Goal: Transaction & Acquisition: Purchase product/service

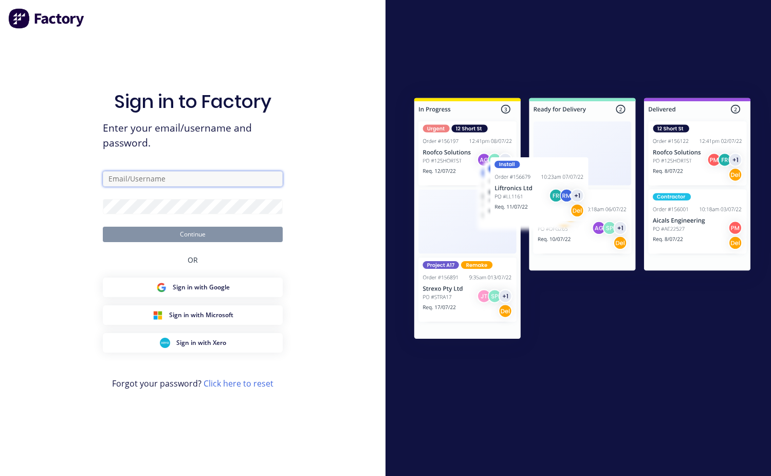
type input "[EMAIL_ADDRESS][DOMAIN_NAME]"
click at [184, 236] on button "Continue" at bounding box center [193, 234] width 180 height 15
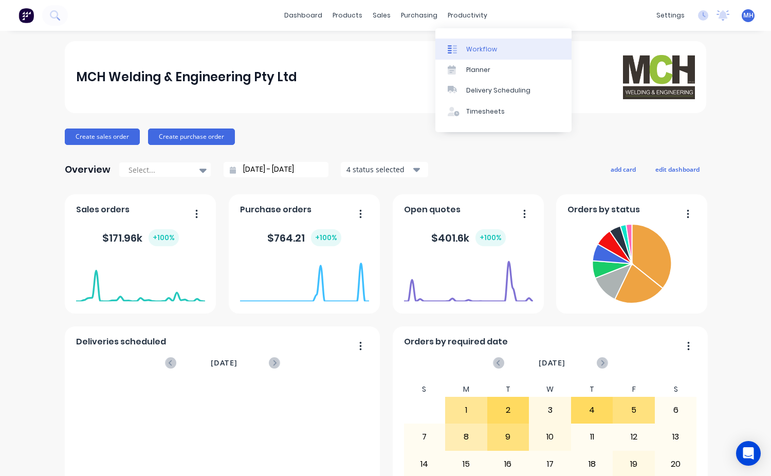
click at [470, 54] on link "Workflow" at bounding box center [503, 49] width 136 height 21
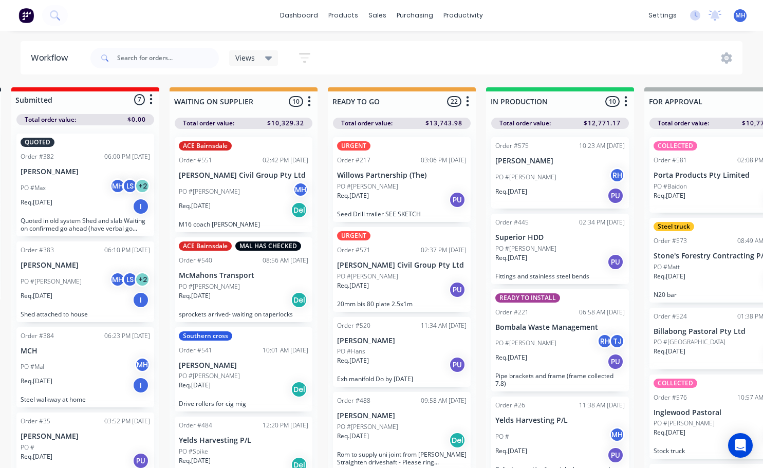
scroll to position [0, 117]
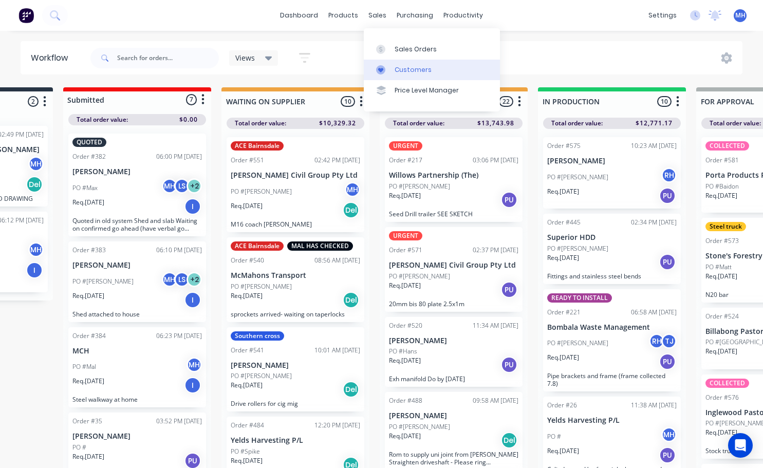
click at [421, 72] on div "Customers" at bounding box center [413, 69] width 37 height 9
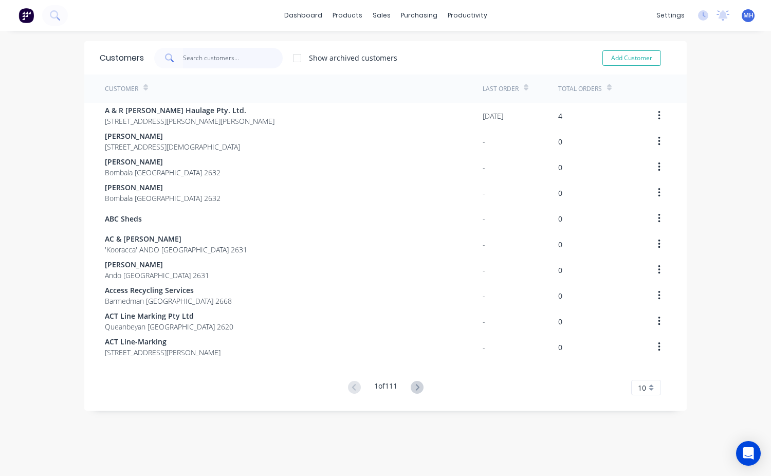
click at [186, 53] on input "text" at bounding box center [233, 58] width 100 height 21
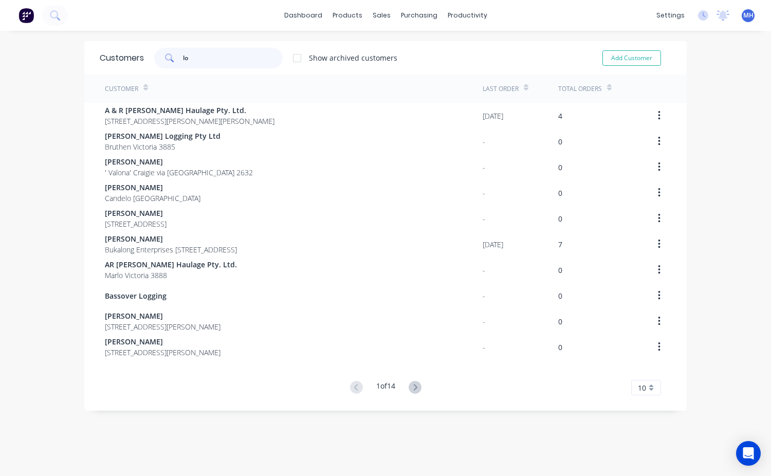
type input "l"
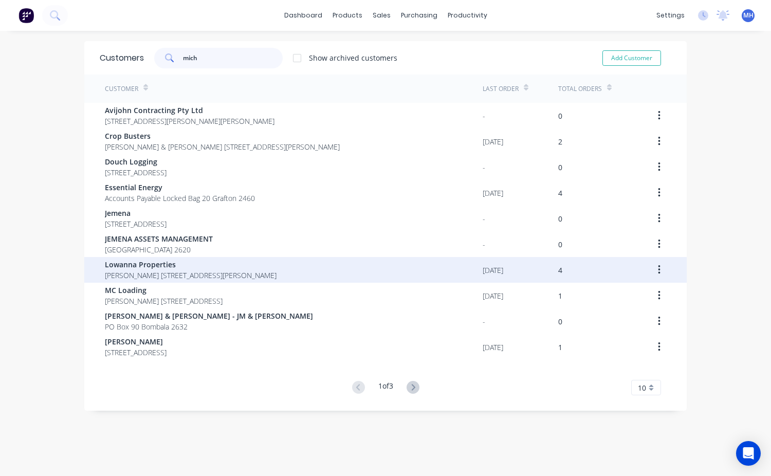
type input "mich"
click at [164, 265] on span "Lowanna Properties" at bounding box center [191, 264] width 172 height 11
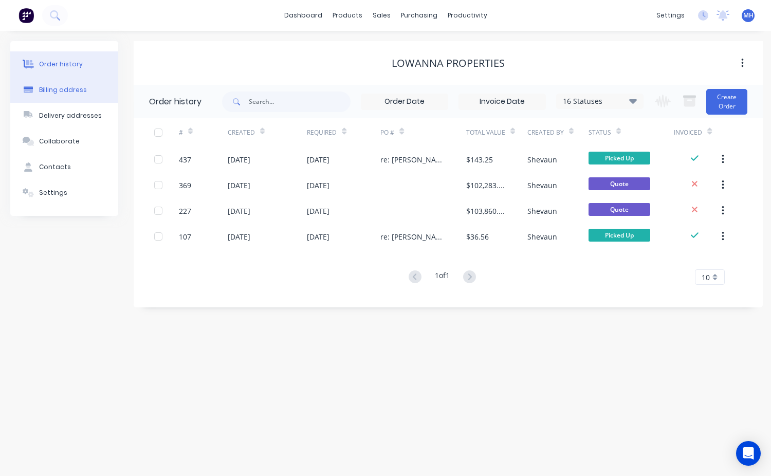
click at [69, 90] on div "Billing address" at bounding box center [63, 89] width 48 height 9
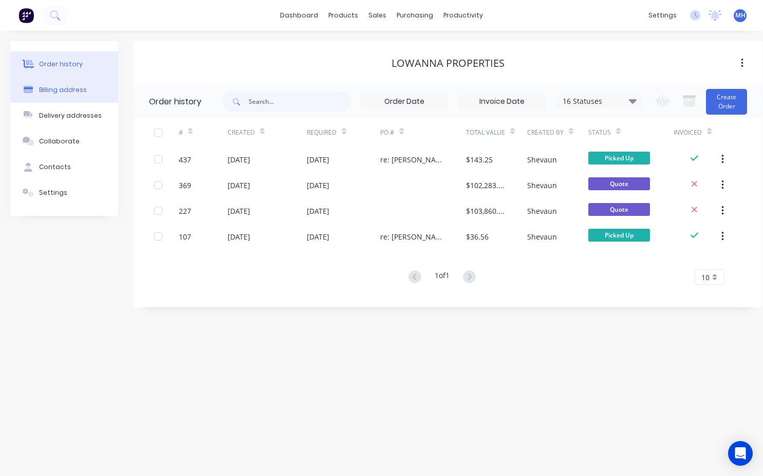
select select "AU"
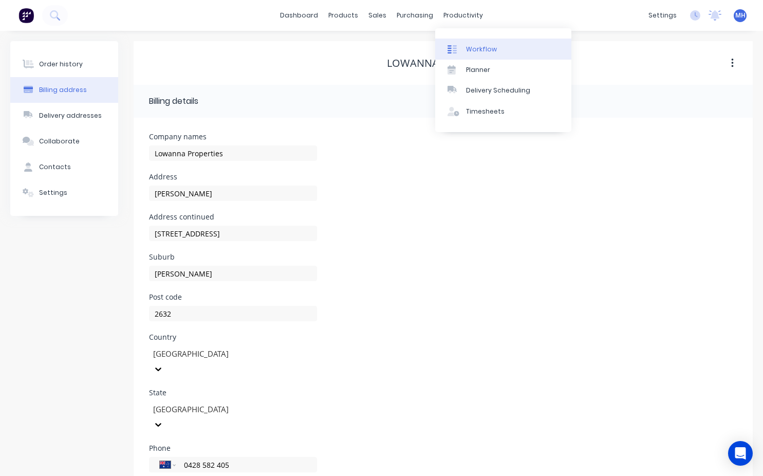
click at [464, 52] on link "Workflow" at bounding box center [503, 49] width 136 height 21
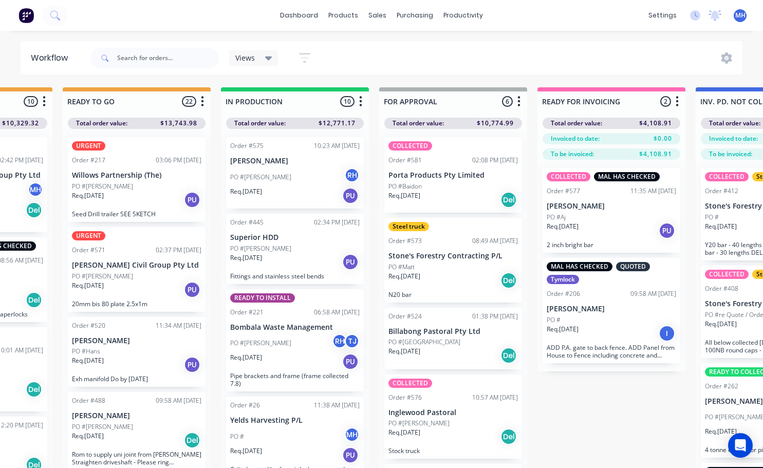
scroll to position [0, 440]
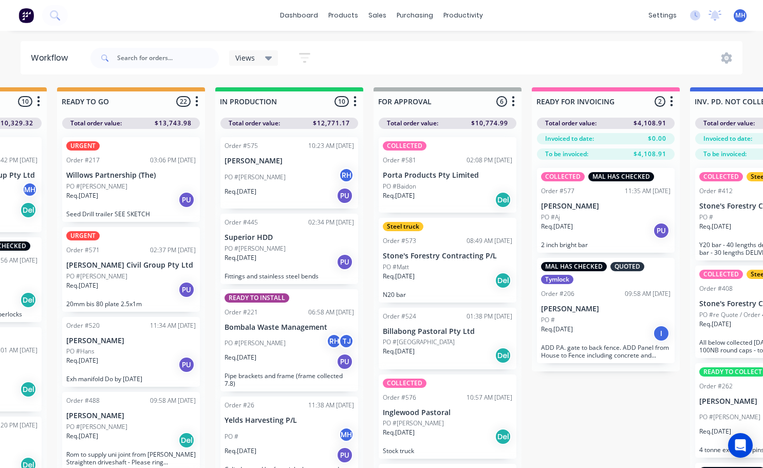
click at [425, 179] on p "Porta Products Pty Limited" at bounding box center [448, 175] width 130 height 9
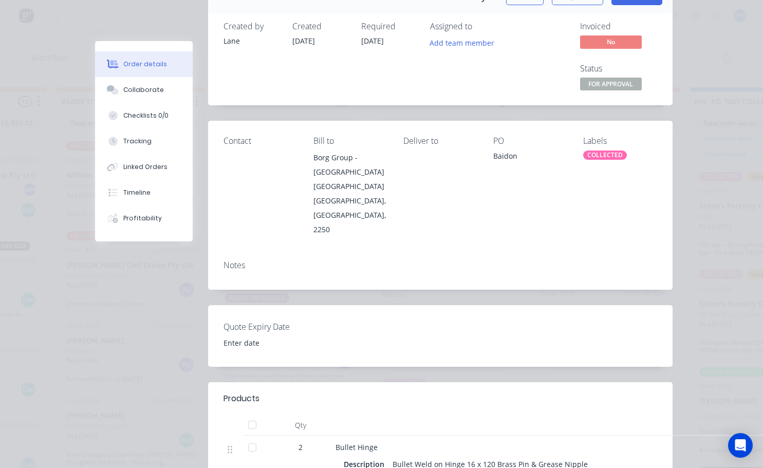
scroll to position [0, 0]
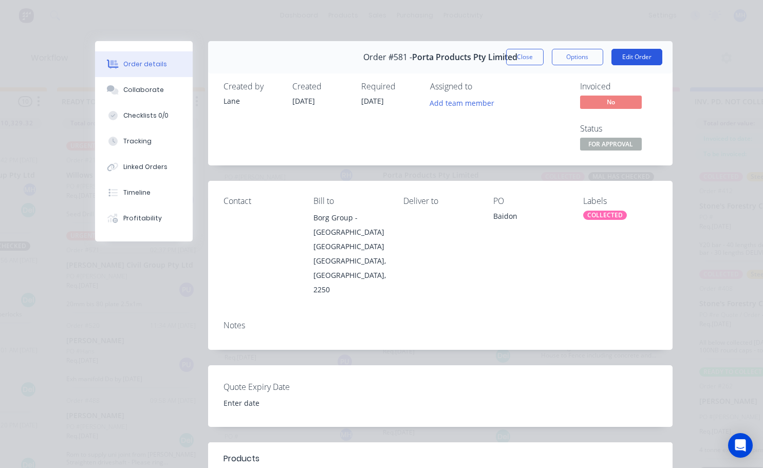
click at [649, 60] on button "Edit Order" at bounding box center [637, 57] width 51 height 16
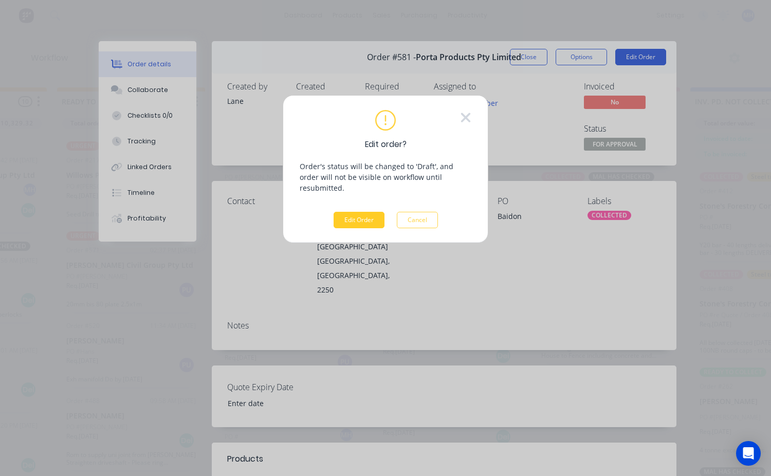
click at [361, 212] on button "Edit Order" at bounding box center [359, 220] width 51 height 16
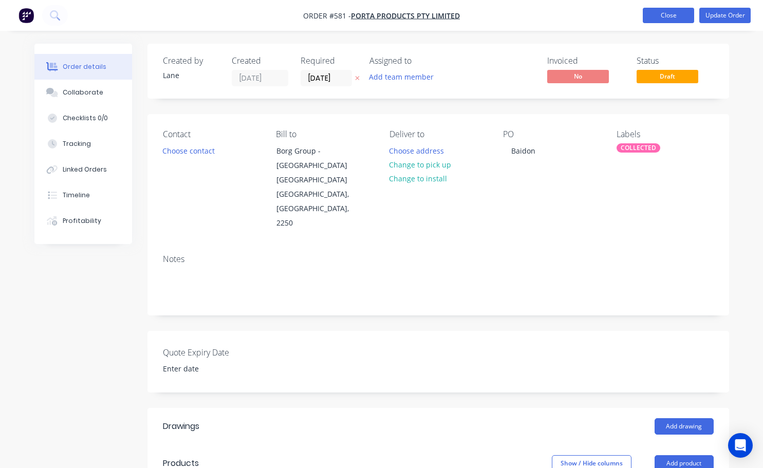
click at [668, 20] on button "Close" at bounding box center [668, 15] width 51 height 15
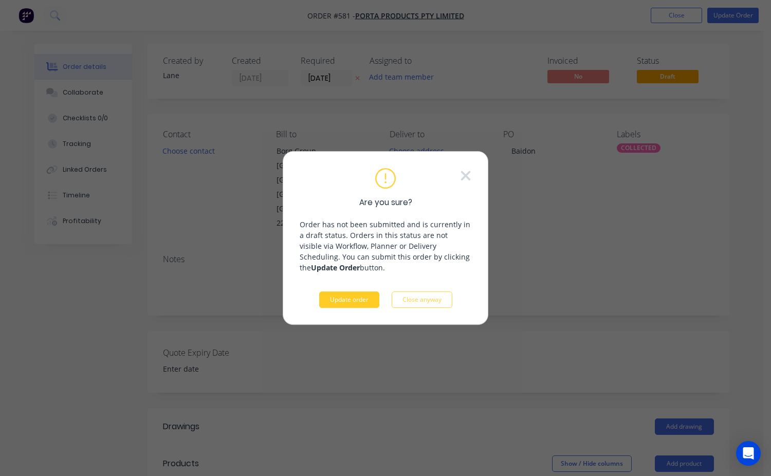
drag, startPoint x: 346, startPoint y: 285, endPoint x: 350, endPoint y: 295, distance: 10.6
click at [346, 285] on div "Are you sure? Order has not been submitted and is currently in a draft status. …" at bounding box center [386, 238] width 172 height 140
click at [351, 294] on button "Update order" at bounding box center [349, 299] width 60 height 16
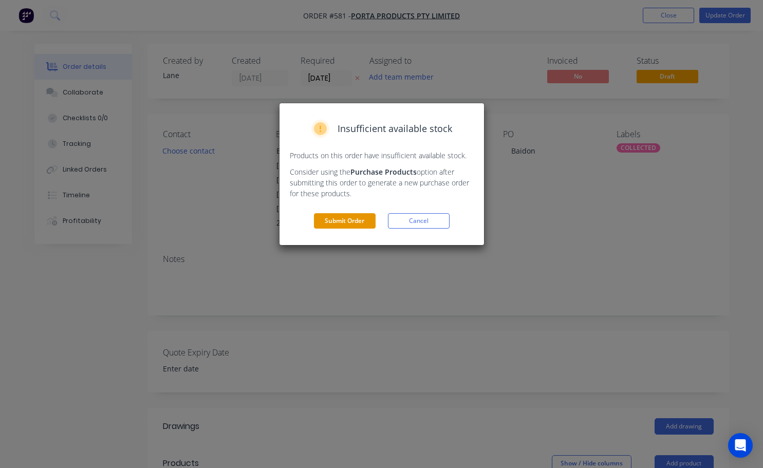
click at [337, 225] on button "Submit Order" at bounding box center [345, 220] width 62 height 15
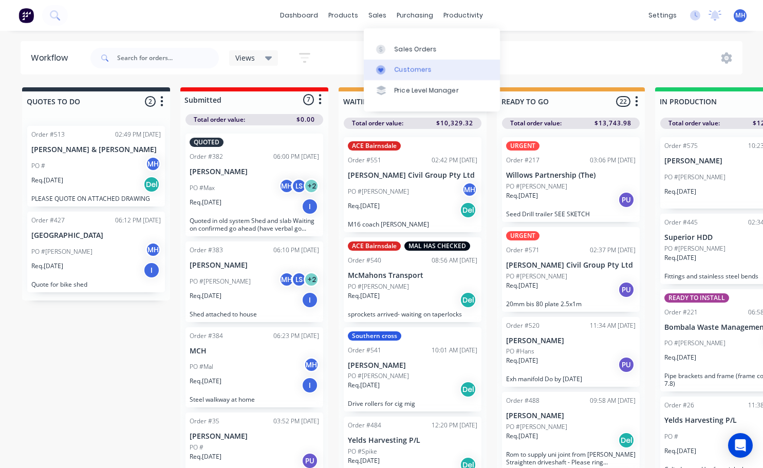
click at [428, 73] on div "Customers" at bounding box center [413, 69] width 37 height 9
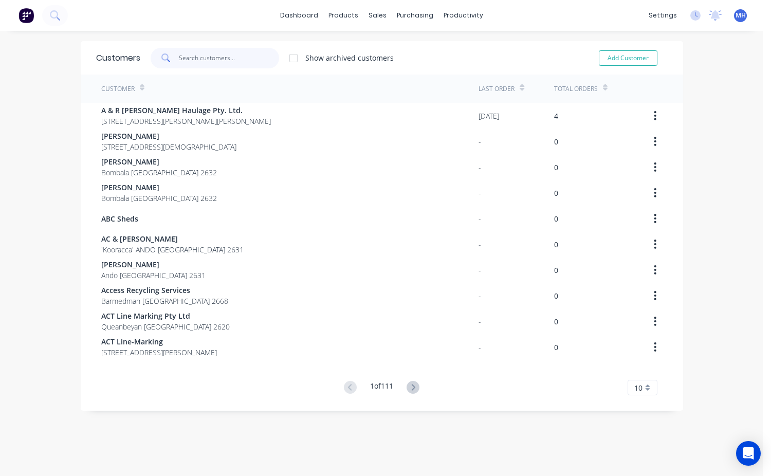
click at [185, 58] on input "text" at bounding box center [229, 58] width 100 height 21
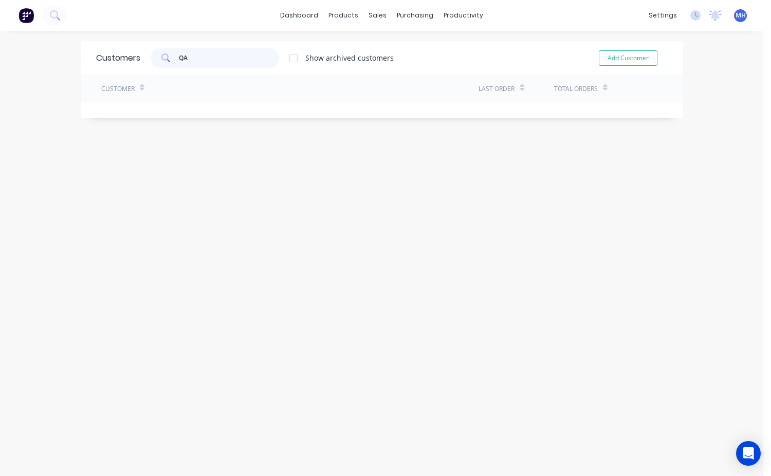
type input "Q"
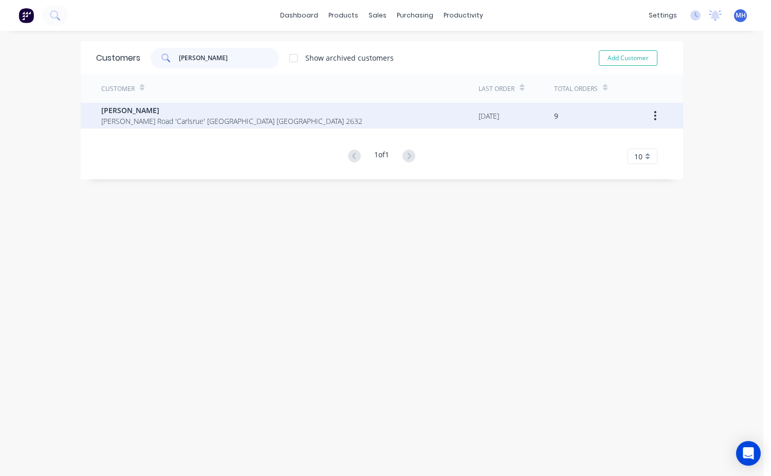
type input "[PERSON_NAME]"
click at [146, 120] on span "[PERSON_NAME] Road 'Carlsrue' [GEOGRAPHIC_DATA] [GEOGRAPHIC_DATA] 2632" at bounding box center [231, 121] width 261 height 11
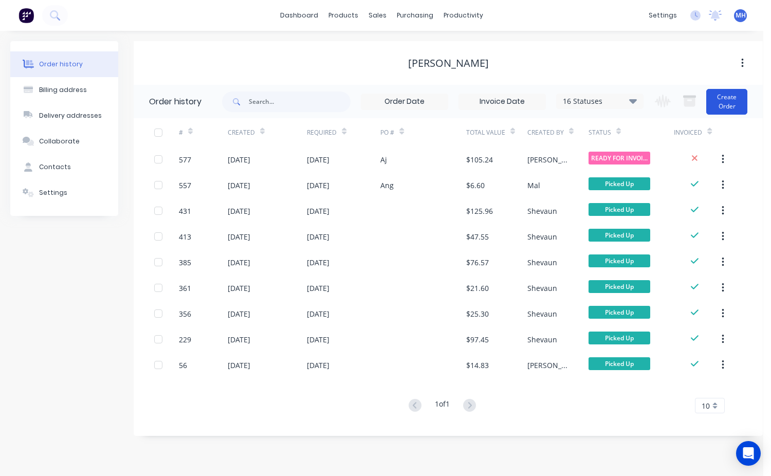
click at [722, 105] on button "Create Order" at bounding box center [726, 102] width 41 height 26
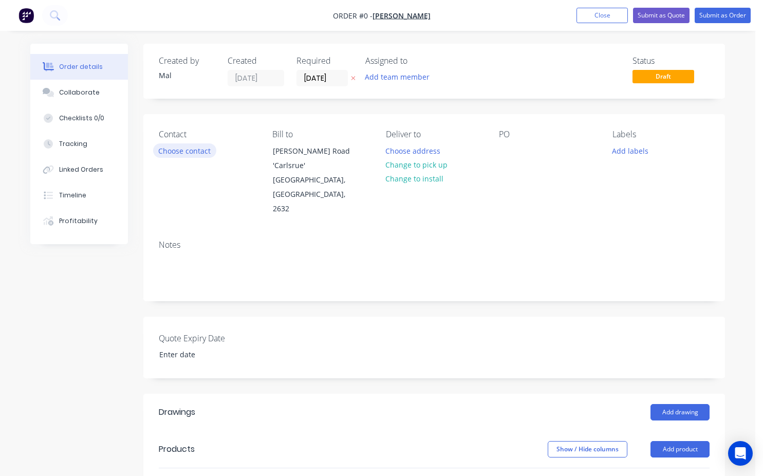
click at [184, 149] on button "Choose contact" at bounding box center [184, 150] width 63 height 14
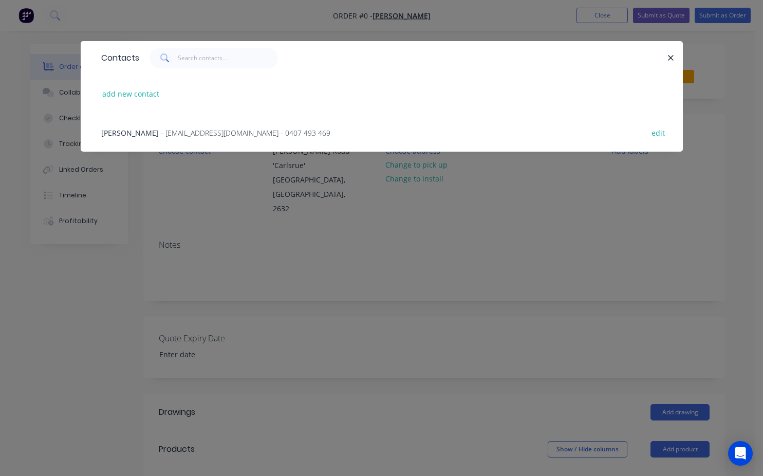
click at [130, 135] on span "[PERSON_NAME]" at bounding box center [130, 133] width 58 height 10
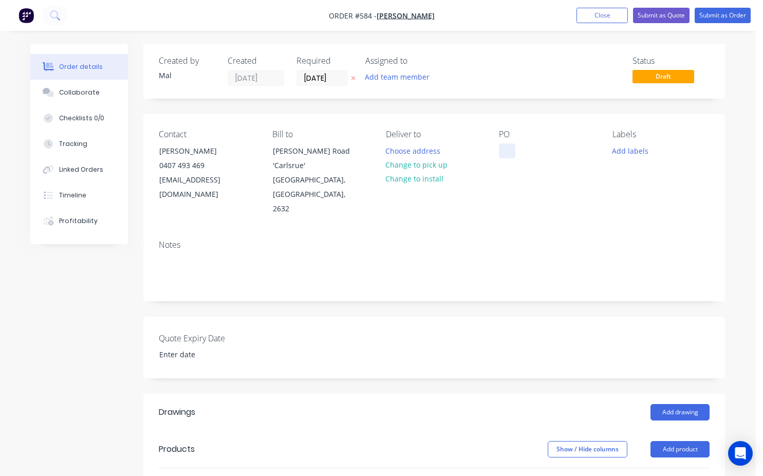
click at [505, 142] on div "PO" at bounding box center [547, 173] width 97 height 87
click at [506, 157] on div at bounding box center [507, 150] width 16 height 15
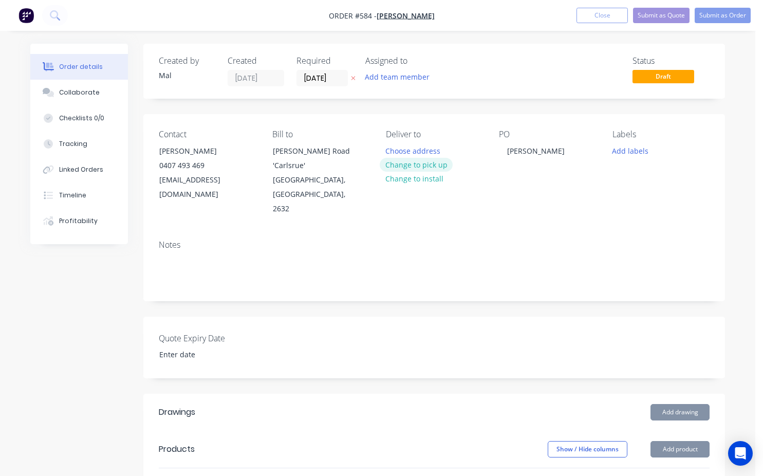
click at [411, 169] on button "Change to pick up" at bounding box center [416, 165] width 73 height 14
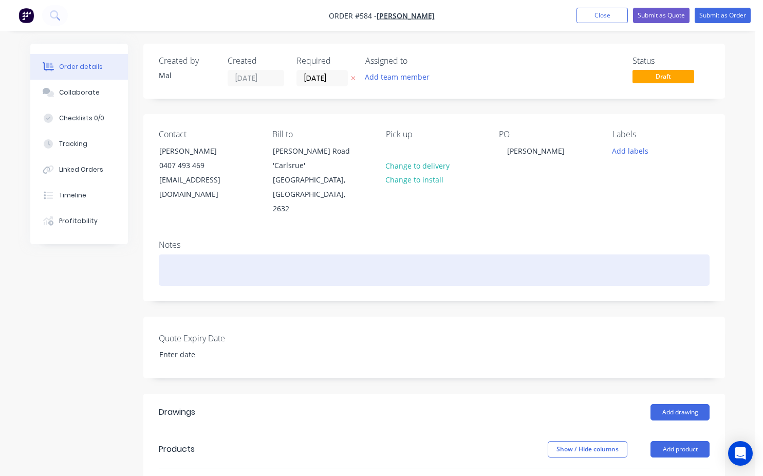
click at [175, 254] on div at bounding box center [434, 269] width 551 height 31
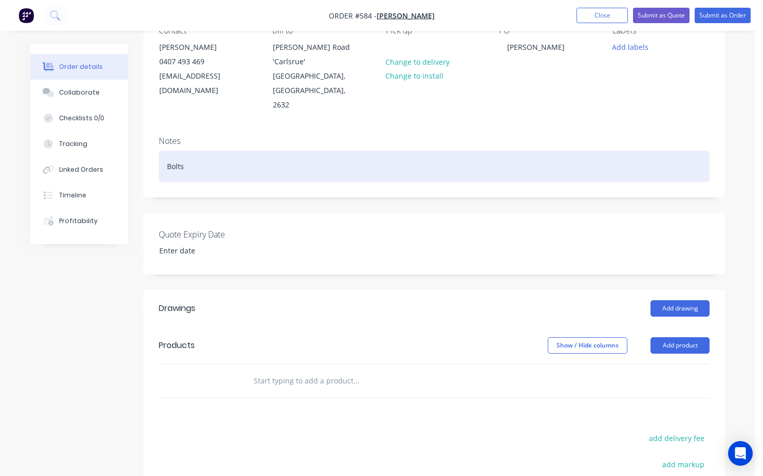
scroll to position [154, 0]
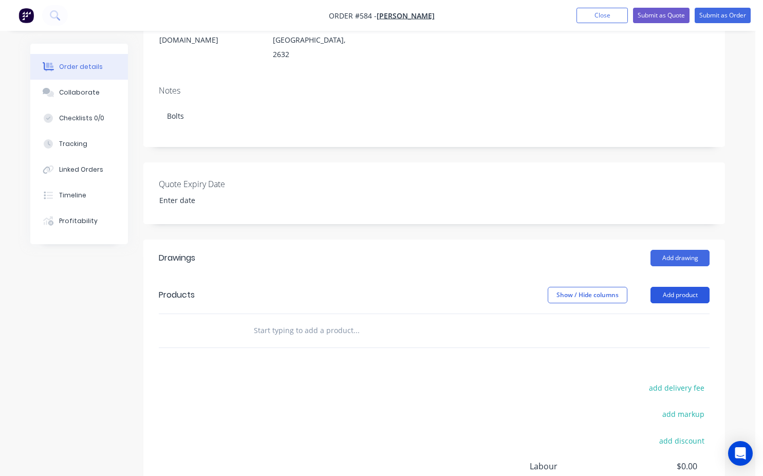
click at [672, 287] on button "Add product" at bounding box center [680, 295] width 59 height 16
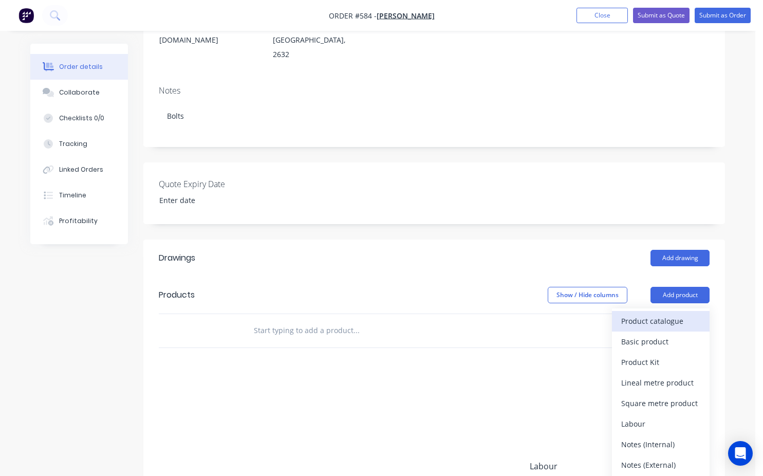
click at [646, 314] on div "Product catalogue" at bounding box center [661, 321] width 79 height 15
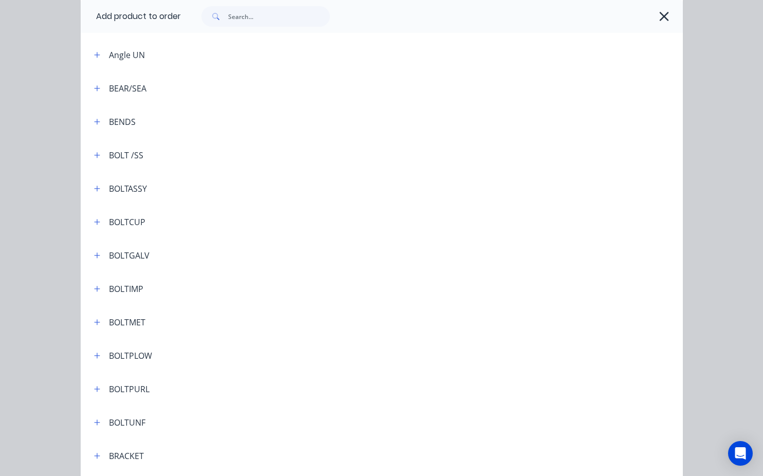
scroll to position [206, 0]
click at [94, 294] on icon "button" at bounding box center [97, 291] width 6 height 7
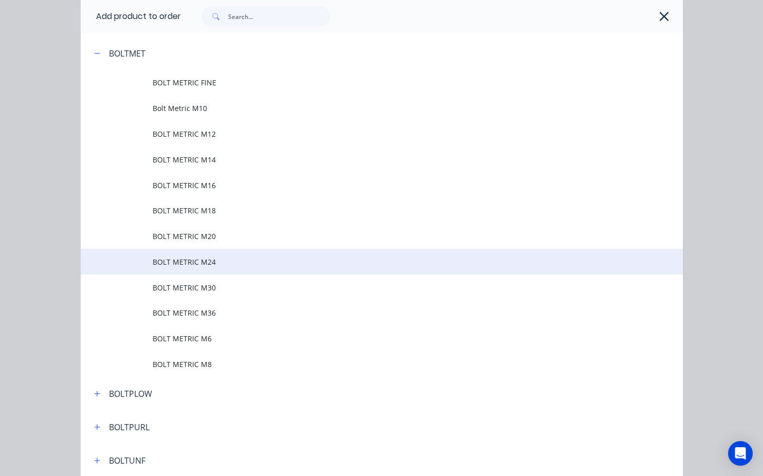
scroll to position [463, 0]
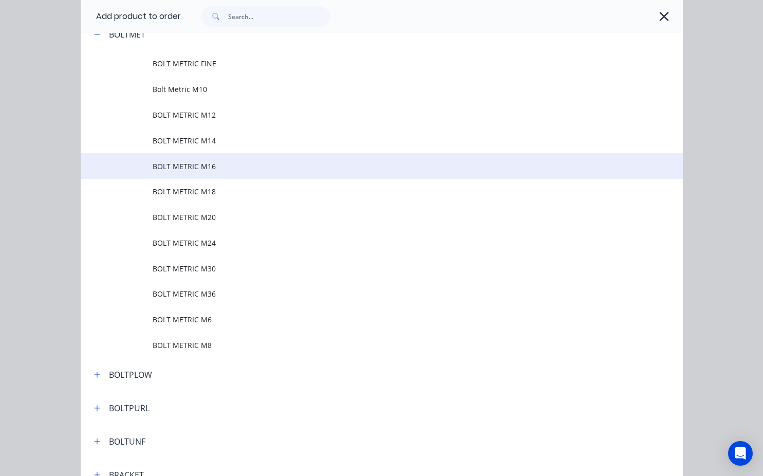
click at [175, 168] on span "BOLT METRIC M16" at bounding box center [365, 166] width 424 height 11
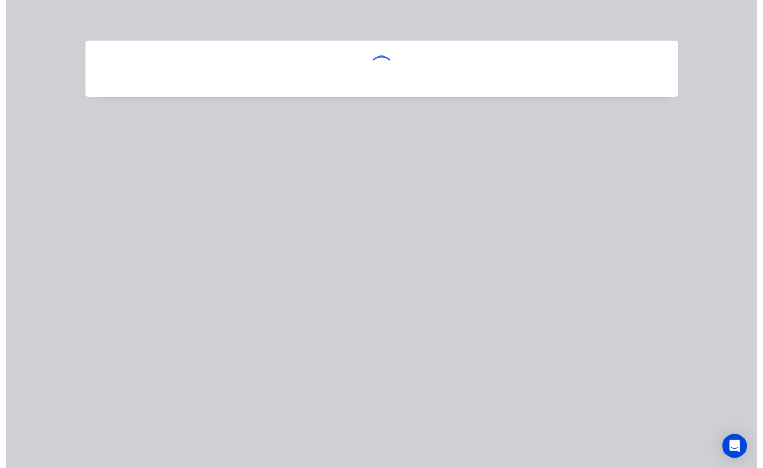
scroll to position [0, 0]
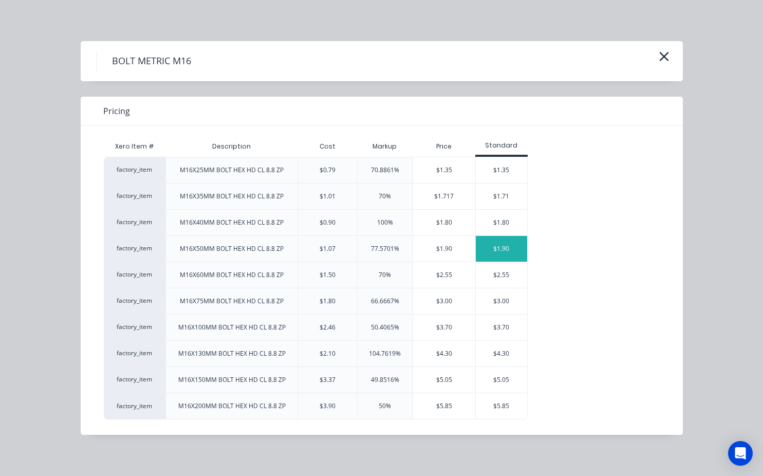
click at [494, 251] on div "$1.90" at bounding box center [501, 249] width 51 height 26
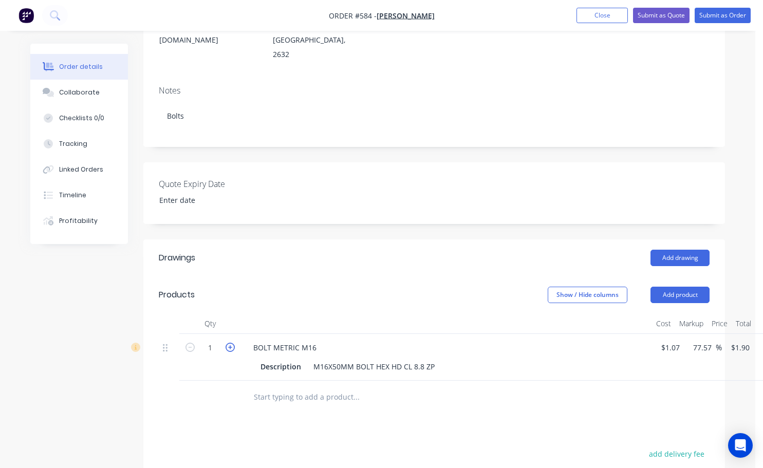
click at [233, 343] on icon "button" at bounding box center [230, 347] width 9 height 9
type input "2"
type input "$3.80"
click at [233, 339] on form "2" at bounding box center [210, 346] width 53 height 15
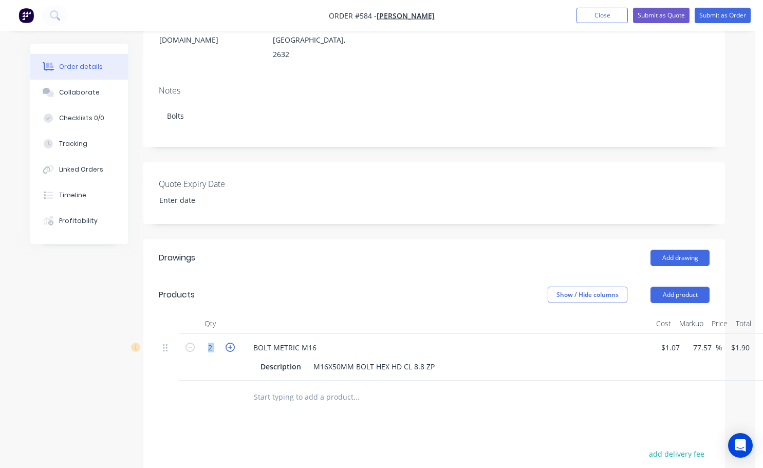
click at [231, 343] on icon "button" at bounding box center [230, 347] width 9 height 9
type input "3"
type input "$5.70"
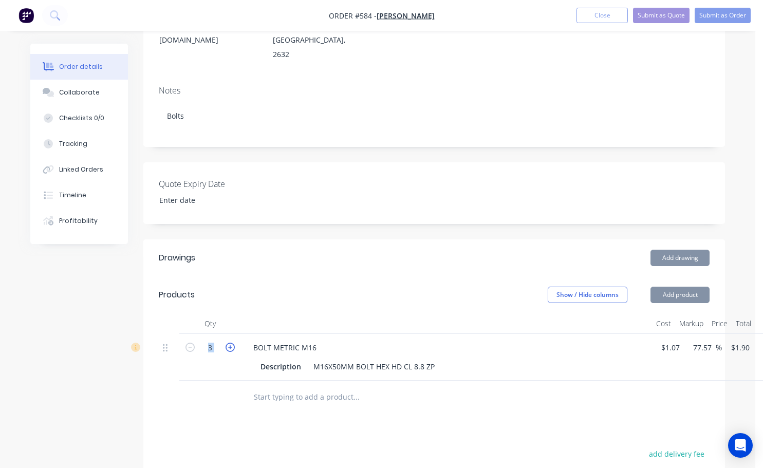
click at [231, 343] on icon "button" at bounding box center [230, 347] width 9 height 9
type input "4"
type input "$7.60"
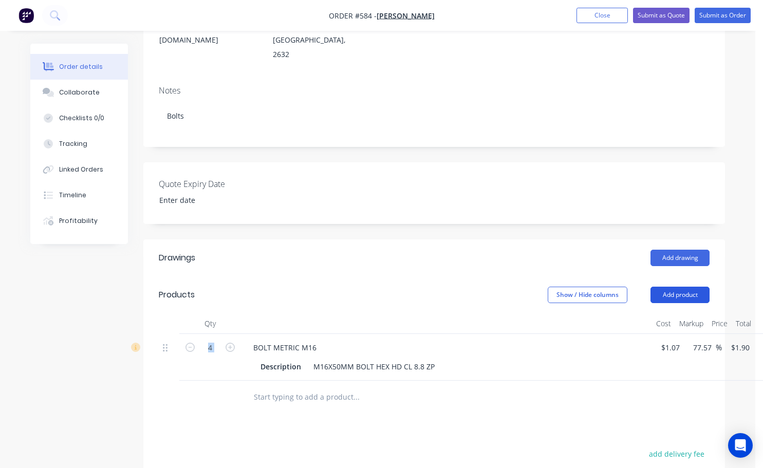
click at [680, 287] on button "Add product" at bounding box center [680, 295] width 59 height 16
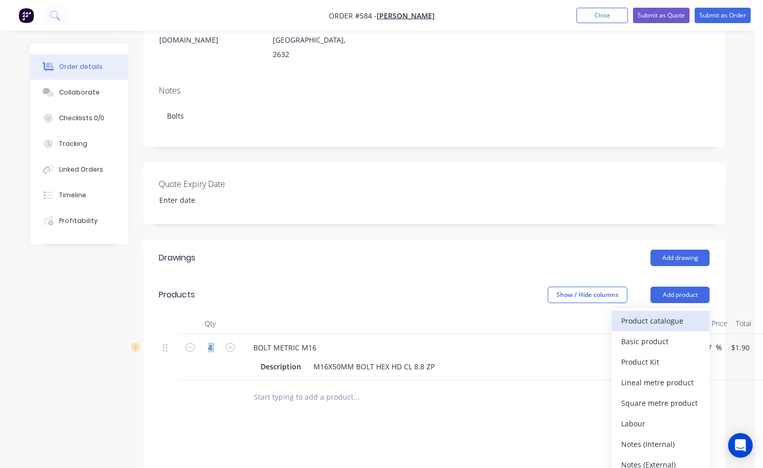
click at [641, 314] on div "Product catalogue" at bounding box center [661, 321] width 79 height 15
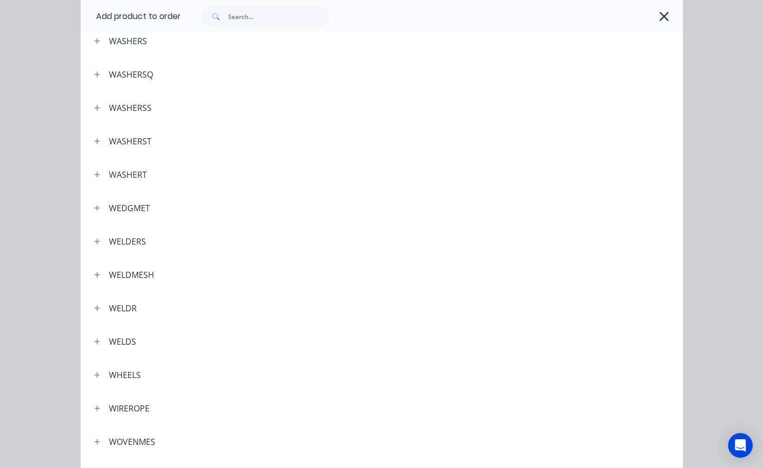
scroll to position [3679, 0]
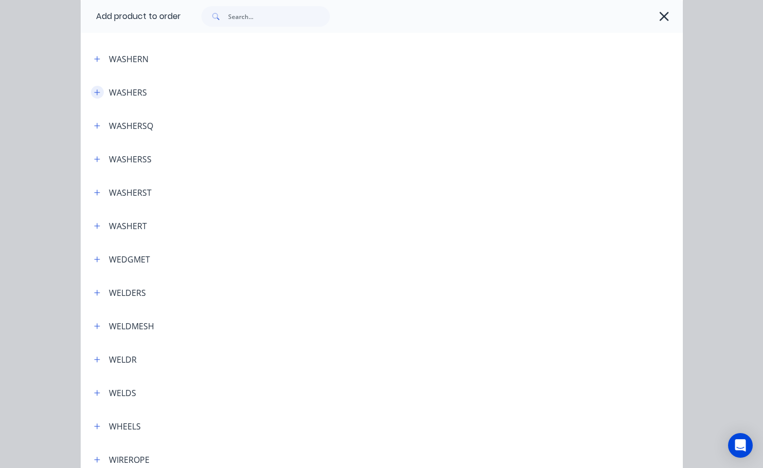
click at [94, 91] on icon "button" at bounding box center [97, 92] width 6 height 6
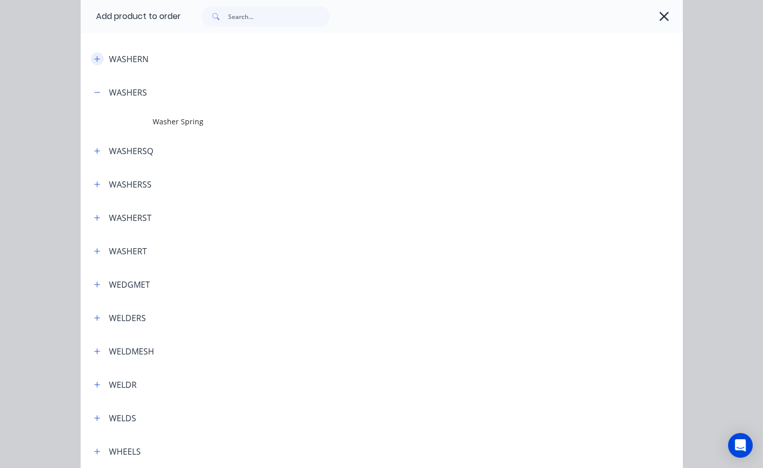
click at [94, 60] on icon "button" at bounding box center [97, 59] width 6 height 7
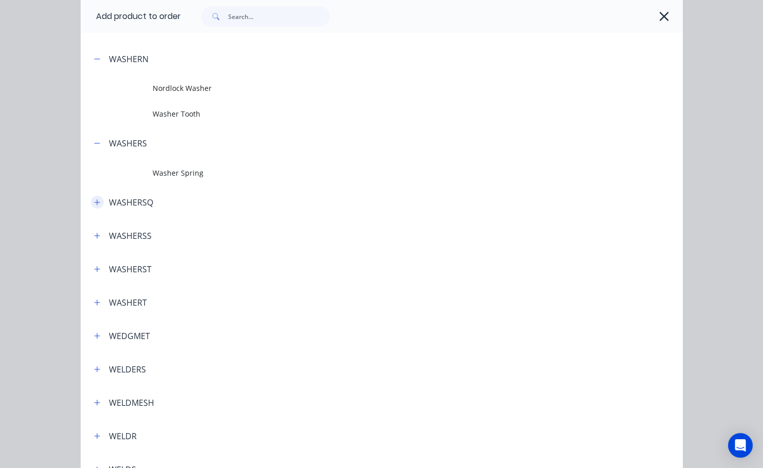
click at [94, 201] on icon "button" at bounding box center [97, 202] width 6 height 6
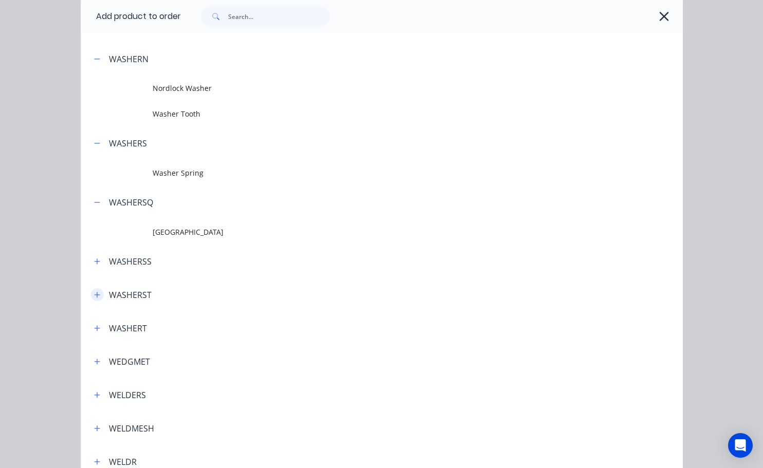
click at [94, 293] on icon "button" at bounding box center [97, 294] width 6 height 7
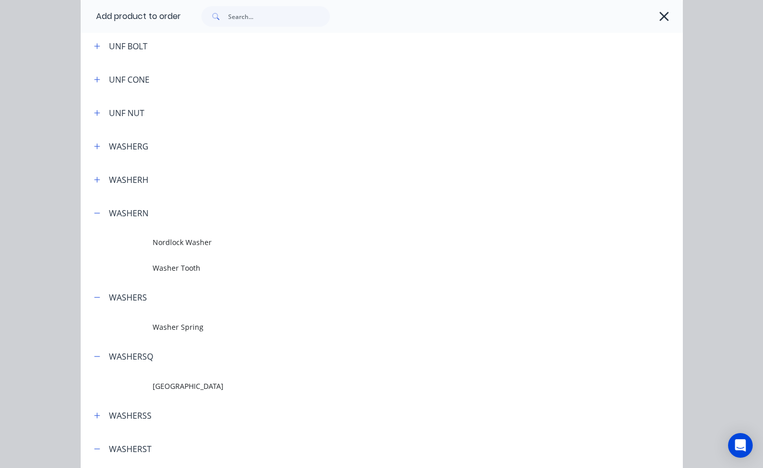
scroll to position [3525, 0]
click at [95, 150] on icon "button" at bounding box center [97, 146] width 6 height 7
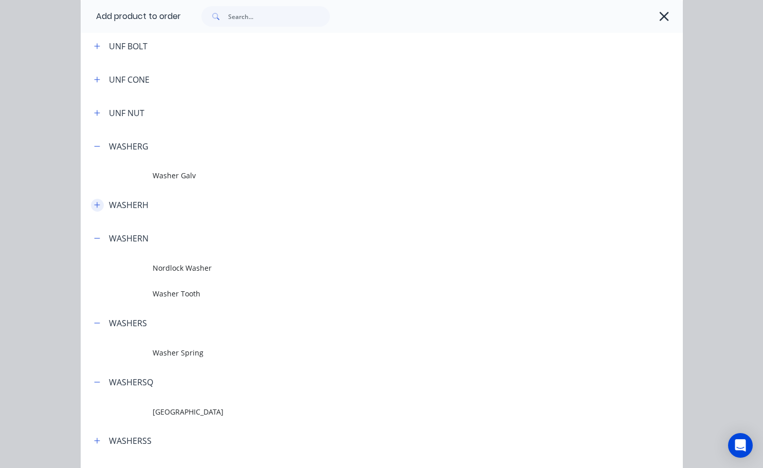
click at [92, 209] on button "button" at bounding box center [97, 205] width 13 height 13
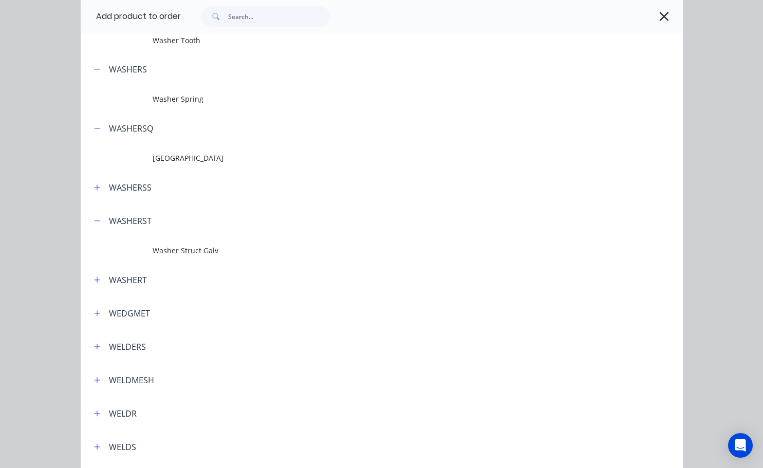
scroll to position [3885, 0]
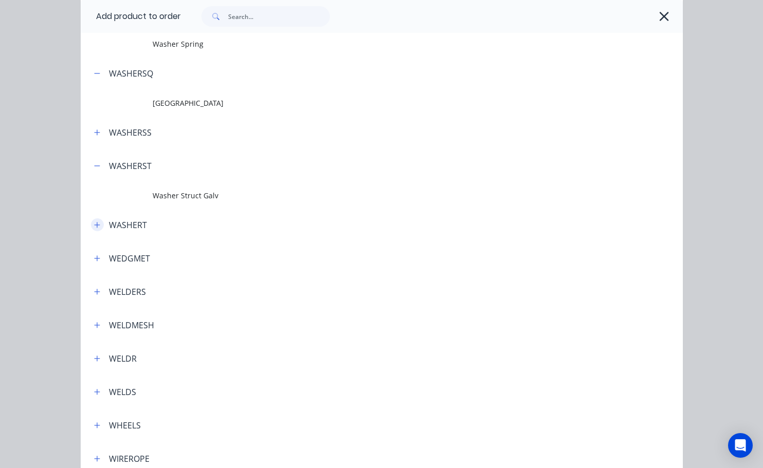
click at [94, 228] on icon "button" at bounding box center [97, 225] width 6 height 6
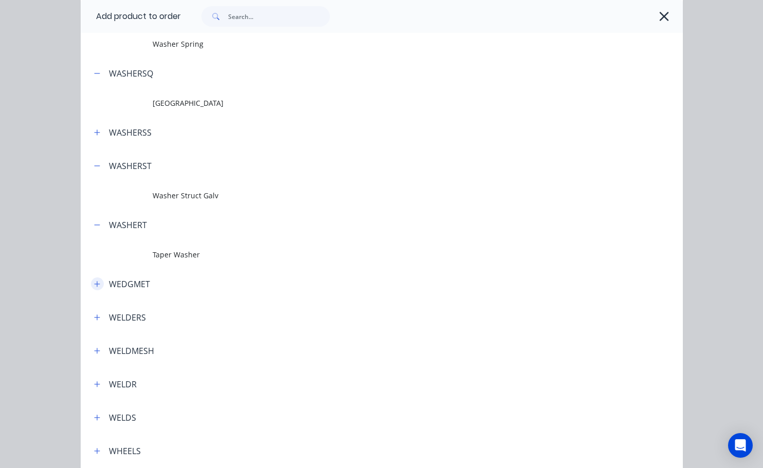
click at [94, 286] on icon "button" at bounding box center [97, 284] width 6 height 7
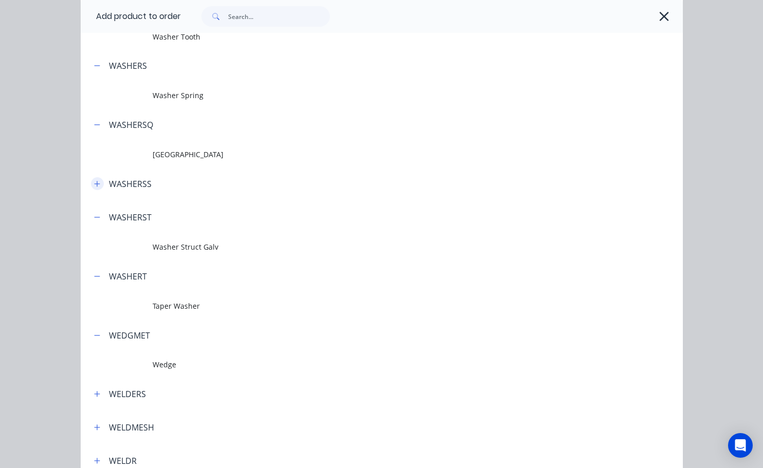
click at [96, 184] on icon "button" at bounding box center [97, 184] width 6 height 6
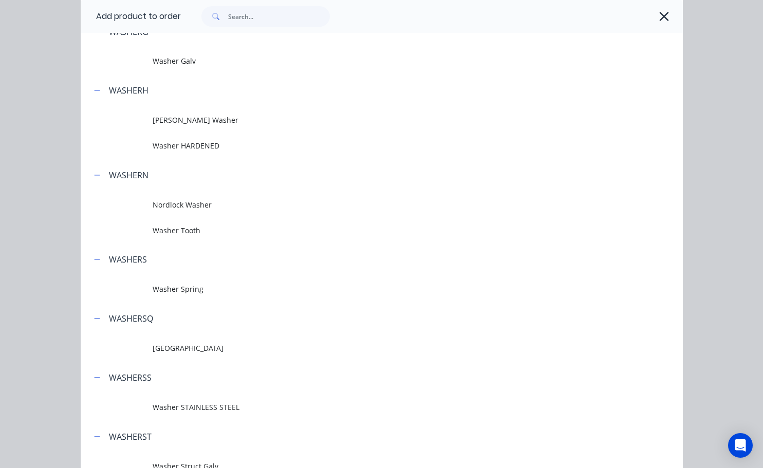
scroll to position [3628, 0]
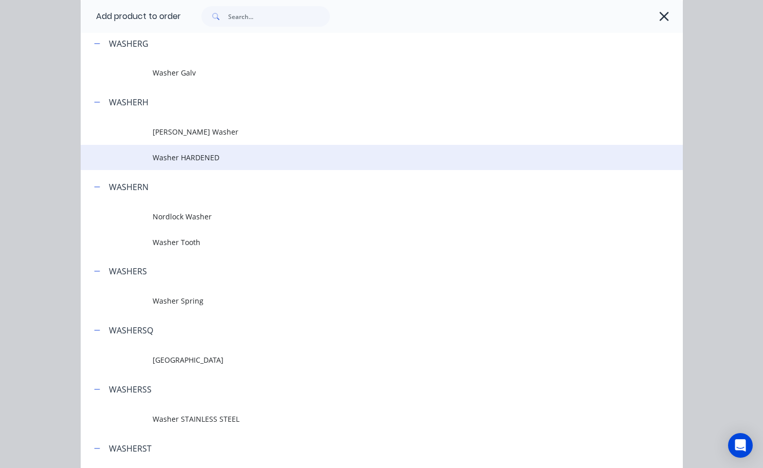
click at [156, 161] on span "Washer HARDENED" at bounding box center [365, 157] width 424 height 11
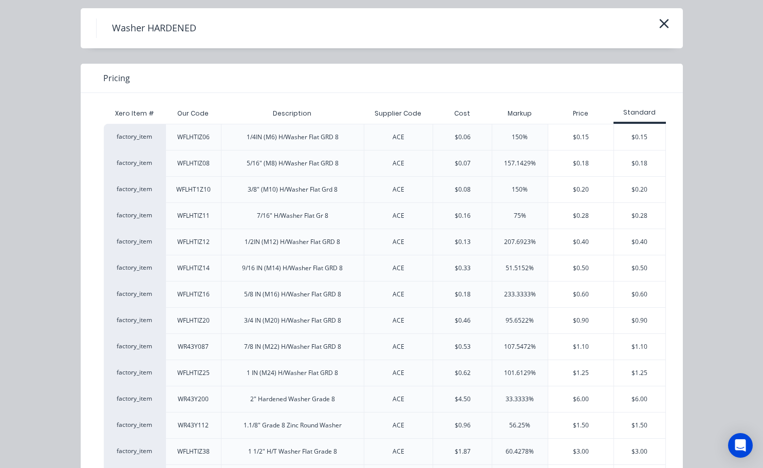
scroll to position [51, 0]
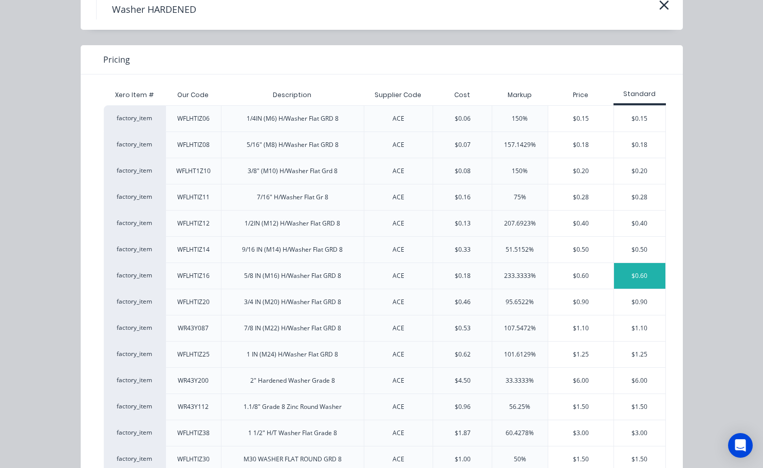
click at [617, 272] on div "$0.60" at bounding box center [639, 276] width 51 height 26
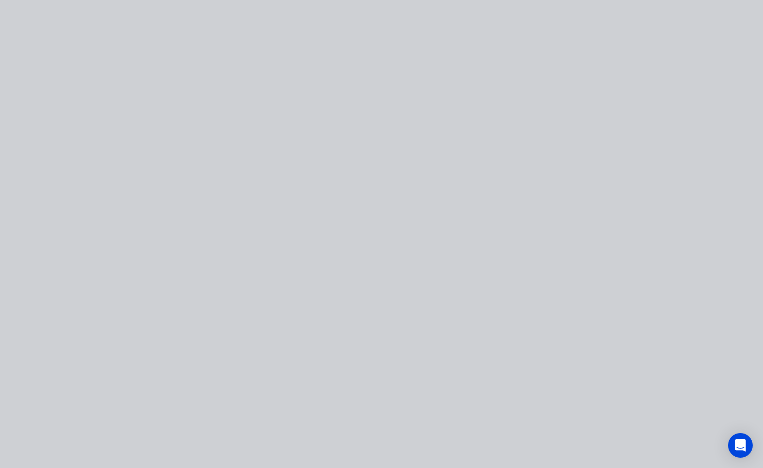
scroll to position [0, 0]
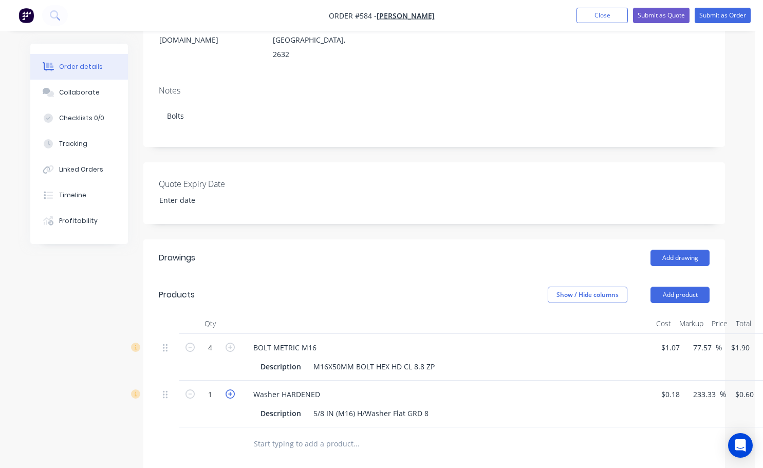
click at [234, 390] on icon "button" at bounding box center [230, 394] width 9 height 9
type input "2"
type input "$1.20"
click at [234, 390] on icon "button" at bounding box center [230, 394] width 9 height 9
type input "3"
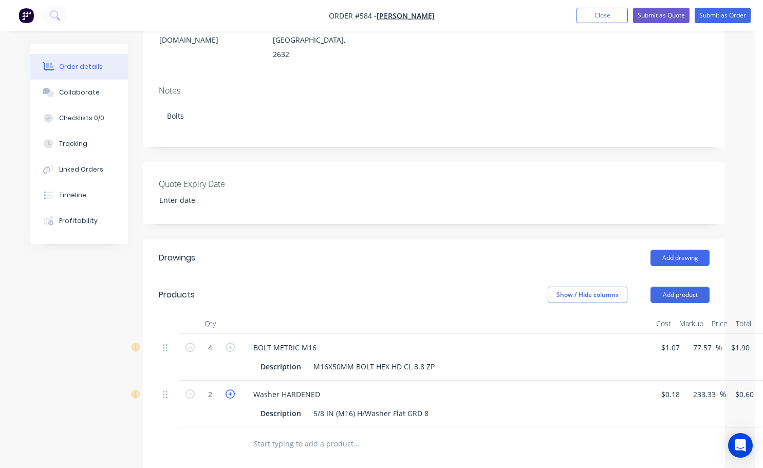
type input "$1.80"
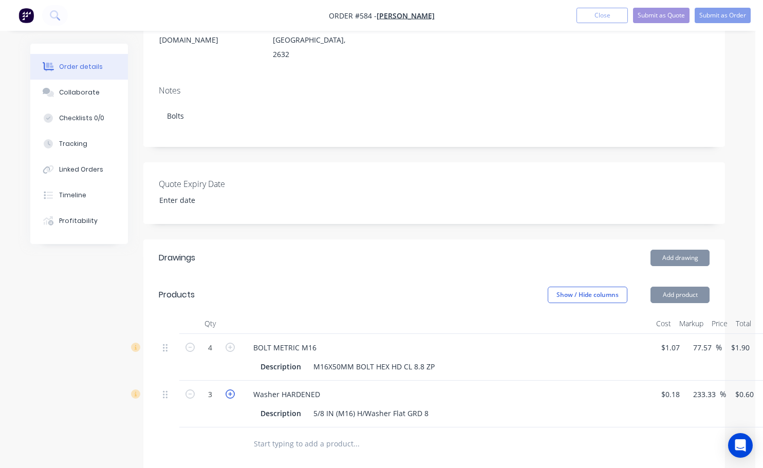
click at [234, 390] on icon "button" at bounding box center [230, 394] width 9 height 9
type input "4"
type input "$2.40"
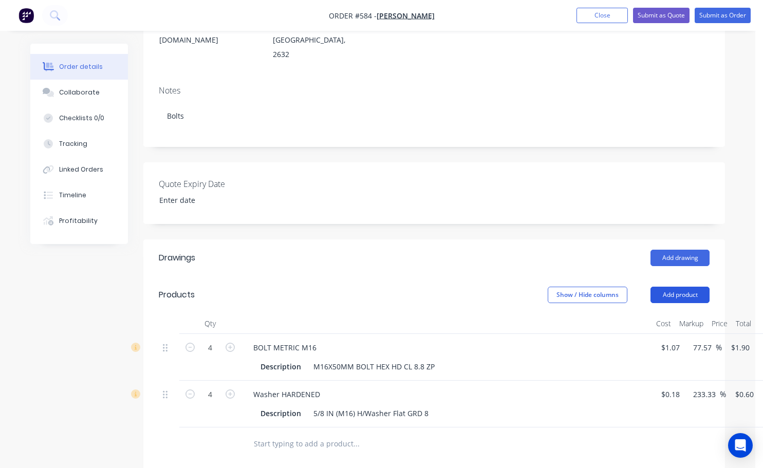
click at [666, 287] on button "Add product" at bounding box center [680, 295] width 59 height 16
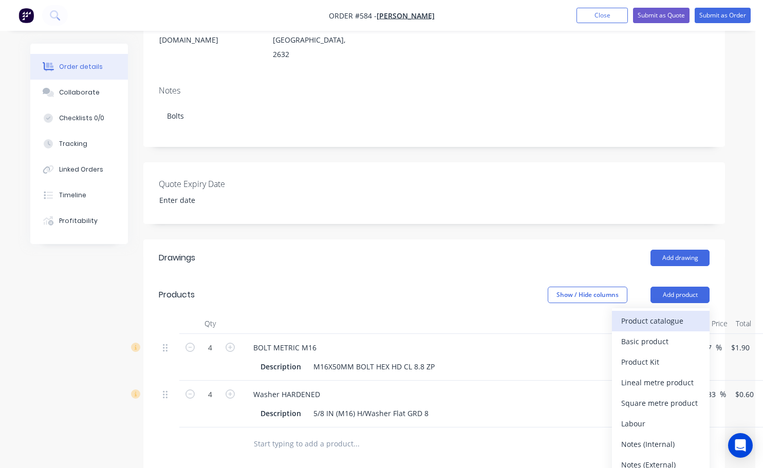
click at [652, 314] on div "Product catalogue" at bounding box center [661, 321] width 79 height 15
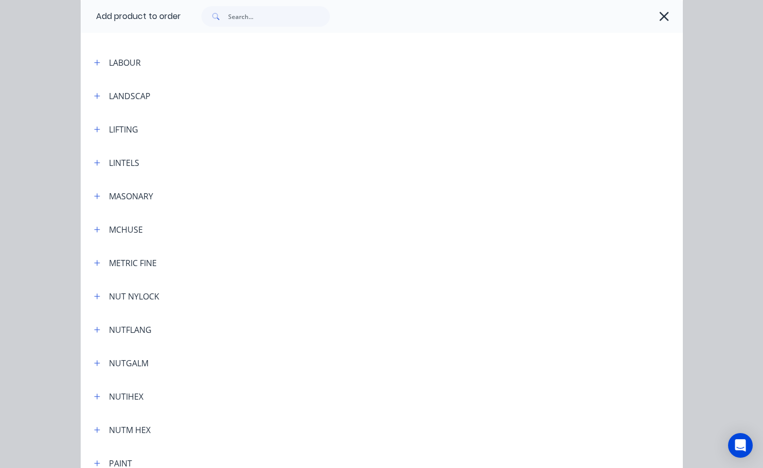
scroll to position [2159, 0]
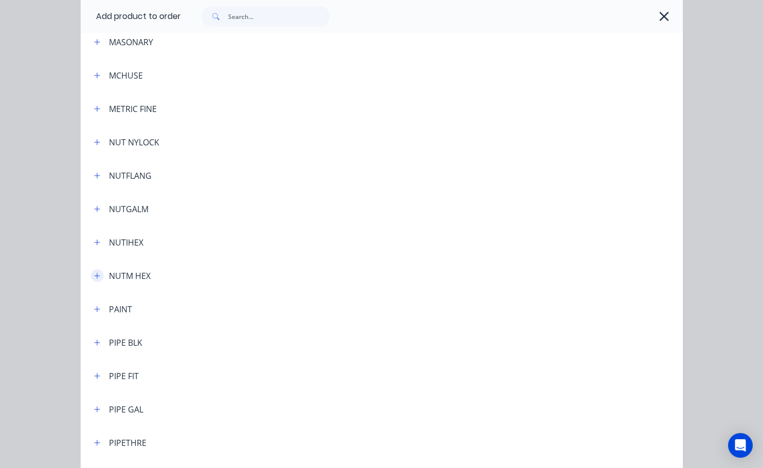
click at [94, 275] on icon "button" at bounding box center [97, 275] width 6 height 7
click at [94, 141] on icon "button" at bounding box center [97, 142] width 6 height 7
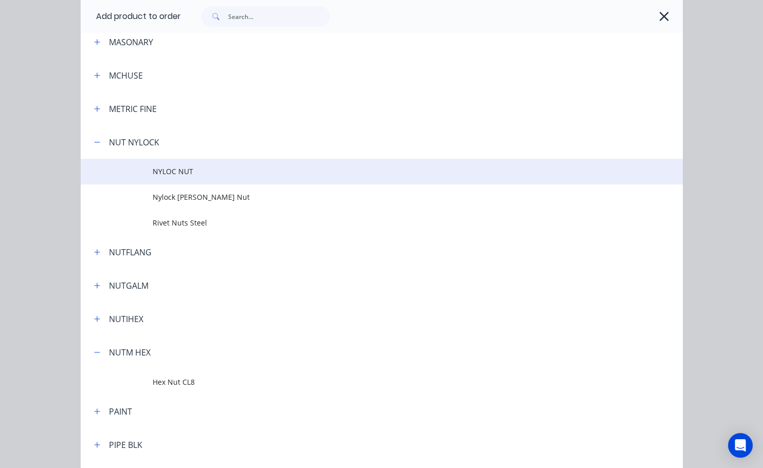
click at [157, 172] on span "NYLOC NUT" at bounding box center [365, 171] width 424 height 11
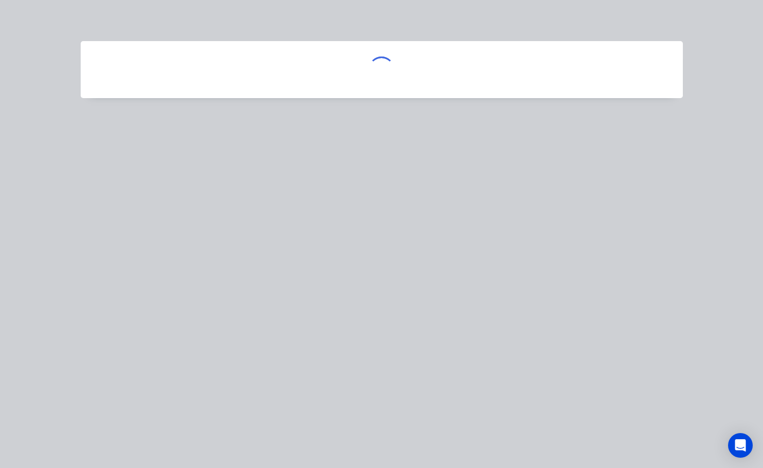
scroll to position [0, 0]
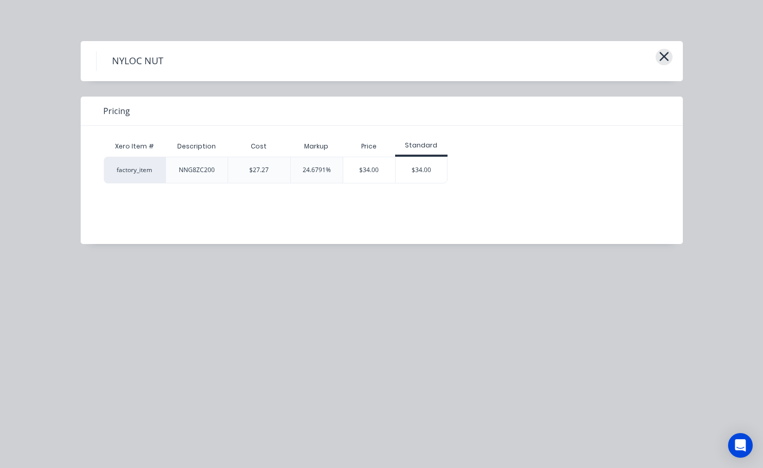
click at [660, 56] on icon "button" at bounding box center [664, 56] width 11 height 14
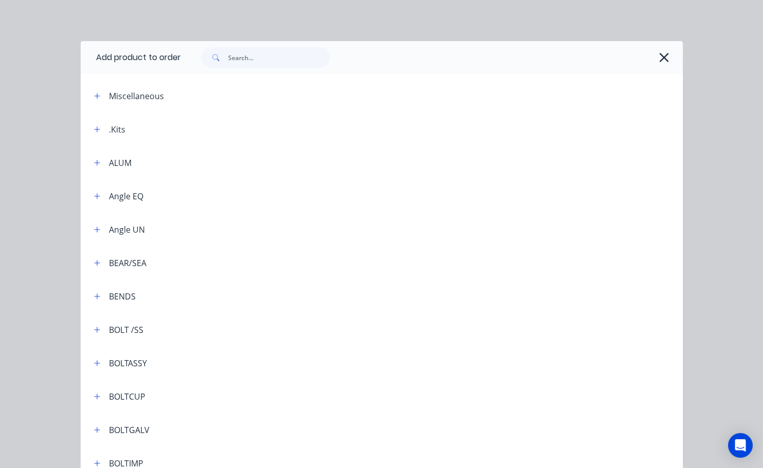
scroll to position [2285, 0]
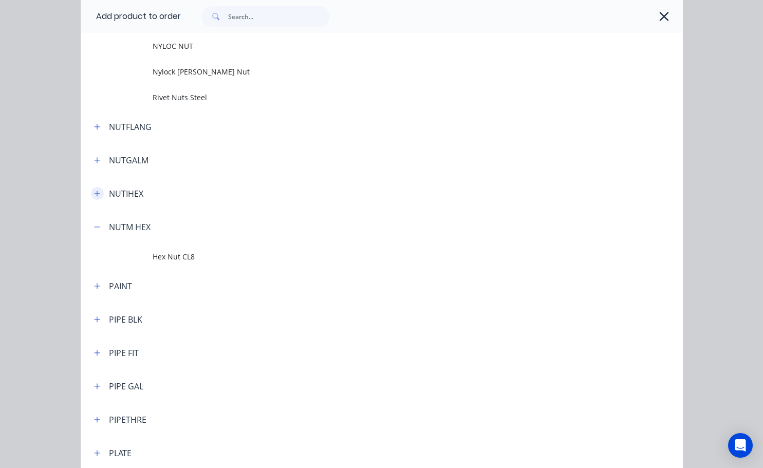
click at [97, 194] on button "button" at bounding box center [97, 193] width 13 height 13
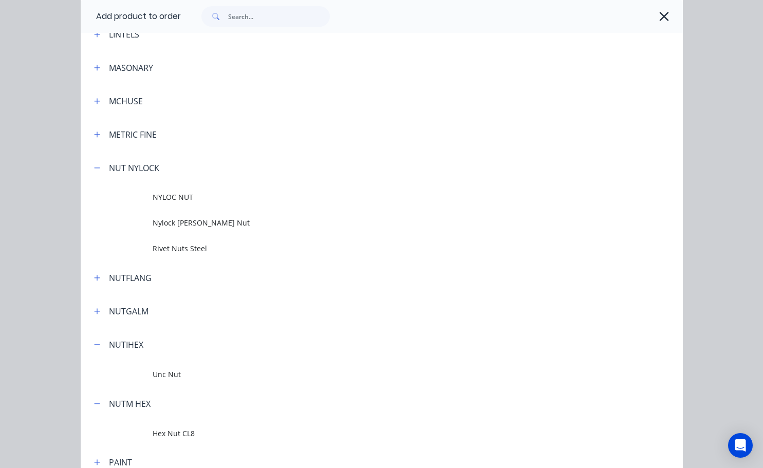
scroll to position [2182, 0]
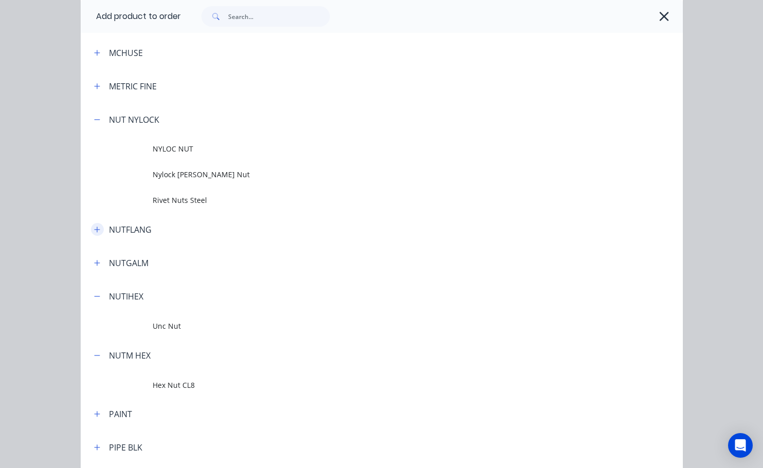
click at [95, 231] on icon "button" at bounding box center [97, 229] width 6 height 7
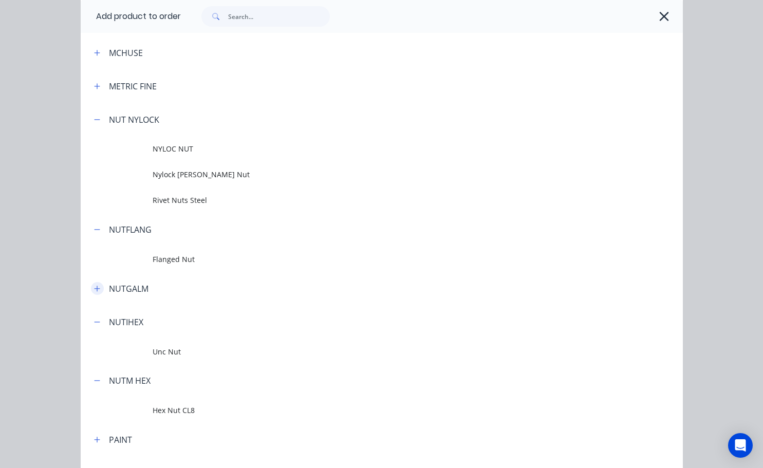
click at [95, 287] on icon "button" at bounding box center [97, 288] width 6 height 7
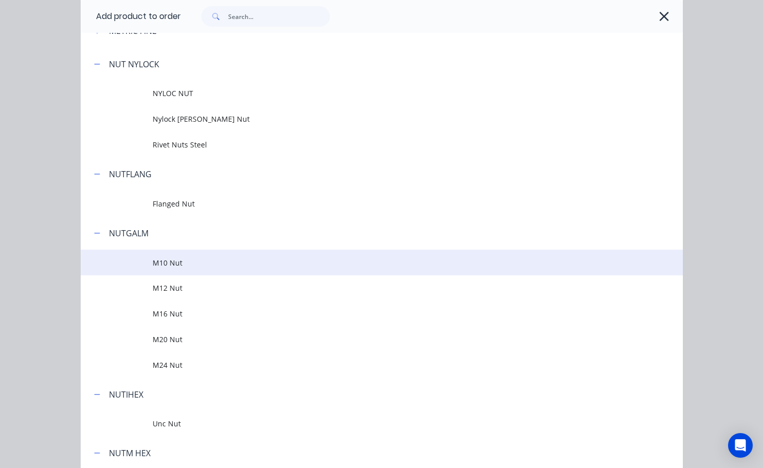
scroll to position [2285, 0]
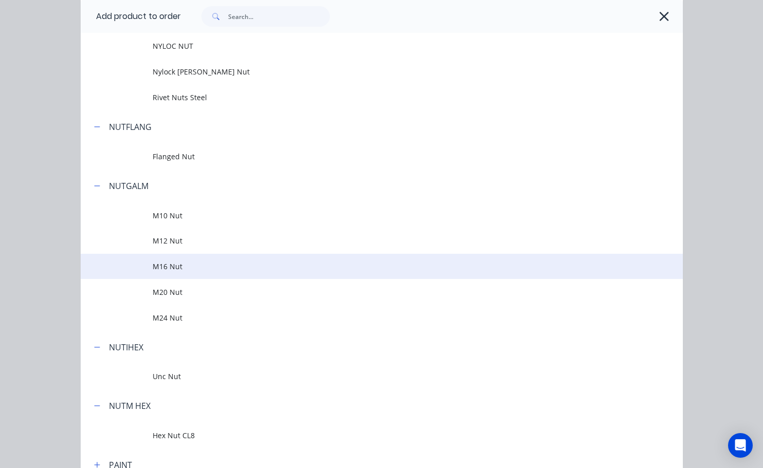
click at [153, 274] on td "M16 Nut" at bounding box center [418, 267] width 530 height 26
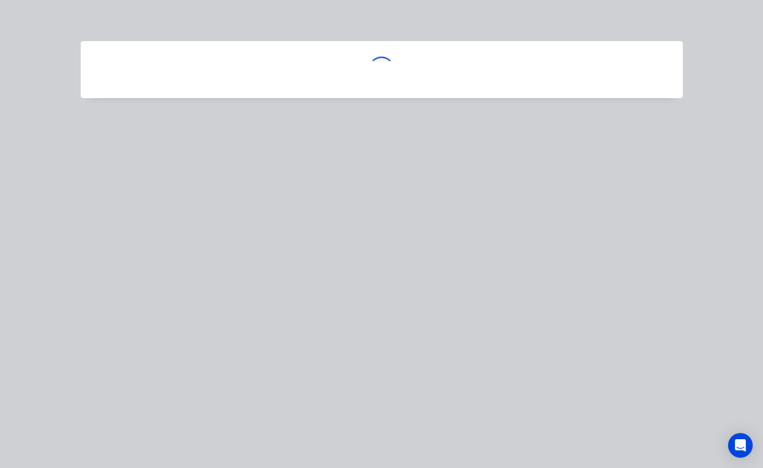
scroll to position [0, 0]
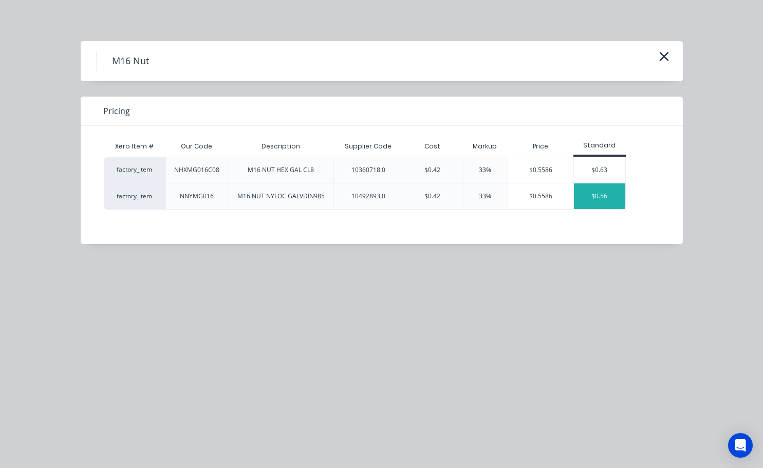
click at [608, 197] on div "$0.56" at bounding box center [599, 197] width 51 height 26
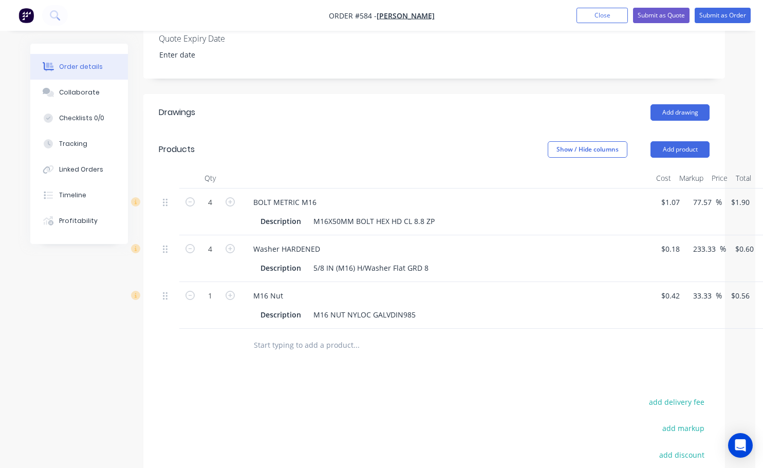
scroll to position [308, 0]
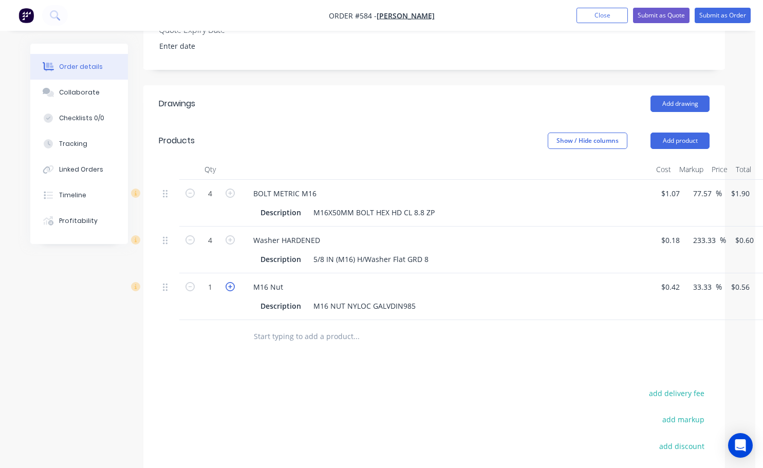
click at [229, 282] on icon "button" at bounding box center [230, 286] width 9 height 9
type input "2"
type input "$1.12"
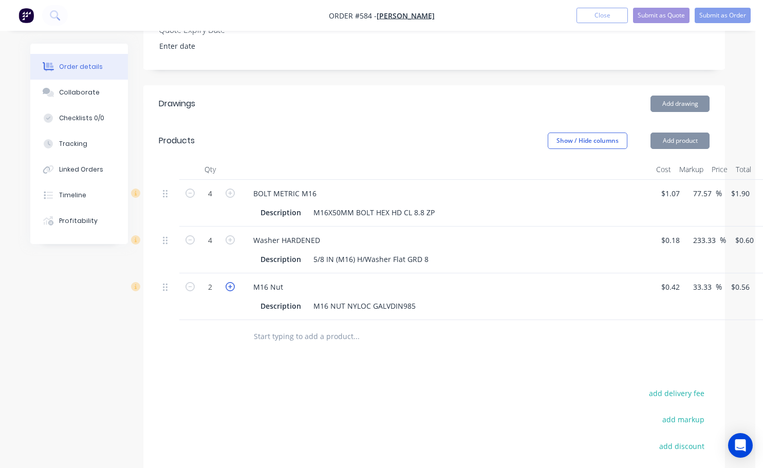
click at [229, 282] on icon "button" at bounding box center [230, 286] width 9 height 9
type input "3"
type input "$1.68"
click at [229, 282] on icon "button" at bounding box center [230, 286] width 9 height 9
type input "4"
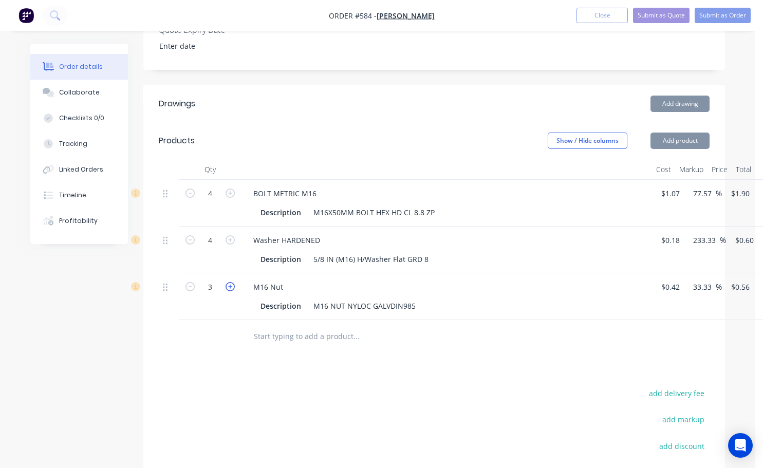
type input "$2.24"
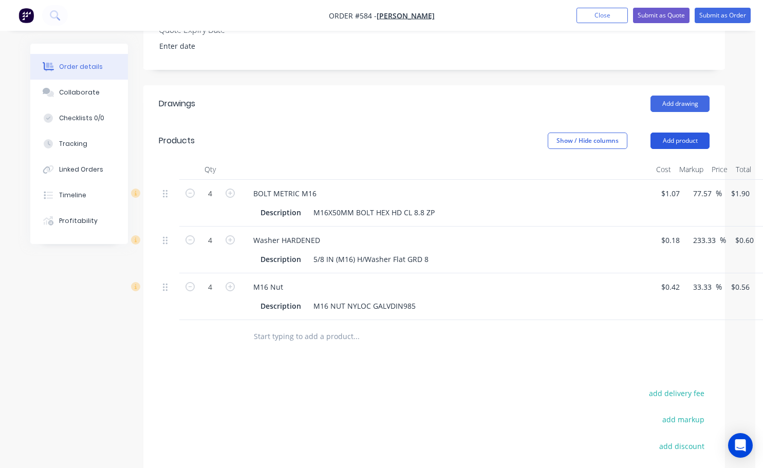
click at [686, 133] on button "Add product" at bounding box center [680, 141] width 59 height 16
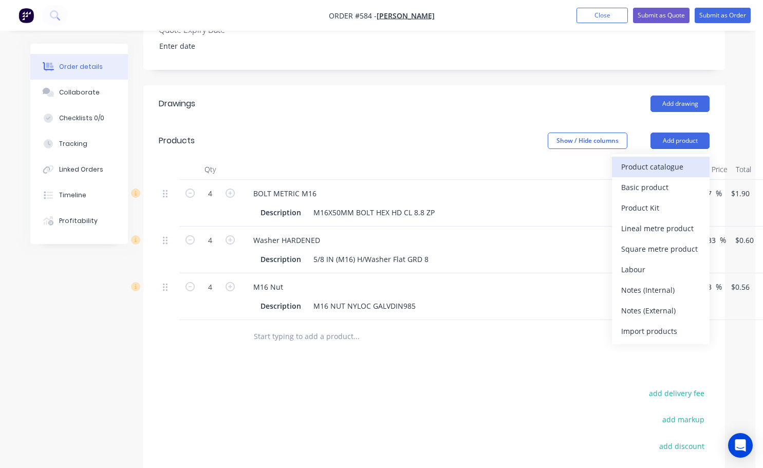
click at [641, 159] on div "Product catalogue" at bounding box center [661, 166] width 79 height 15
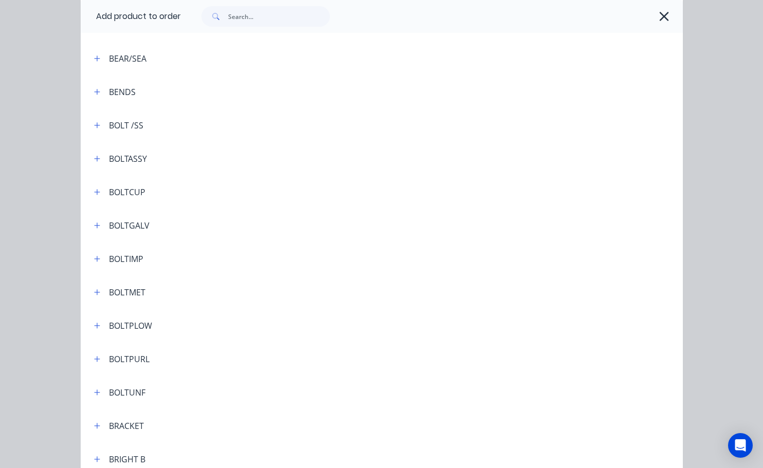
scroll to position [360, 0]
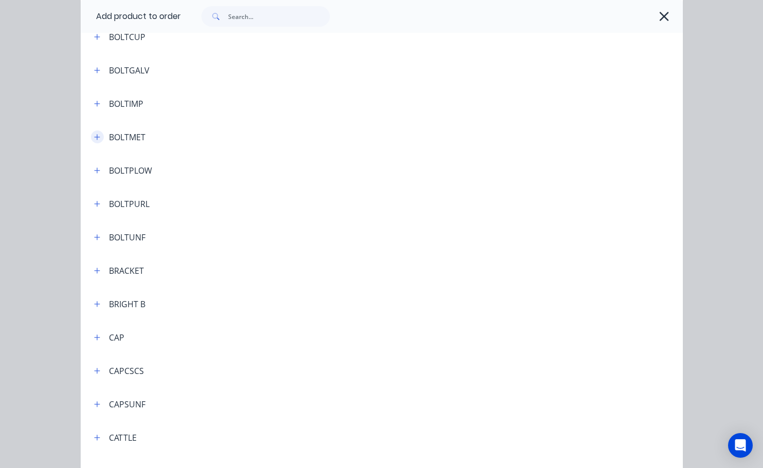
click at [94, 137] on icon "button" at bounding box center [97, 137] width 6 height 7
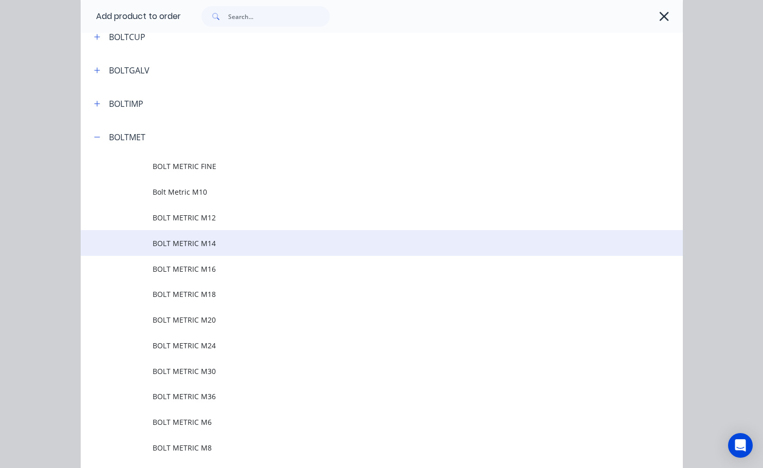
click at [201, 239] on span "BOLT METRIC M14" at bounding box center [365, 243] width 424 height 11
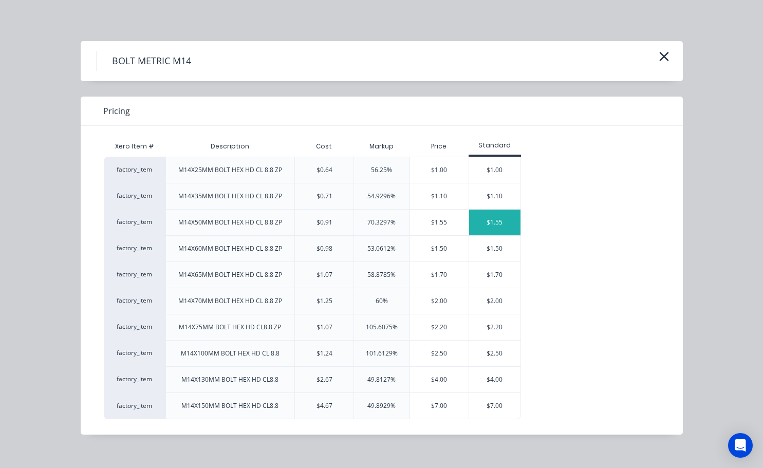
click at [487, 225] on div "$1.55" at bounding box center [494, 223] width 51 height 26
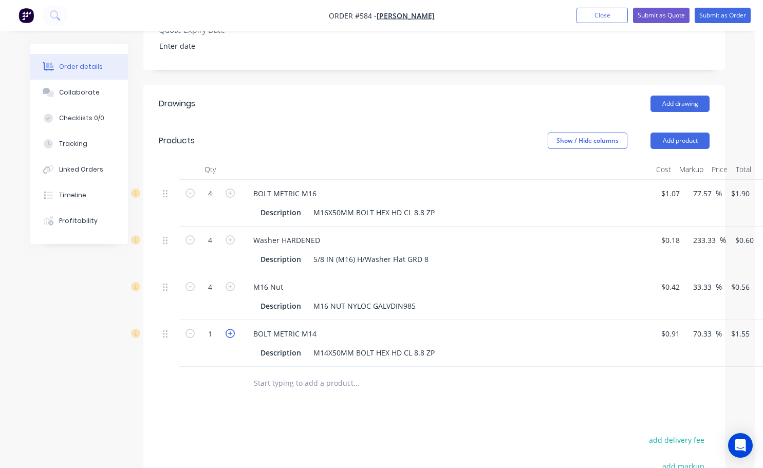
click at [230, 329] on icon "button" at bounding box center [230, 333] width 9 height 9
type input "2"
type input "$3.10"
click at [230, 329] on icon "button" at bounding box center [230, 333] width 9 height 9
type input "3"
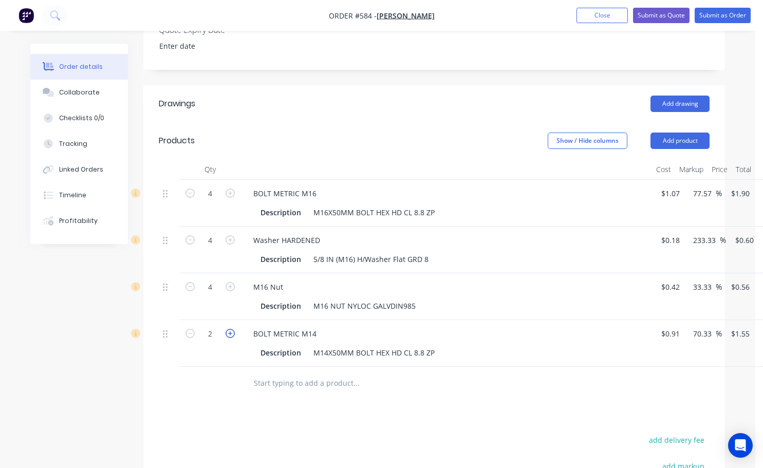
type input "$4.65"
click at [230, 329] on icon "button" at bounding box center [230, 333] width 9 height 9
type input "4"
type input "$6.20"
click at [695, 133] on button "Add product" at bounding box center [680, 141] width 59 height 16
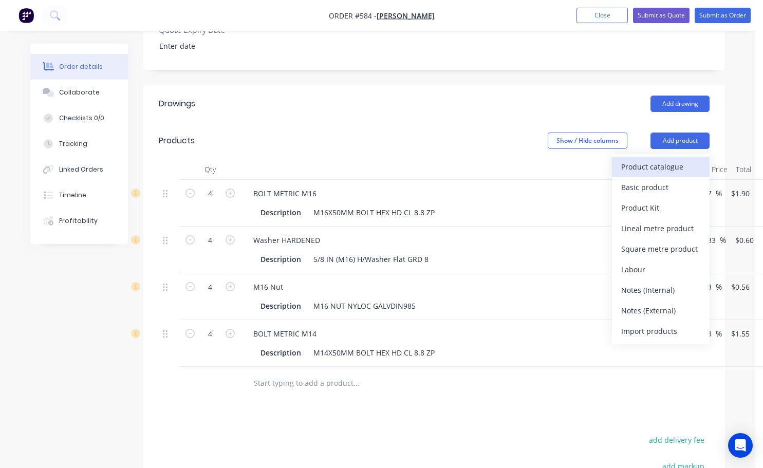
click at [646, 159] on div "Product catalogue" at bounding box center [661, 166] width 79 height 15
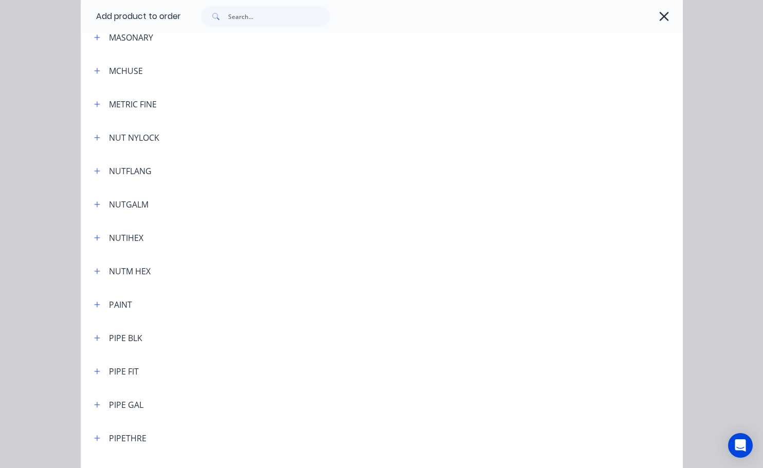
scroll to position [2159, 0]
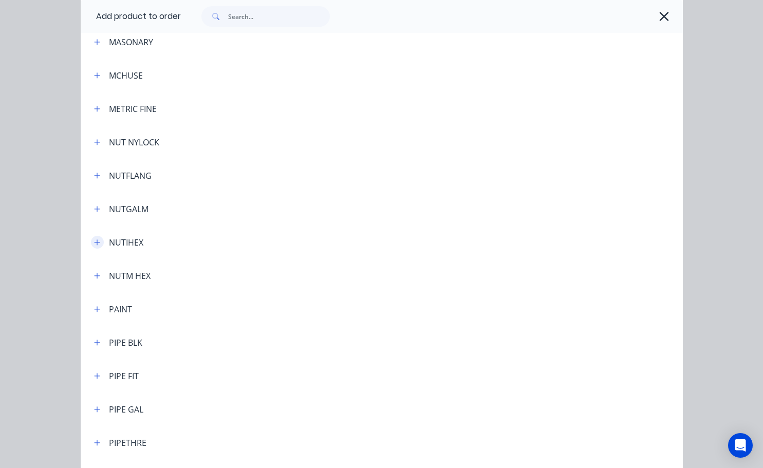
click at [94, 243] on icon "button" at bounding box center [97, 243] width 6 height 6
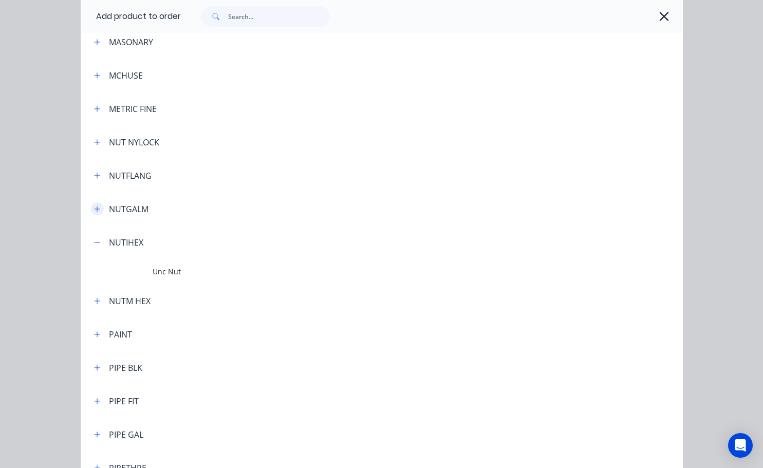
click at [94, 212] on icon "button" at bounding box center [97, 209] width 6 height 7
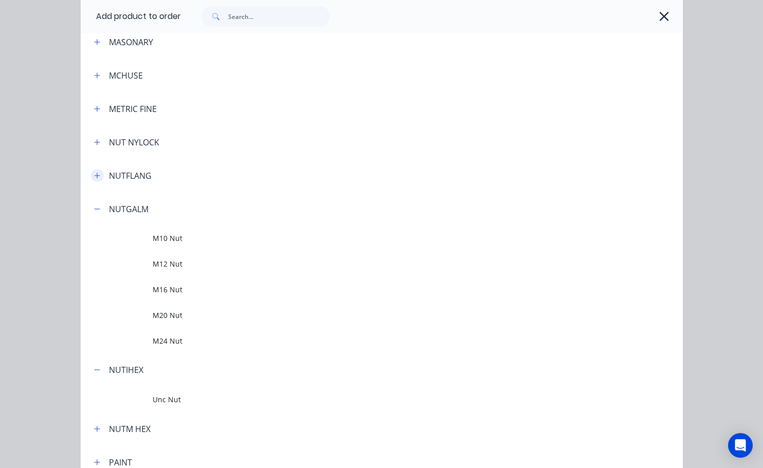
click at [94, 179] on icon "button" at bounding box center [97, 175] width 6 height 7
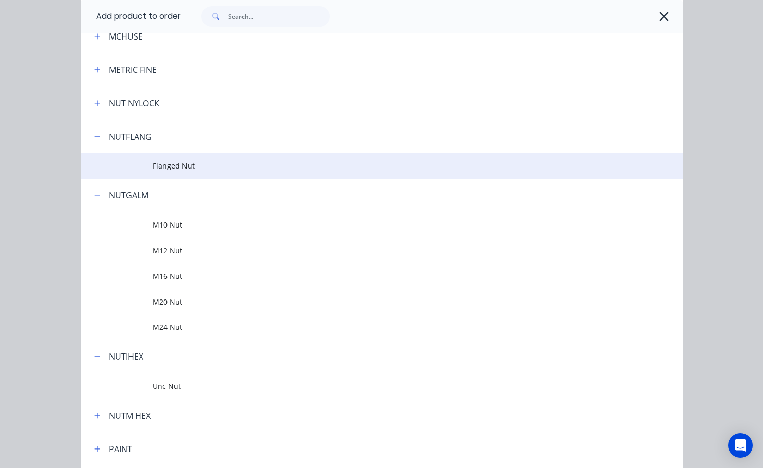
scroll to position [2211, 0]
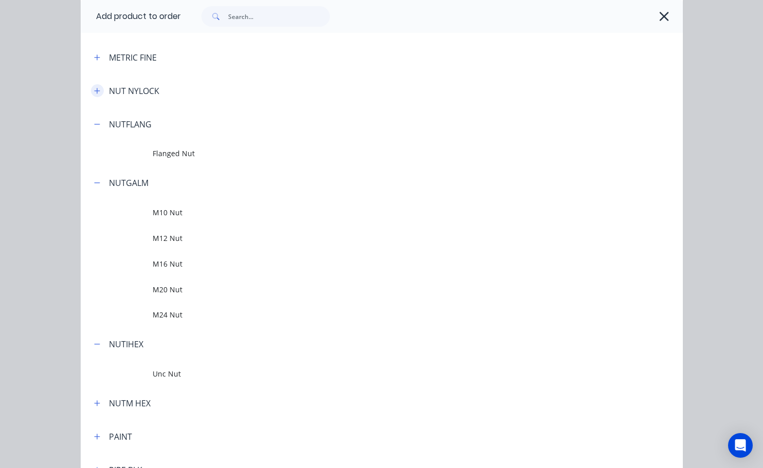
click at [96, 89] on icon "button" at bounding box center [97, 90] width 6 height 7
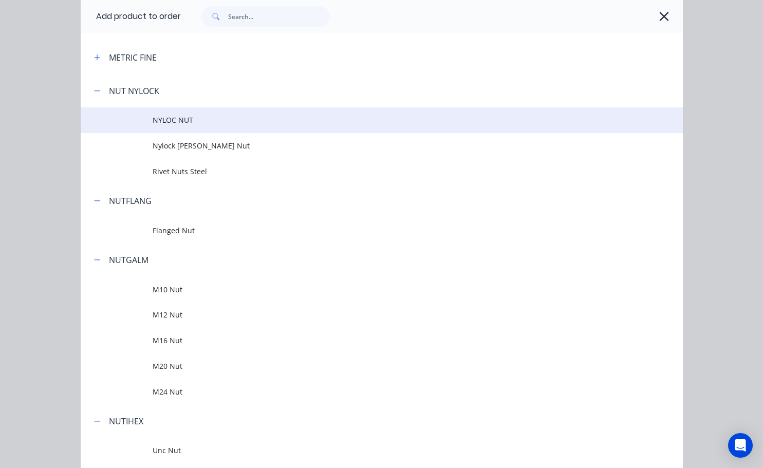
click at [164, 112] on td "NYLOC NUT" at bounding box center [418, 120] width 530 height 26
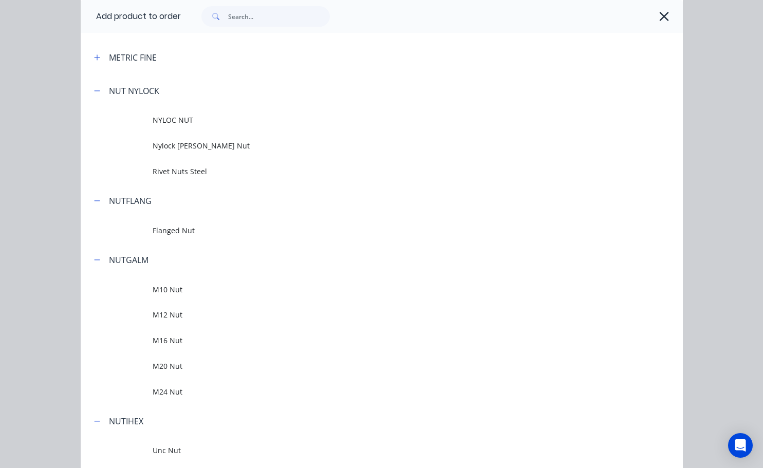
scroll to position [0, 0]
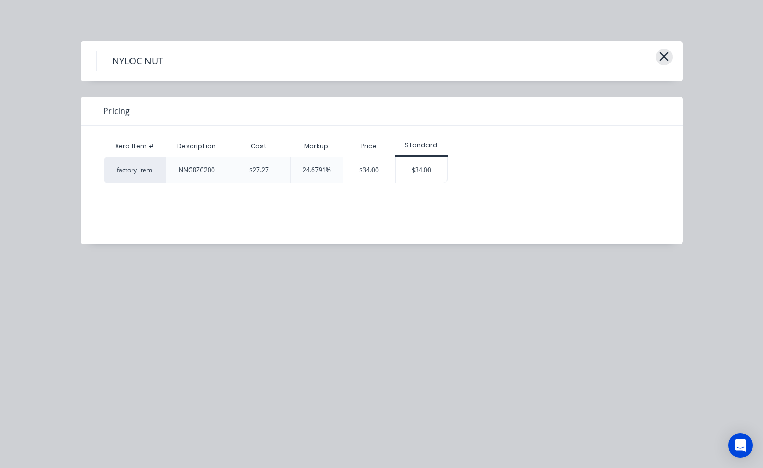
click at [667, 58] on icon "button" at bounding box center [664, 56] width 11 height 14
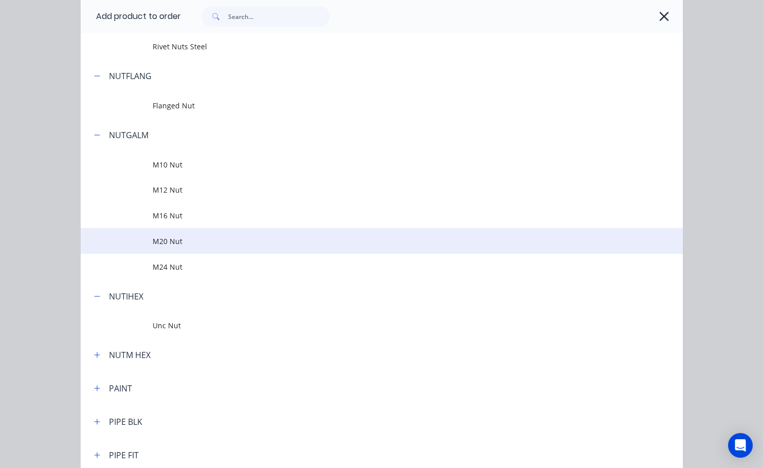
scroll to position [2388, 0]
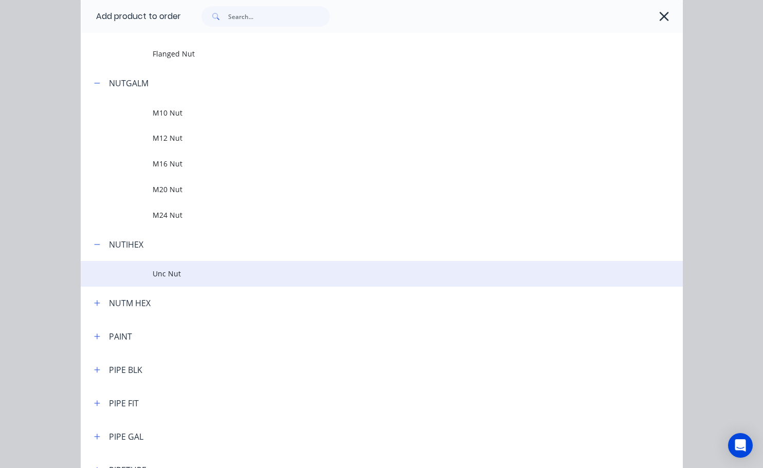
click at [161, 277] on span "Unc Nut" at bounding box center [365, 273] width 424 height 11
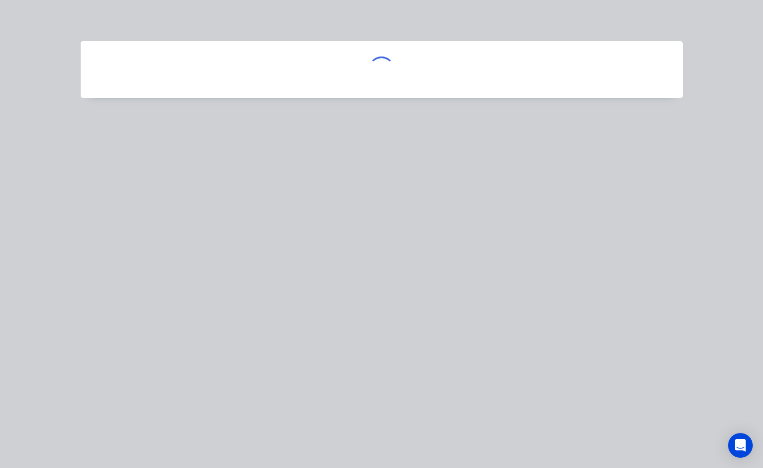
scroll to position [0, 0]
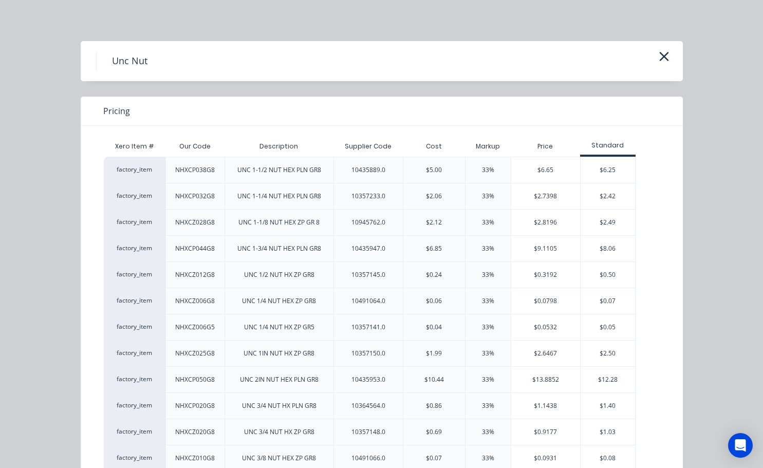
click at [662, 48] on div "Unc Nut" at bounding box center [382, 61] width 603 height 40
click at [656, 57] on button "button" at bounding box center [664, 57] width 17 height 16
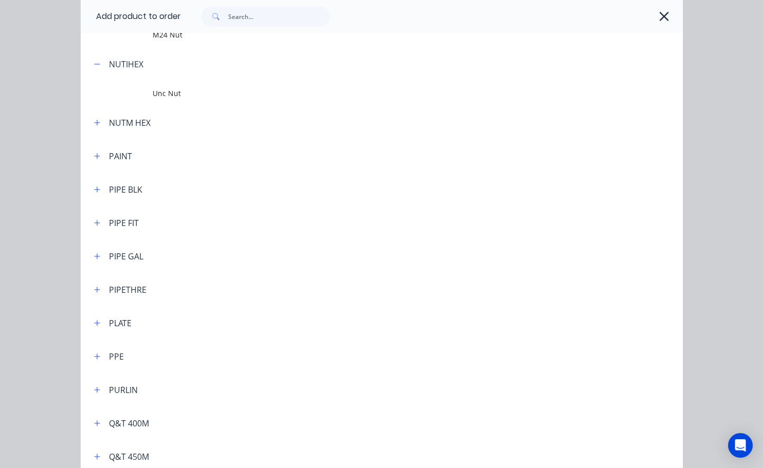
scroll to position [2461, 0]
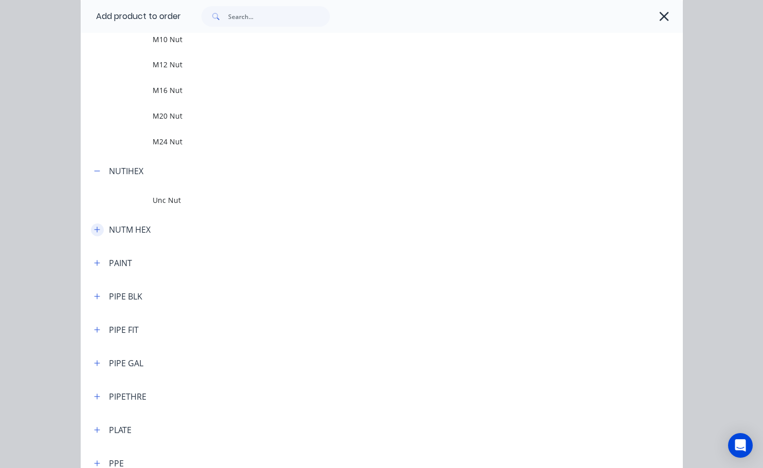
click at [95, 229] on icon "button" at bounding box center [97, 229] width 6 height 7
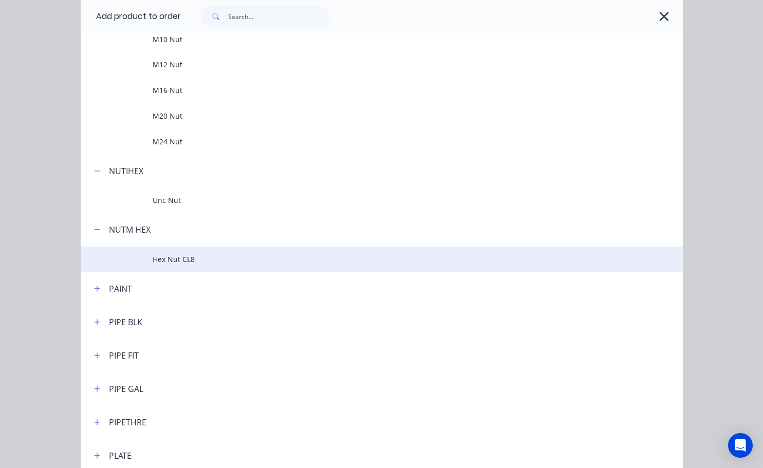
click at [169, 261] on span "Hex Nut CL8" at bounding box center [365, 259] width 424 height 11
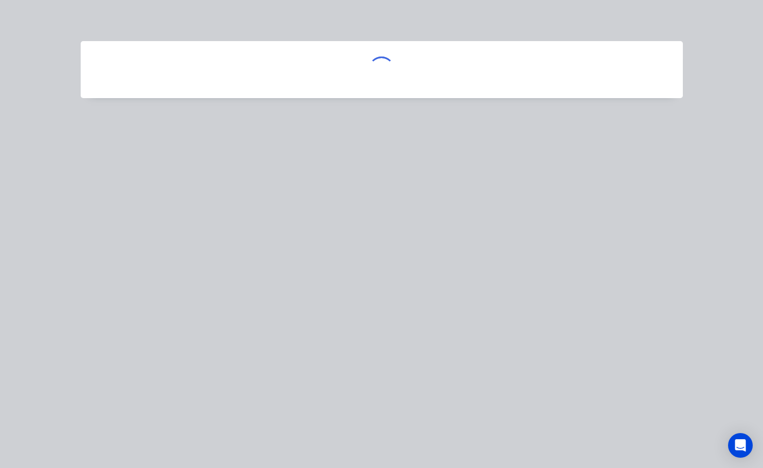
scroll to position [0, 0]
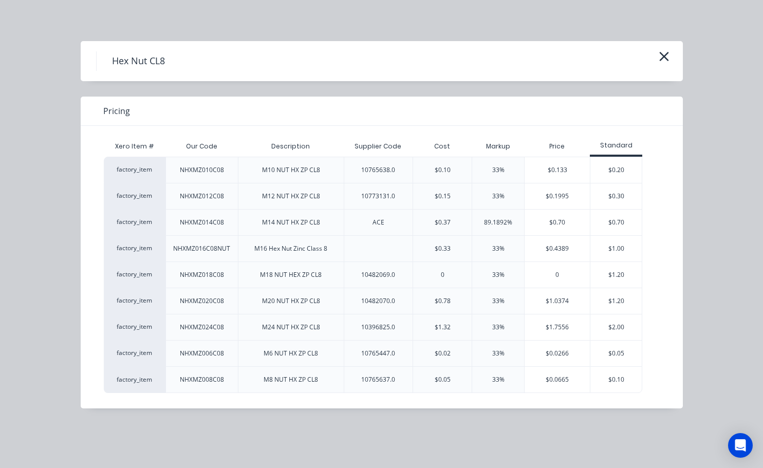
click at [657, 52] on div "Hex Nut CL8" at bounding box center [382, 61] width 572 height 20
click at [660, 56] on icon "button" at bounding box center [664, 56] width 11 height 14
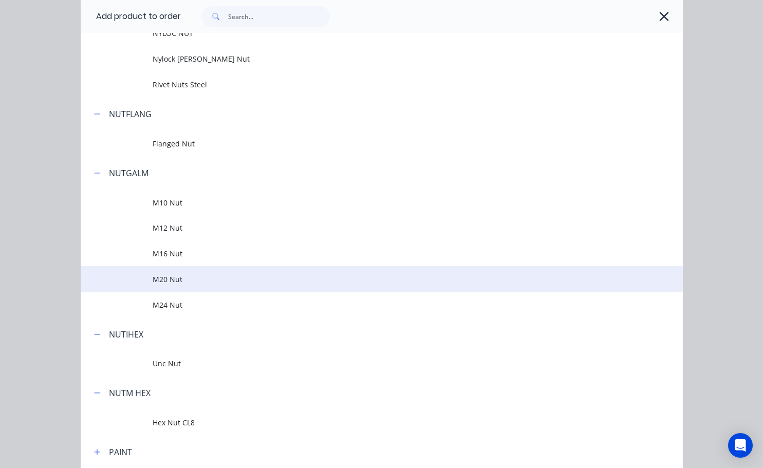
scroll to position [2315, 0]
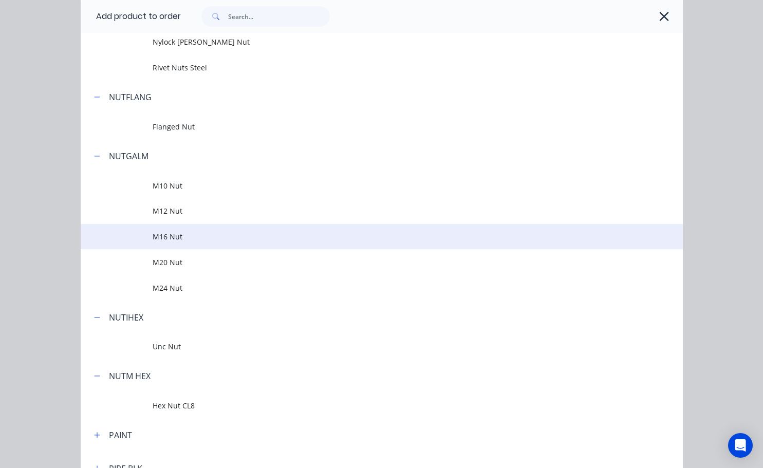
click at [163, 244] on td "M16 Nut" at bounding box center [418, 237] width 530 height 26
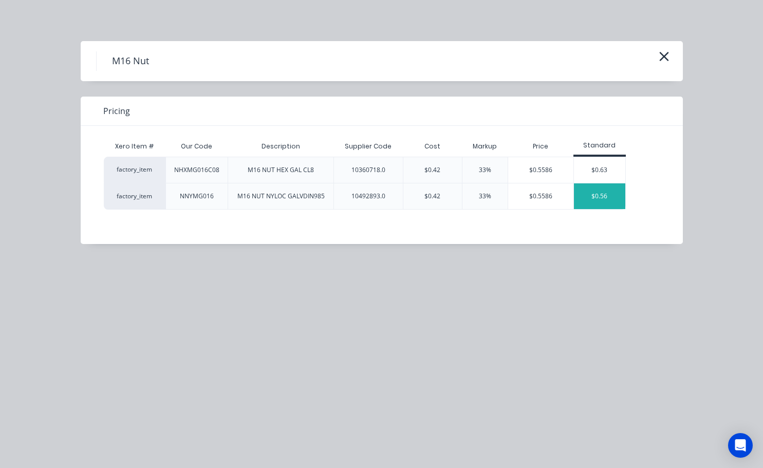
click at [600, 203] on div "$0.56" at bounding box center [599, 197] width 51 height 26
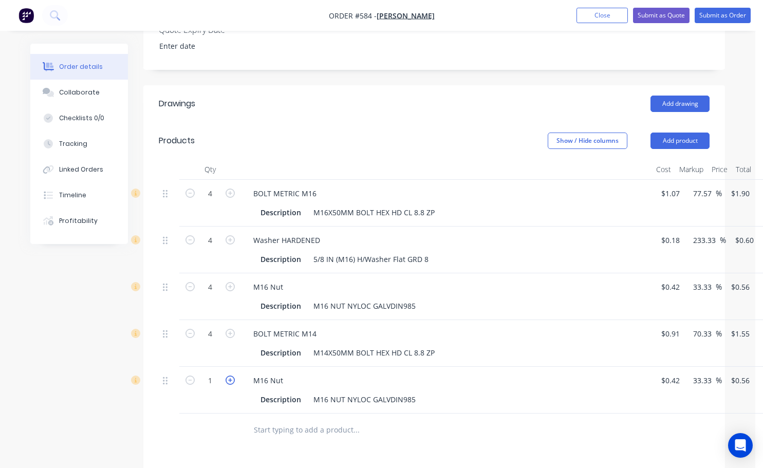
click at [232, 376] on icon "button" at bounding box center [230, 380] width 9 height 9
type input "2"
type input "$1.12"
click at [232, 376] on icon "button" at bounding box center [230, 380] width 9 height 9
type input "3"
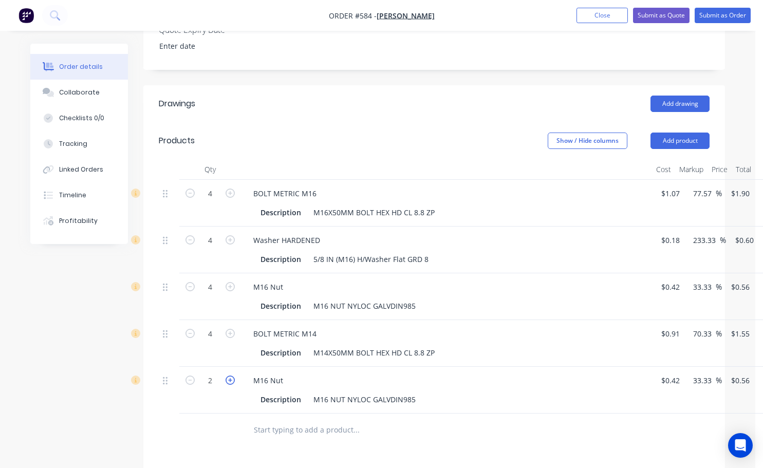
type input "$1.68"
click at [233, 376] on icon "button" at bounding box center [230, 380] width 9 height 9
type input "4"
type input "$2.24"
click at [233, 376] on icon "button" at bounding box center [230, 380] width 9 height 9
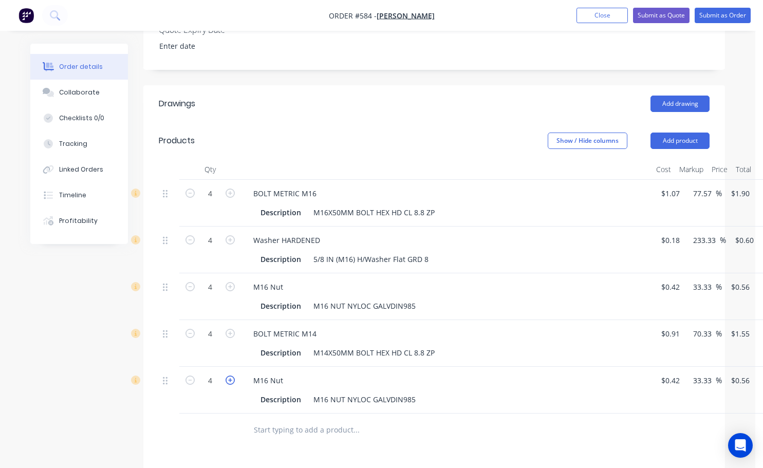
type input "5"
type input "$2.80"
click at [190, 376] on icon "button" at bounding box center [190, 380] width 9 height 9
type input "4"
type input "$2.24"
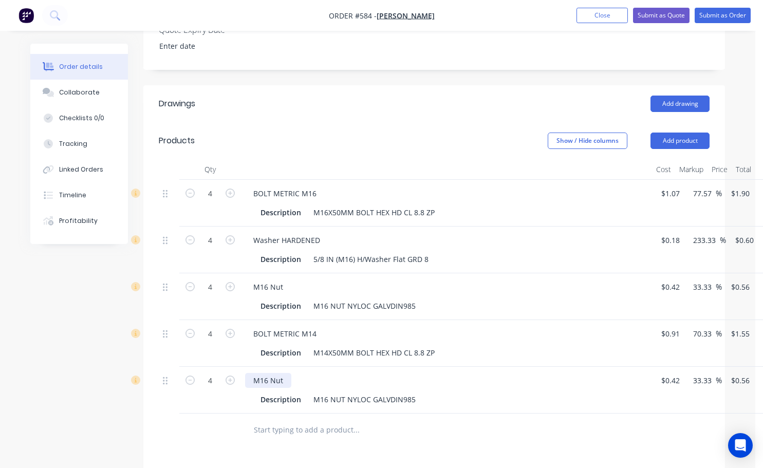
click at [268, 373] on div "M16 Nut" at bounding box center [268, 380] width 46 height 15
click at [325, 392] on div "M16 NUT NYLOC GALVDIN985" at bounding box center [364, 399] width 111 height 15
click at [327, 392] on div "M16 NUT NYLOC GALVDIN985" at bounding box center [364, 399] width 111 height 15
click at [409, 420] on input "text" at bounding box center [356, 430] width 206 height 21
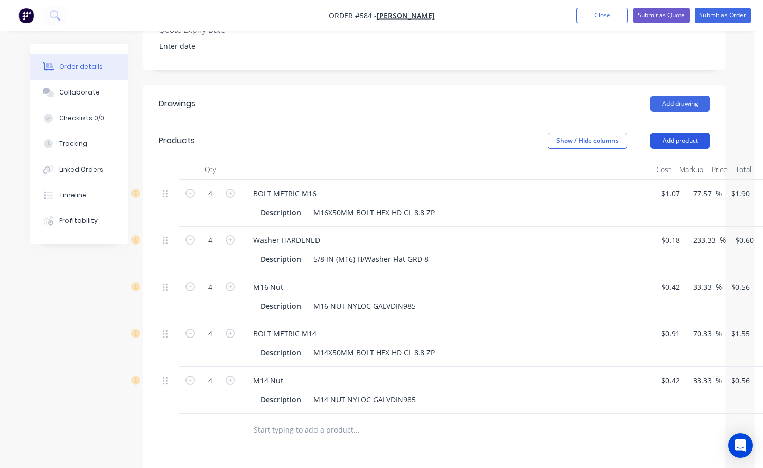
click at [677, 133] on button "Add product" at bounding box center [680, 141] width 59 height 16
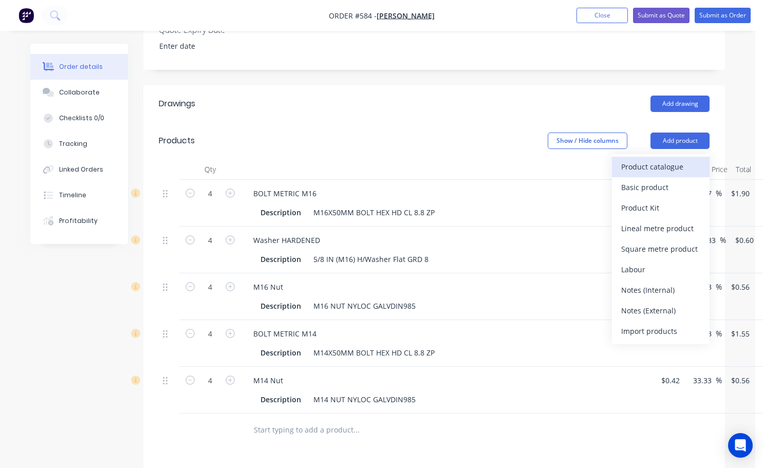
click at [656, 159] on div "Product catalogue" at bounding box center [661, 166] width 79 height 15
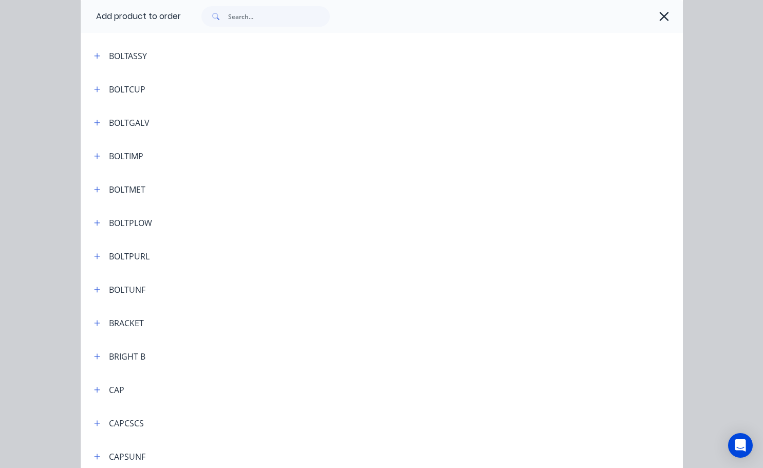
scroll to position [308, 0]
click at [94, 151] on button "button" at bounding box center [97, 155] width 13 height 13
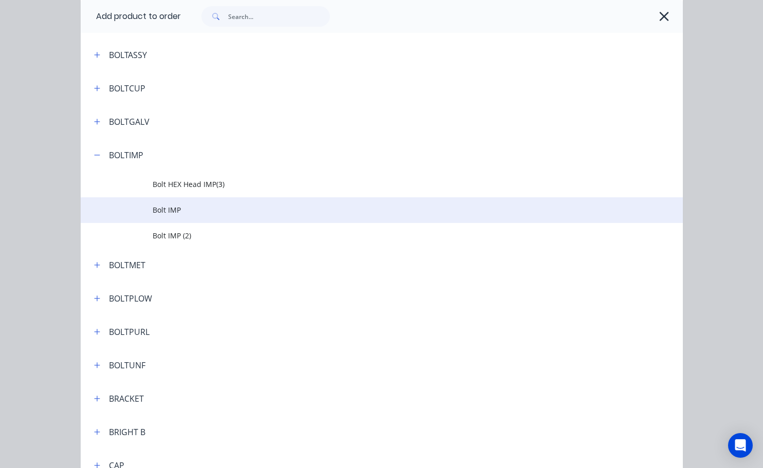
click at [191, 212] on span "Bolt IMP" at bounding box center [365, 210] width 424 height 11
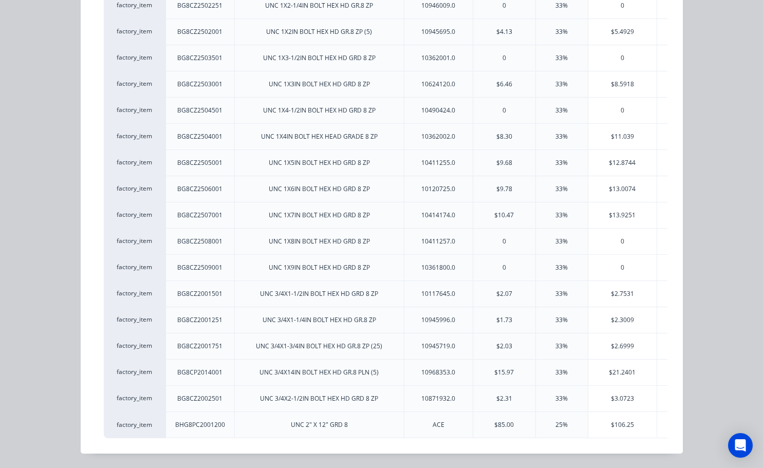
scroll to position [1063, 0]
click at [611, 394] on div "$3.0723" at bounding box center [623, 399] width 69 height 26
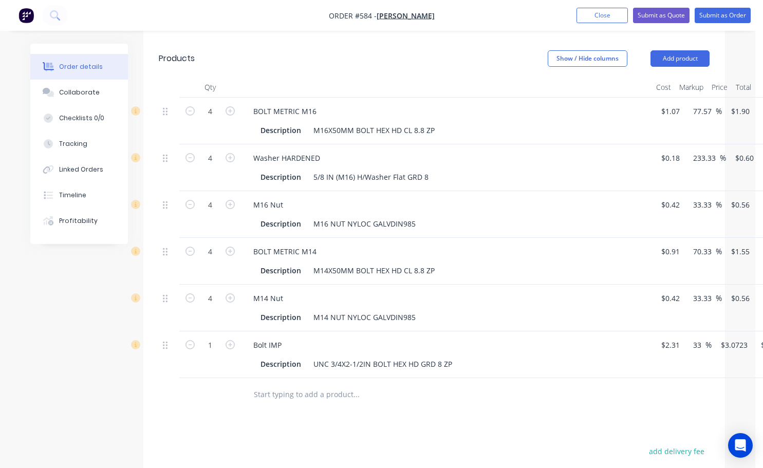
scroll to position [411, 0]
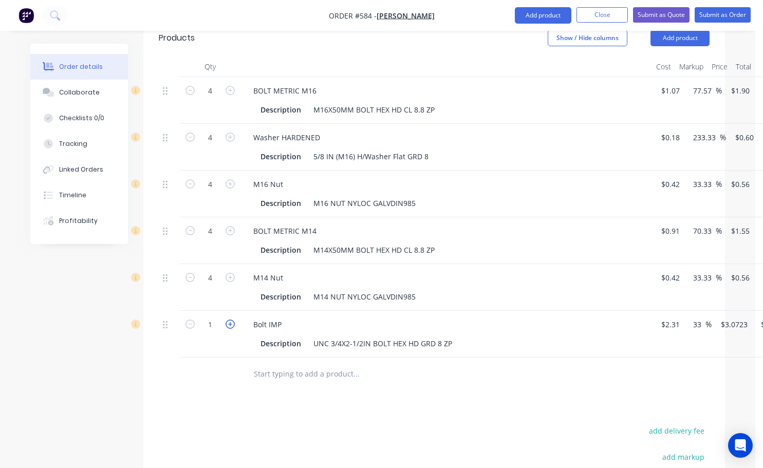
click at [231, 320] on icon "button" at bounding box center [230, 324] width 9 height 9
type input "2"
type input "$6.14"
click at [231, 320] on icon "button" at bounding box center [230, 324] width 9 height 9
type input "3"
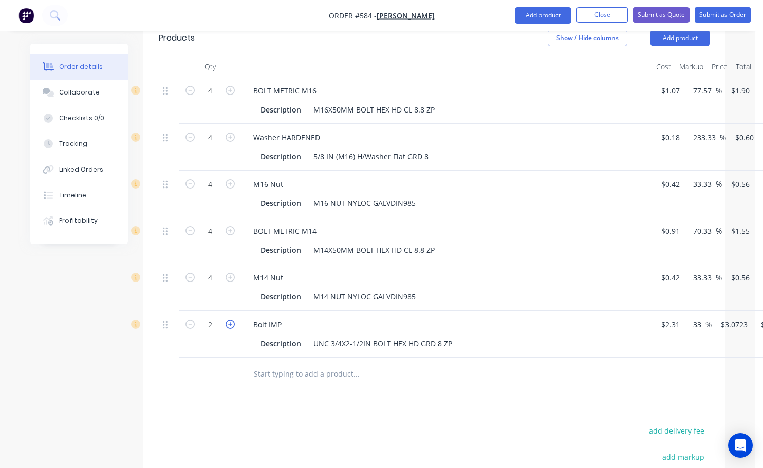
type input "$9.22"
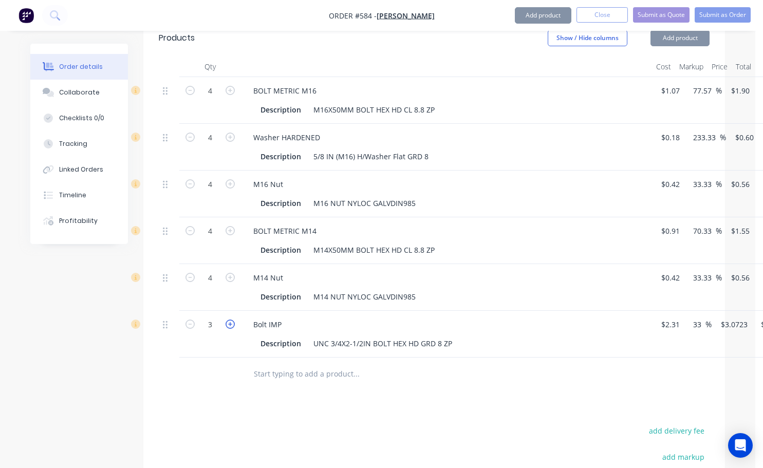
click at [231, 320] on icon "button" at bounding box center [230, 324] width 9 height 9
type input "4"
type input "$12.29"
click at [231, 320] on icon "button" at bounding box center [230, 324] width 9 height 9
type input "5"
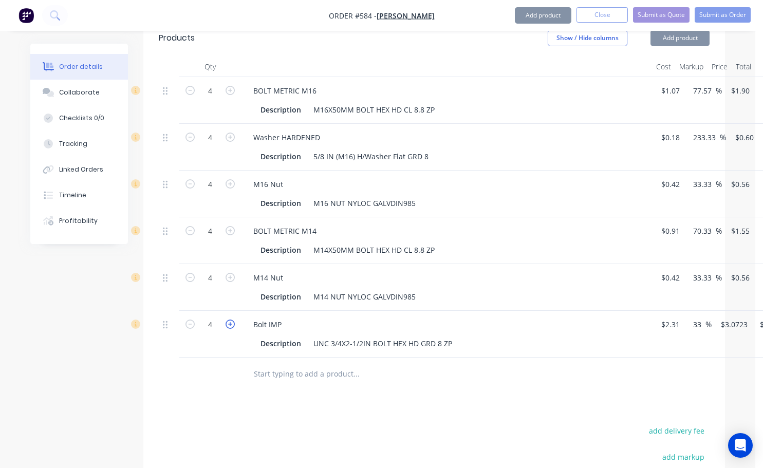
type input "$15.36"
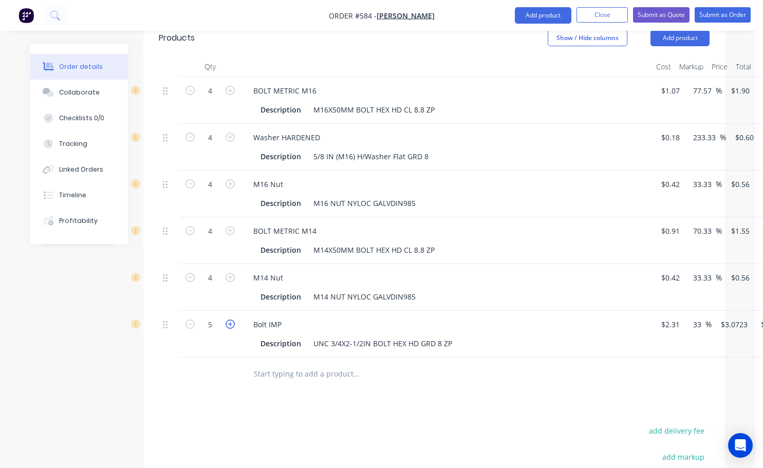
click at [231, 320] on icon "button" at bounding box center [230, 324] width 9 height 9
type input "6"
type input "$18.43"
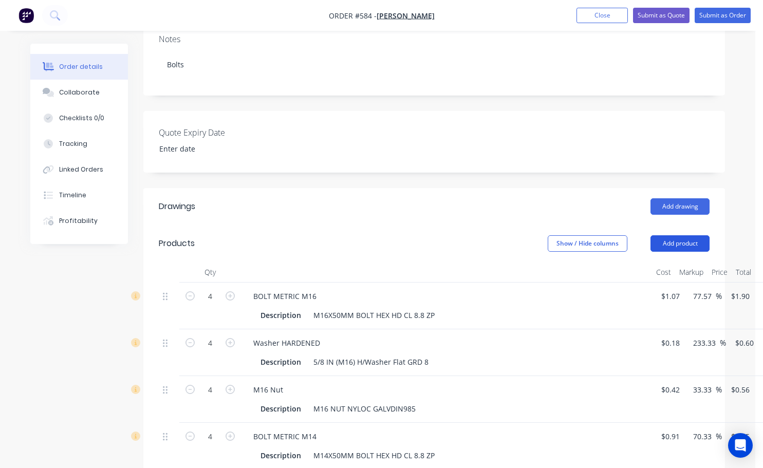
click at [684, 235] on button "Add product" at bounding box center [680, 243] width 59 height 16
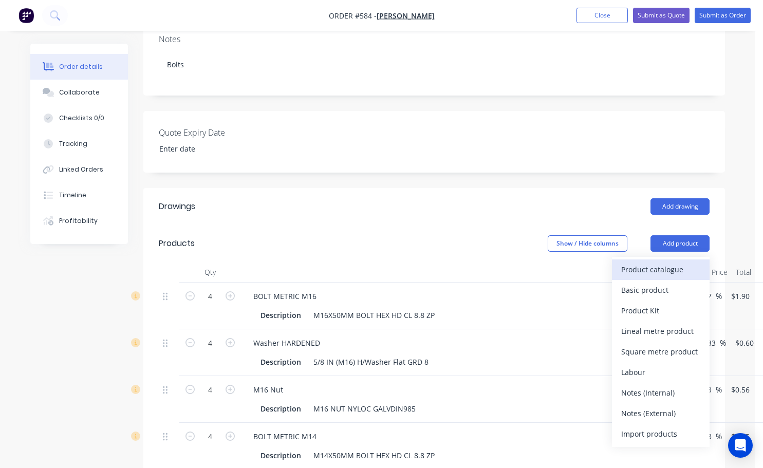
click at [644, 262] on div "Product catalogue" at bounding box center [661, 269] width 79 height 15
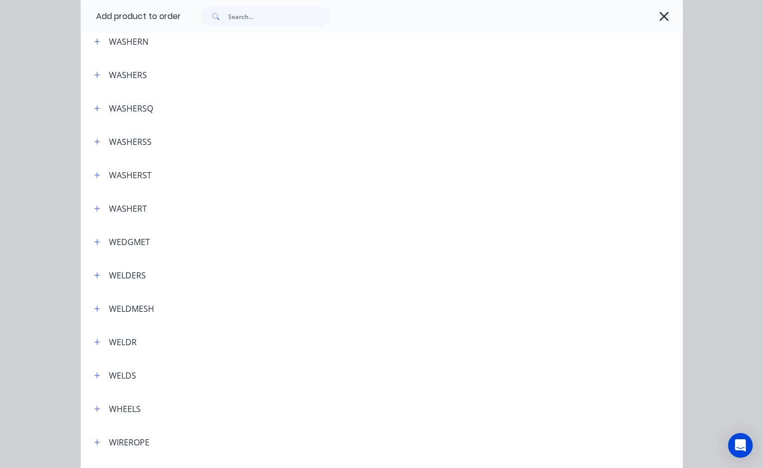
scroll to position [3679, 0]
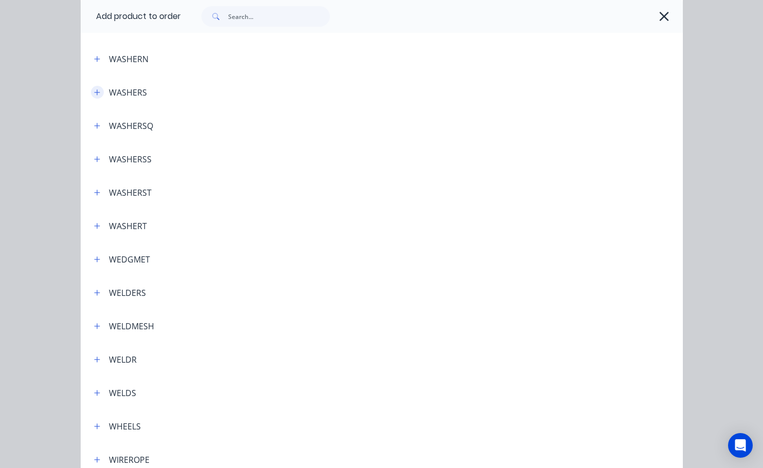
click at [96, 89] on icon "button" at bounding box center [97, 92] width 6 height 7
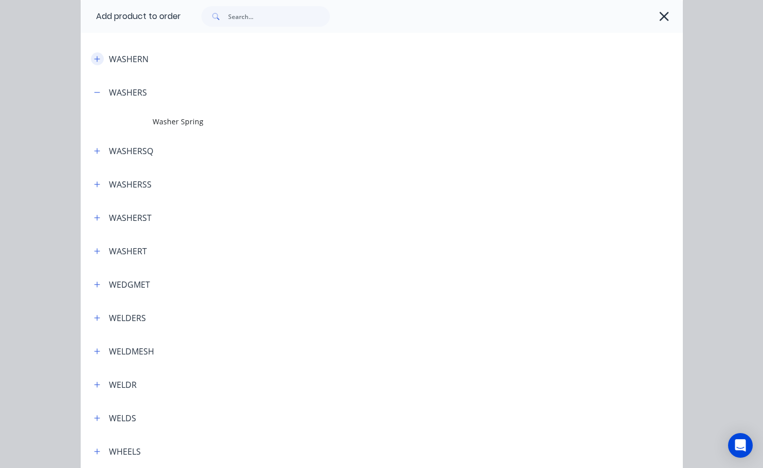
click at [96, 59] on icon "button" at bounding box center [97, 59] width 6 height 6
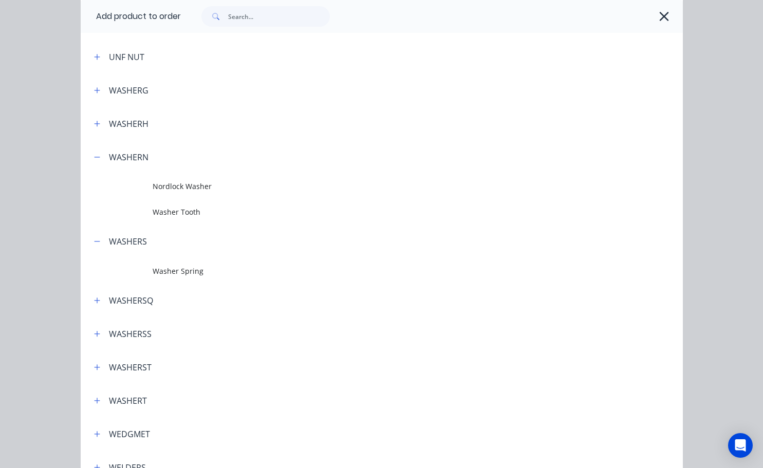
scroll to position [3577, 0]
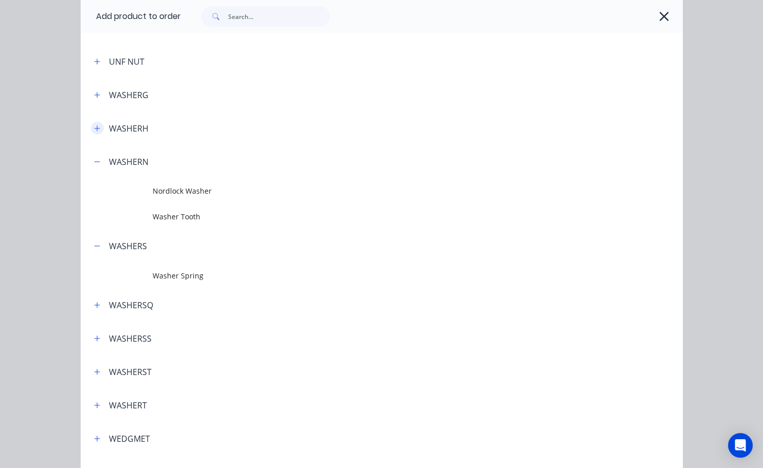
click at [91, 127] on button "button" at bounding box center [97, 128] width 13 height 13
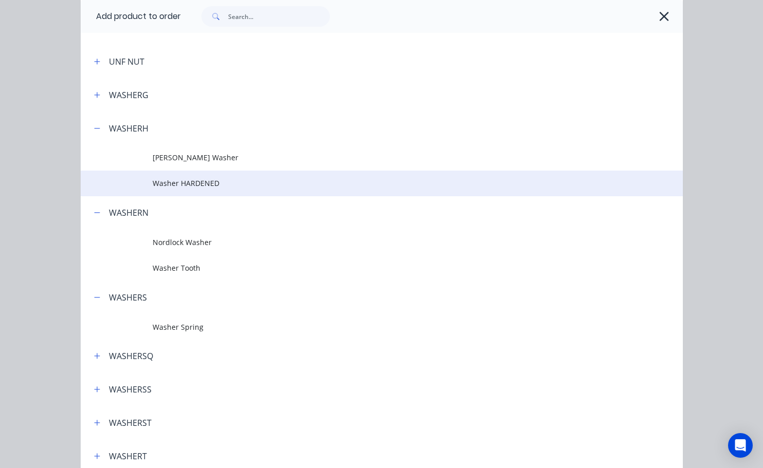
click at [184, 183] on span "Washer HARDENED" at bounding box center [365, 183] width 424 height 11
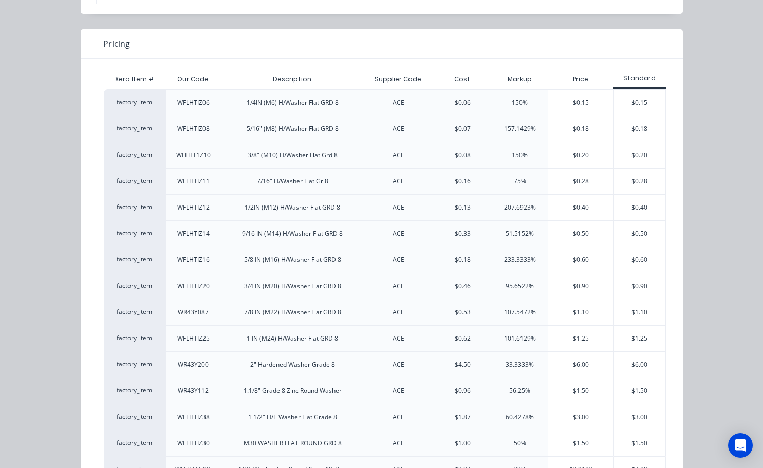
scroll to position [112, 0]
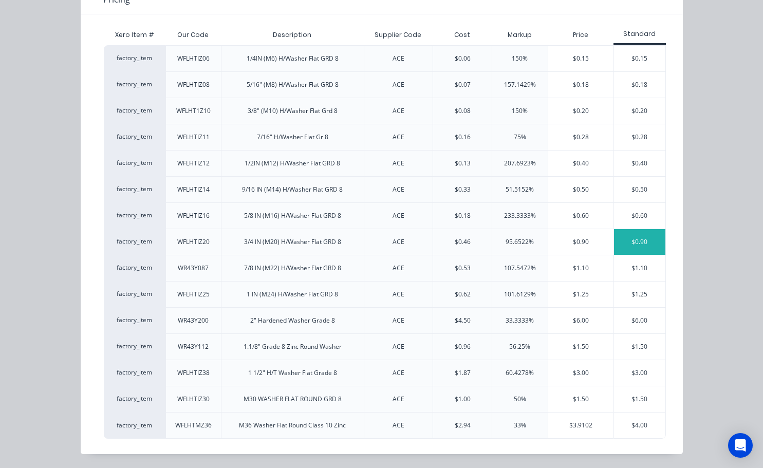
click at [623, 242] on div "$0.90" at bounding box center [639, 242] width 51 height 26
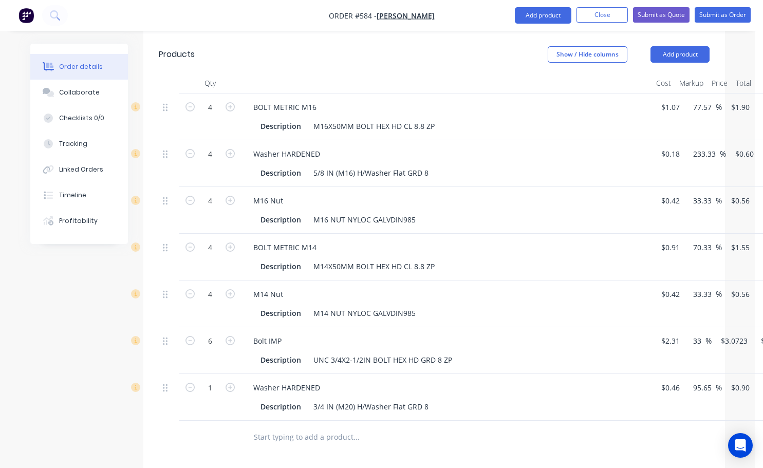
scroll to position [411, 0]
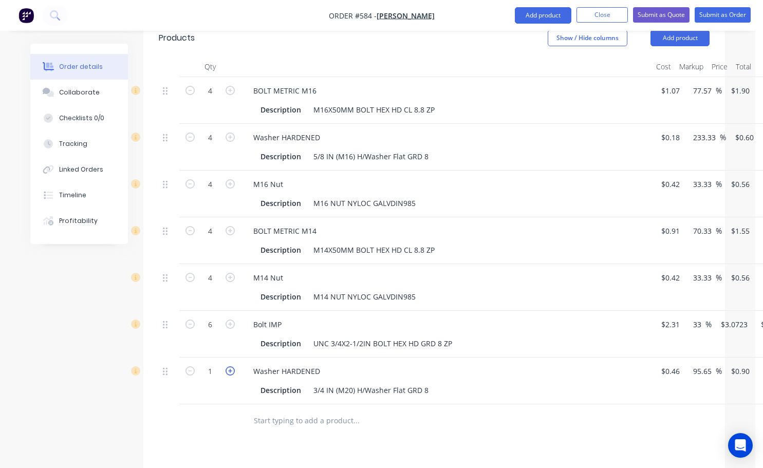
click at [232, 367] on icon "button" at bounding box center [230, 371] width 9 height 9
type input "2"
type input "$1.80"
click at [232, 367] on icon "button" at bounding box center [230, 371] width 9 height 9
type input "3"
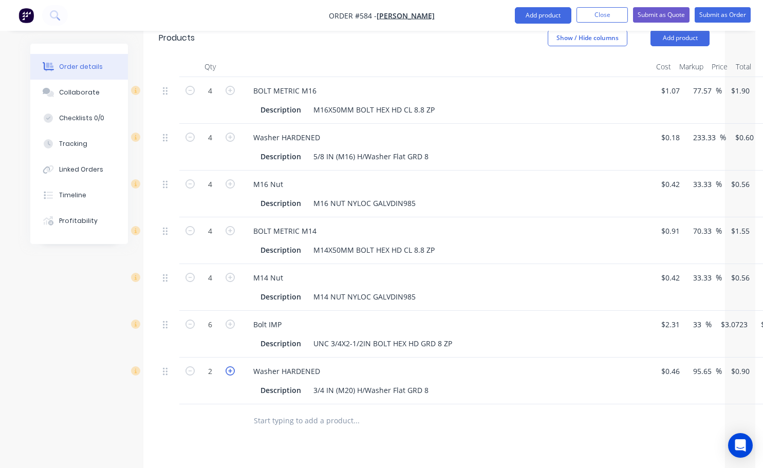
type input "$2.70"
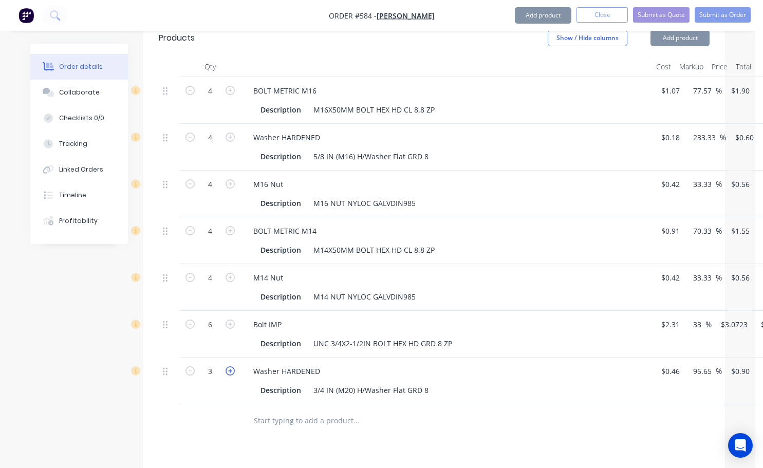
click at [232, 367] on icon "button" at bounding box center [230, 371] width 9 height 9
type input "4"
type input "$3.60"
click at [232, 367] on icon "button" at bounding box center [230, 371] width 9 height 9
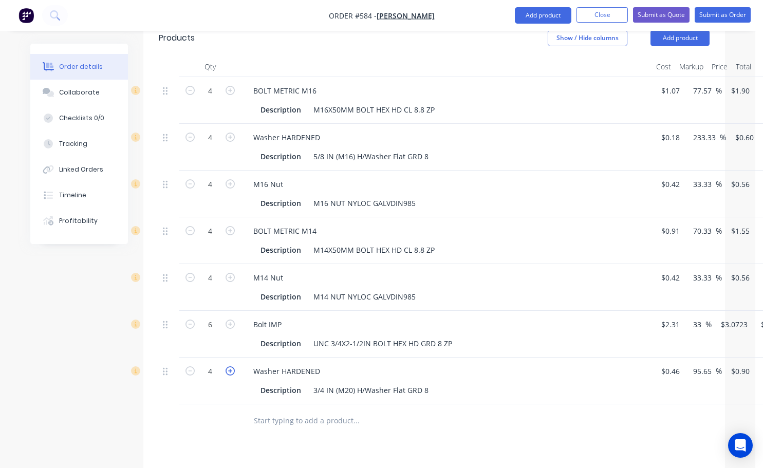
type input "5"
type input "$4.50"
click at [232, 367] on icon "button" at bounding box center [230, 371] width 9 height 9
type input "6"
type input "$5.40"
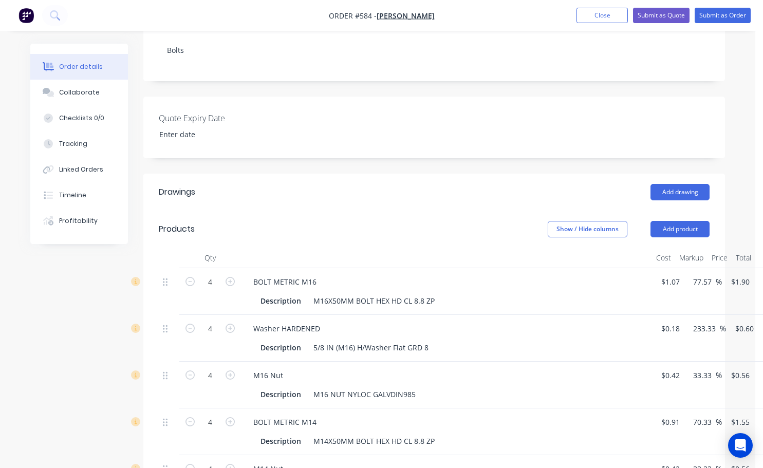
scroll to position [206, 0]
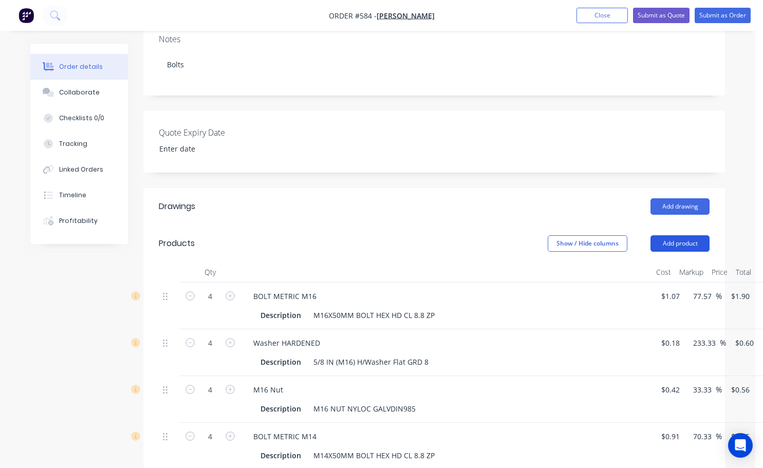
click at [686, 235] on button "Add product" at bounding box center [680, 243] width 59 height 16
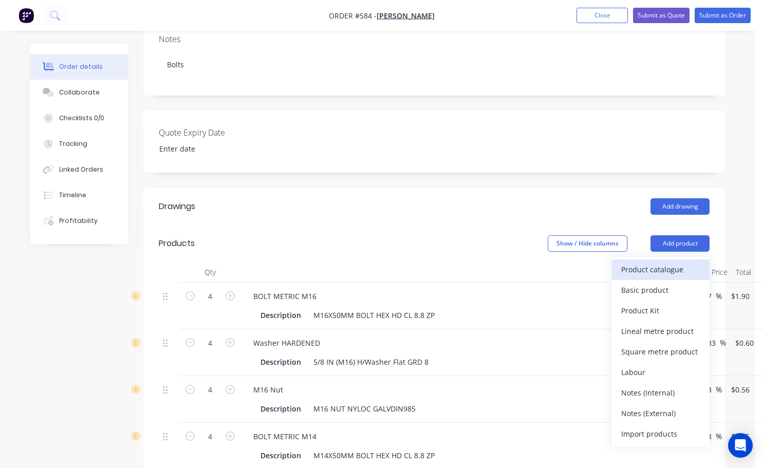
click at [645, 262] on div "Product catalogue" at bounding box center [661, 269] width 79 height 15
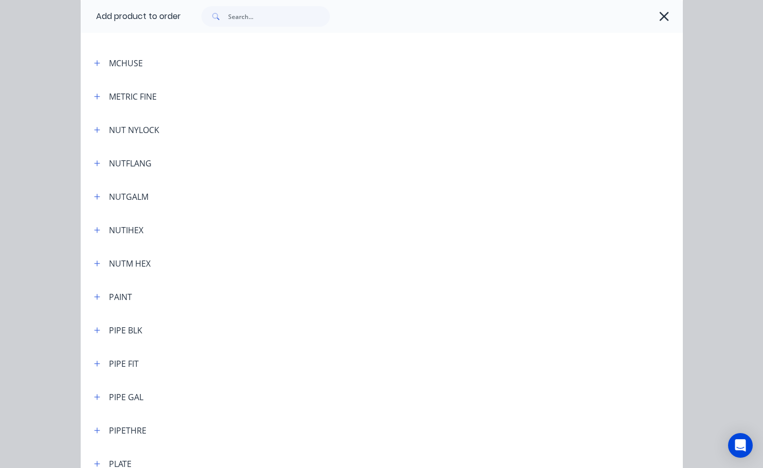
scroll to position [2262, 0]
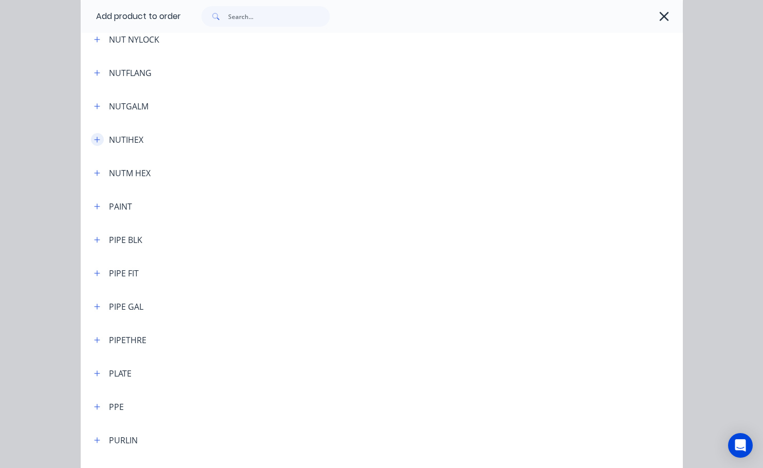
click at [94, 140] on icon "button" at bounding box center [97, 140] width 6 height 6
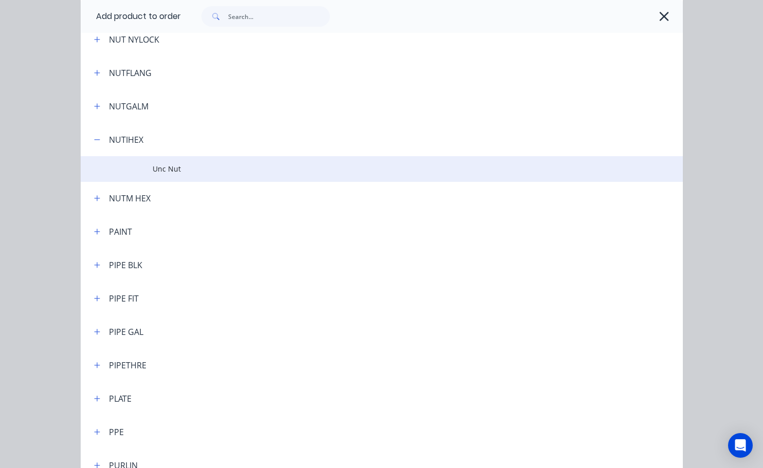
click at [163, 172] on span "Unc Nut" at bounding box center [365, 168] width 424 height 11
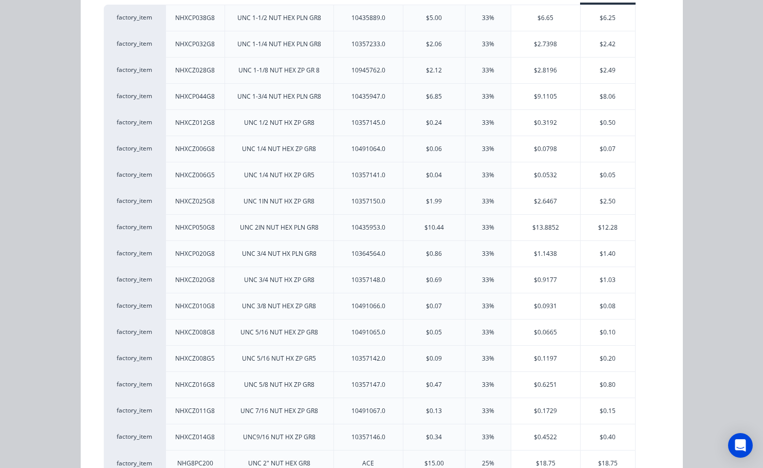
scroll to position [190, 0]
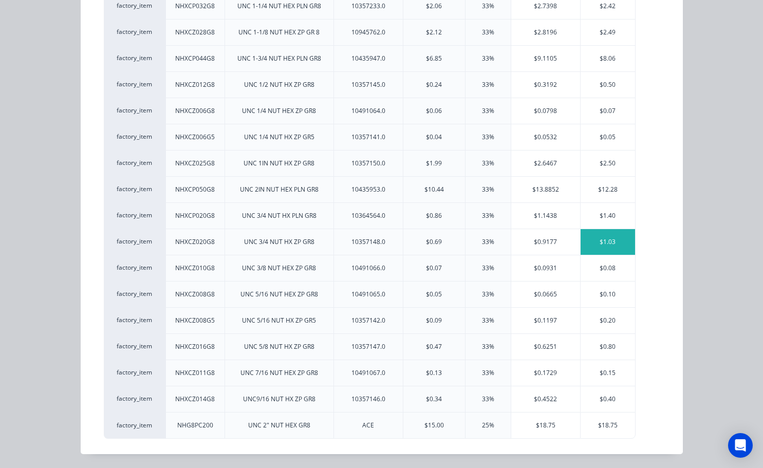
click at [597, 247] on div "$1.03" at bounding box center [608, 242] width 55 height 26
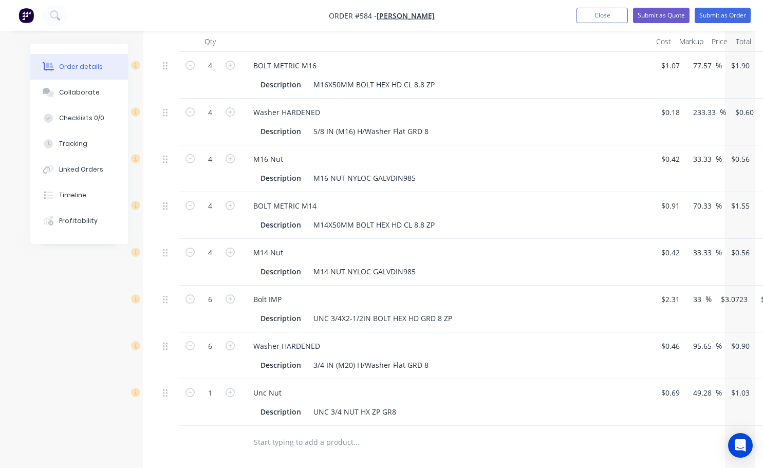
scroll to position [463, 0]
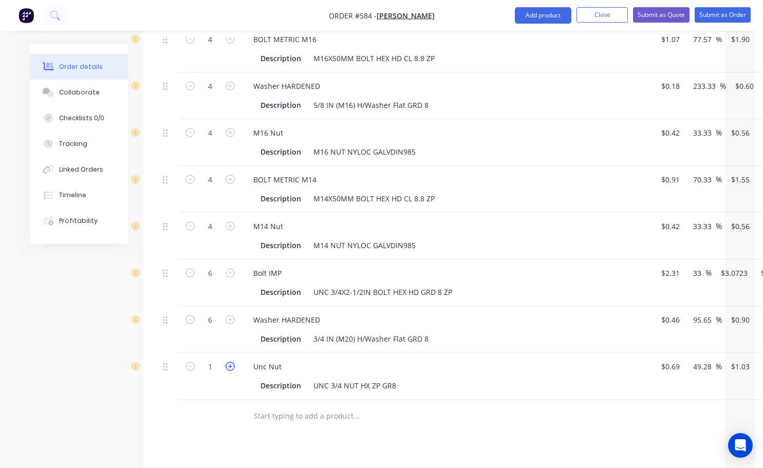
click at [232, 362] on icon "button" at bounding box center [230, 366] width 9 height 9
type input "2"
type input "$2.06"
click at [232, 362] on icon "button" at bounding box center [230, 366] width 9 height 9
type input "3"
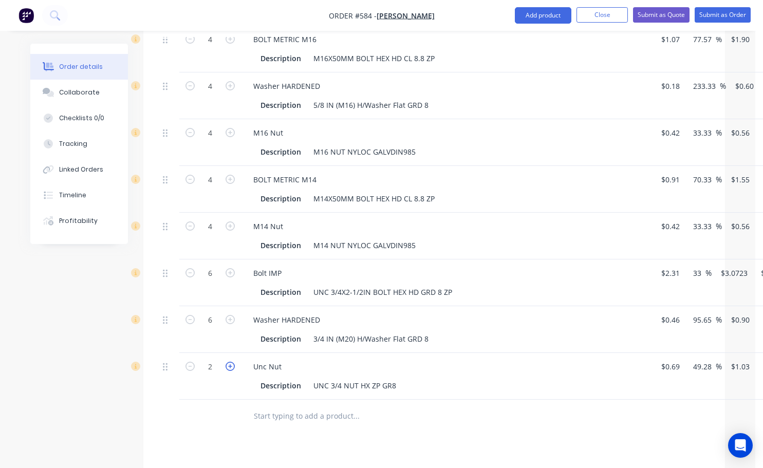
type input "$3.09"
click at [232, 362] on icon "button" at bounding box center [230, 366] width 9 height 9
type input "4"
type input "$4.12"
click at [232, 362] on icon "button" at bounding box center [230, 366] width 9 height 9
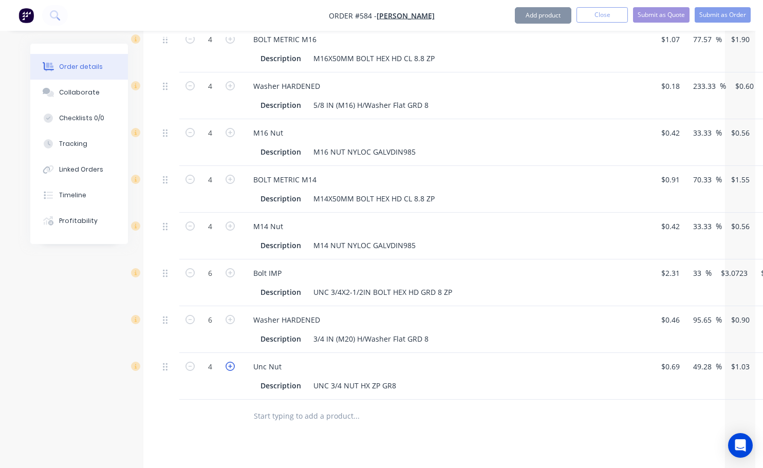
type input "5"
type input "$5.15"
click at [231, 362] on icon "button" at bounding box center [230, 366] width 9 height 9
type input "6"
type input "$6.18"
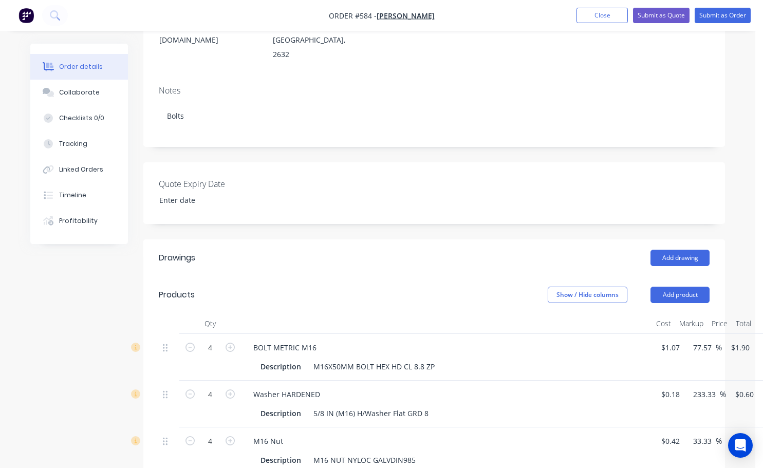
scroll to position [51, 0]
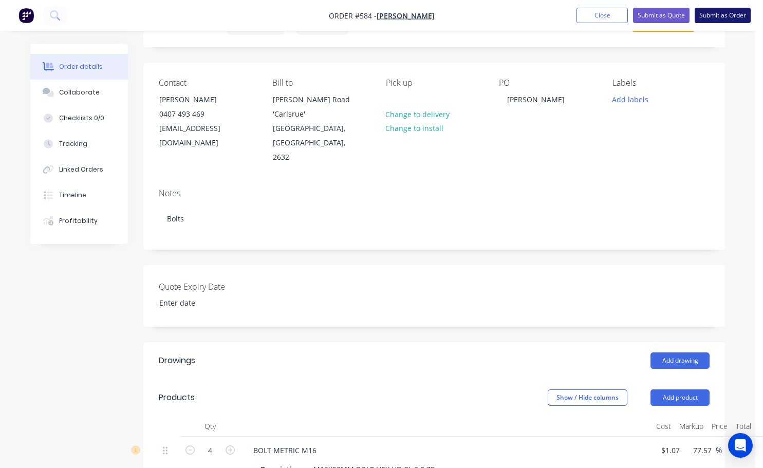
click at [721, 13] on button "Submit as Order" at bounding box center [723, 15] width 56 height 15
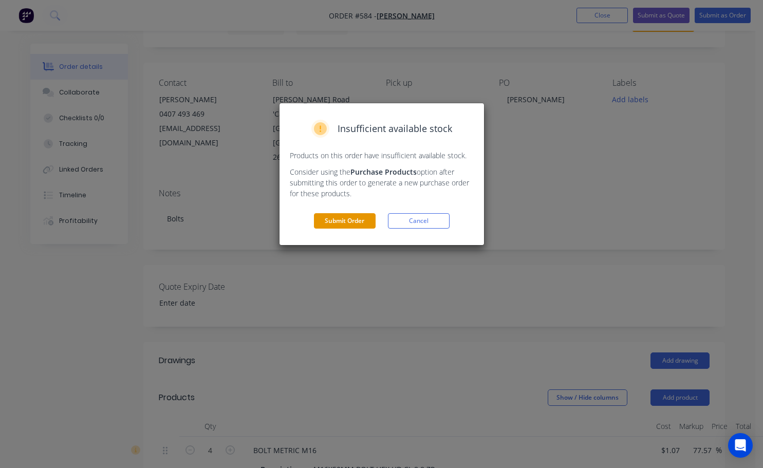
click at [341, 221] on button "Submit Order" at bounding box center [345, 220] width 62 height 15
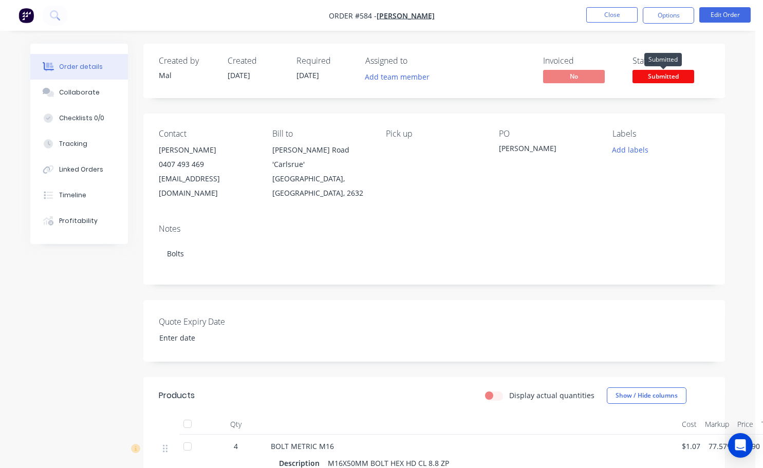
click at [652, 72] on span "Submitted" at bounding box center [664, 76] width 62 height 13
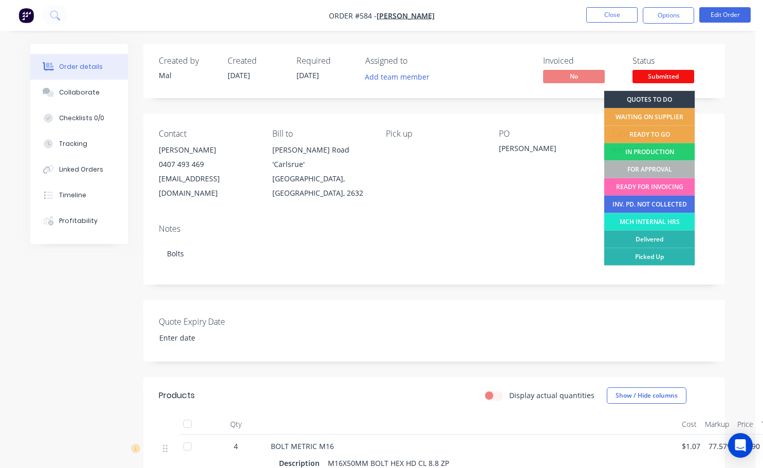
click at [647, 185] on div "READY FOR INVOICING" at bounding box center [650, 186] width 91 height 17
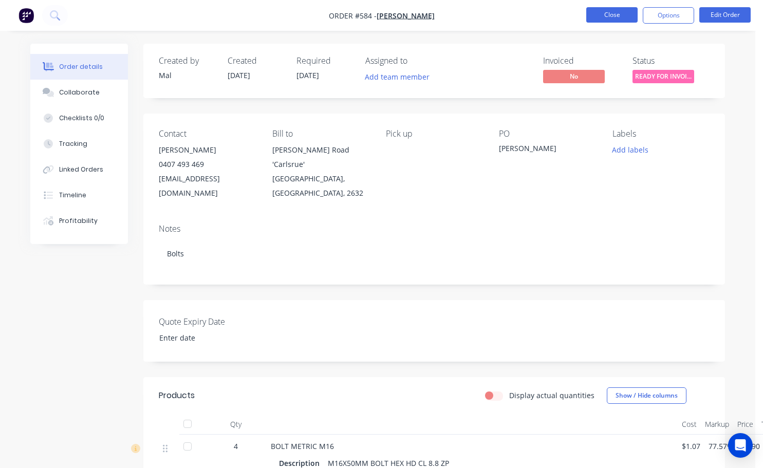
click at [620, 18] on button "Close" at bounding box center [612, 14] width 51 height 15
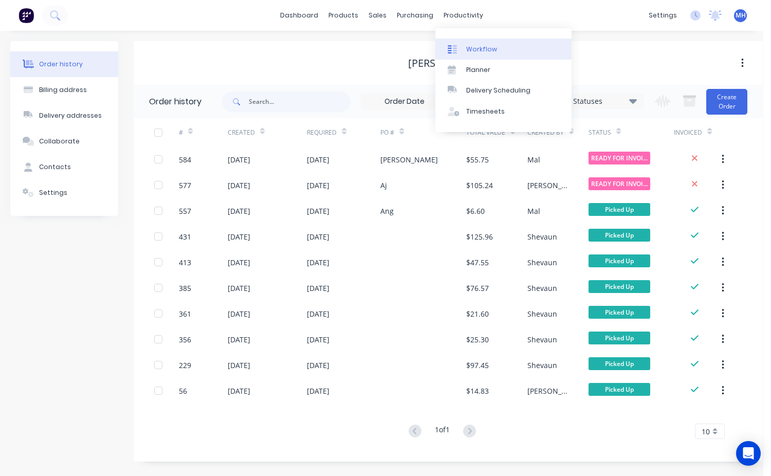
click at [488, 51] on div "Workflow" at bounding box center [481, 49] width 31 height 9
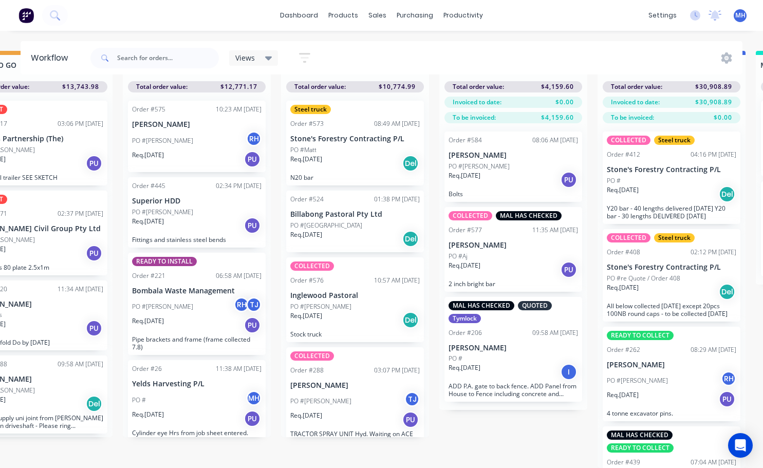
scroll to position [0, 533]
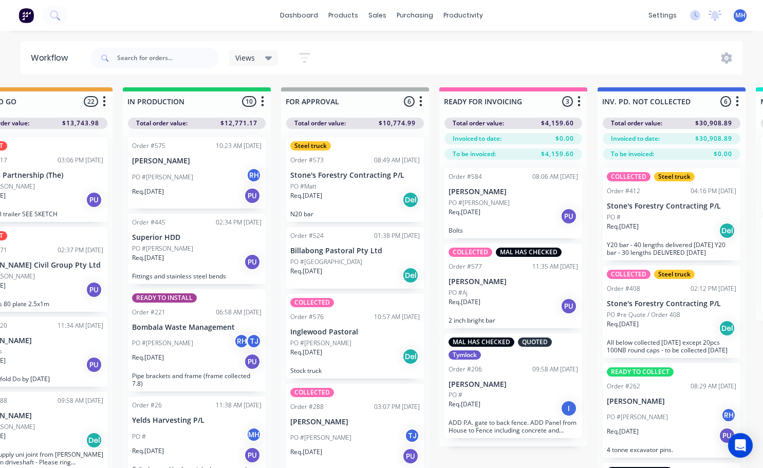
click at [487, 216] on div "Req. [DATE] PU" at bounding box center [514, 216] width 130 height 17
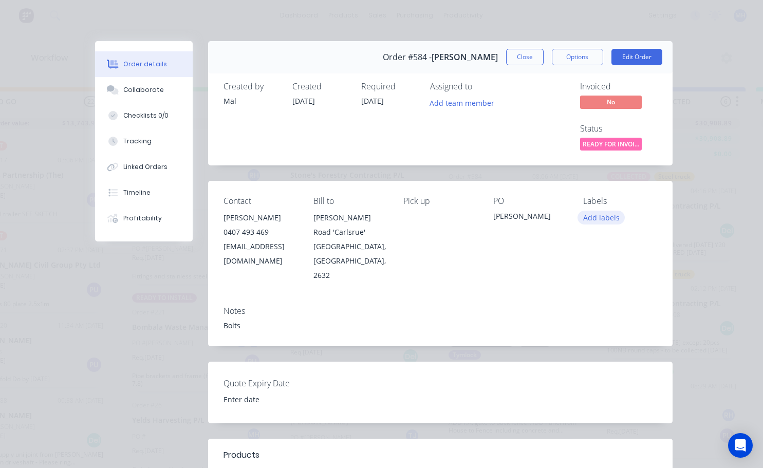
click at [611, 217] on button "Add labels" at bounding box center [601, 218] width 47 height 14
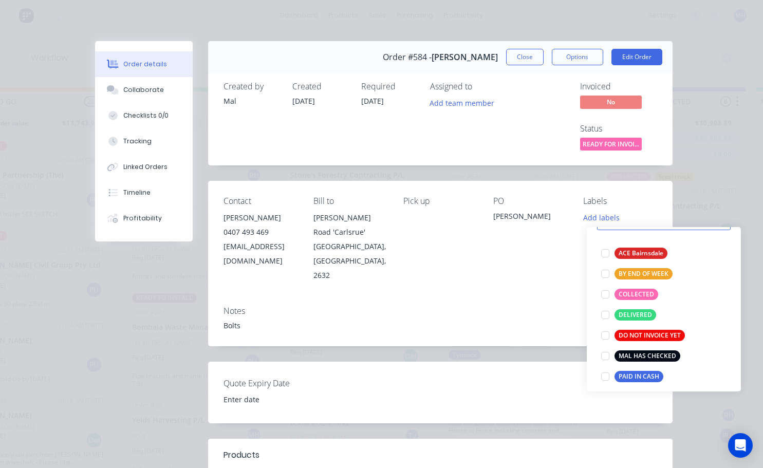
scroll to position [154, 0]
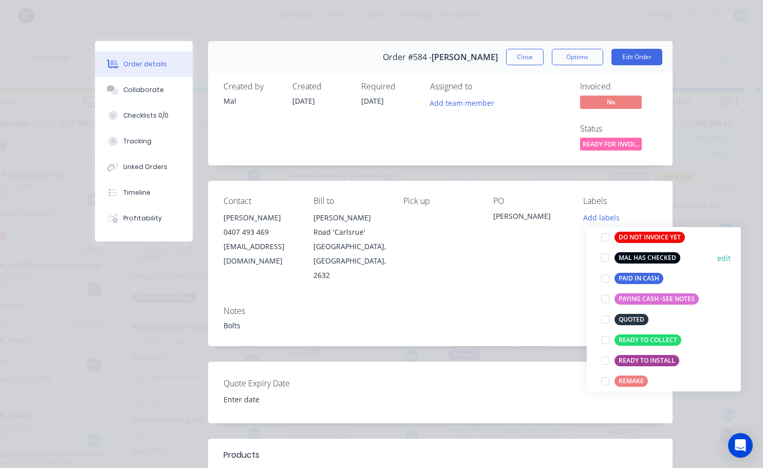
click at [606, 258] on div at bounding box center [605, 258] width 21 height 21
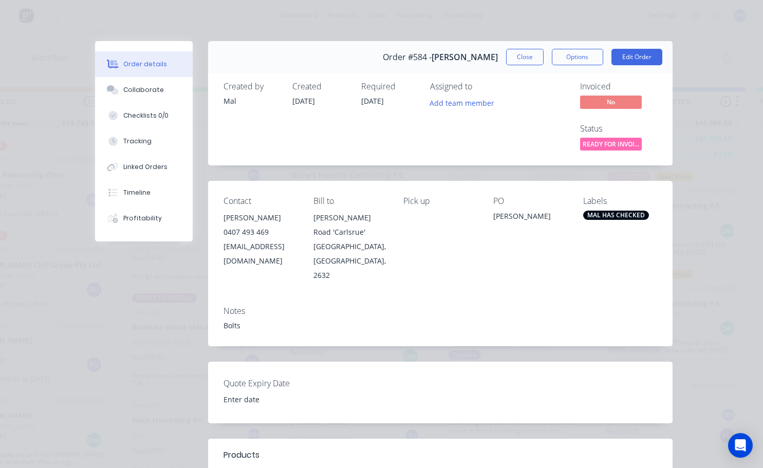
click at [574, 258] on div "Contact [PERSON_NAME] [PHONE_NUMBER] [EMAIL_ADDRESS][DOMAIN_NAME] Bill to [PERS…" at bounding box center [440, 239] width 465 height 117
click at [522, 61] on button "Close" at bounding box center [525, 57] width 38 height 16
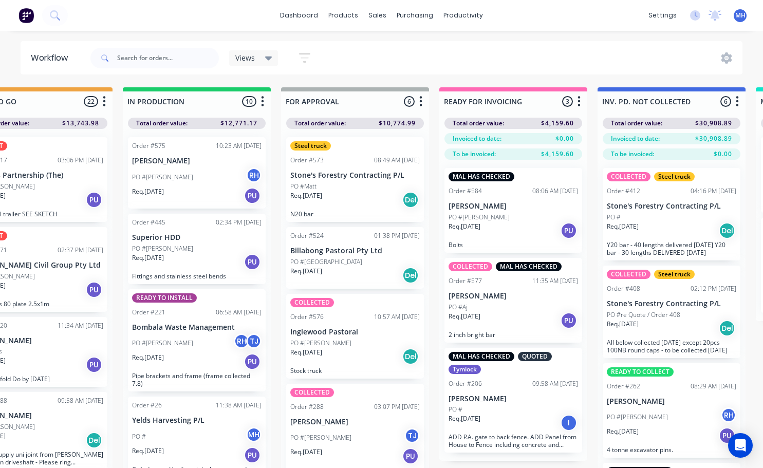
click at [496, 211] on div "MAL HAS CHECKED Order #584 08:06 AM [DATE] [PERSON_NAME] PO #[PERSON_NAME]. [DA…" at bounding box center [514, 210] width 138 height 85
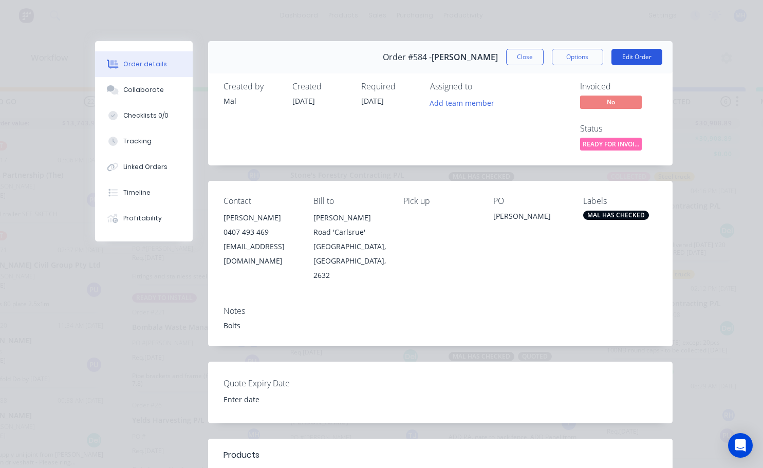
click at [643, 58] on button "Edit Order" at bounding box center [637, 57] width 51 height 16
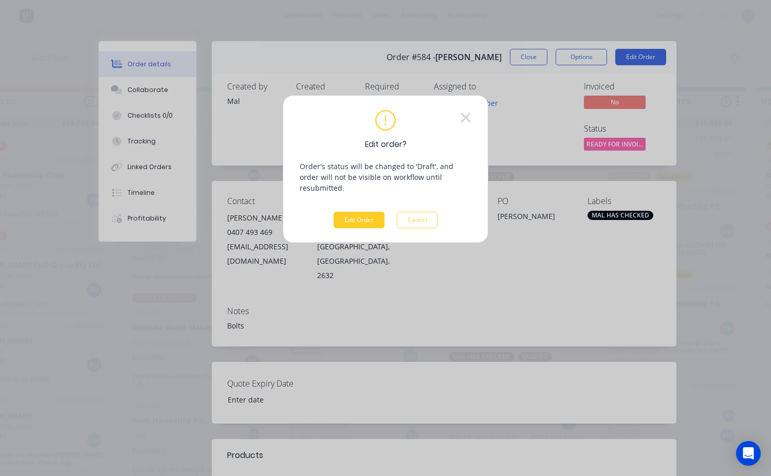
click at [369, 212] on button "Edit Order" at bounding box center [359, 220] width 51 height 16
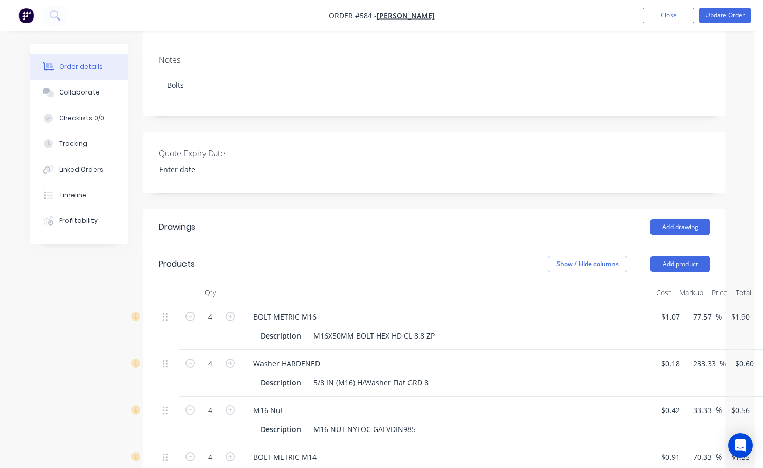
scroll to position [257, 0]
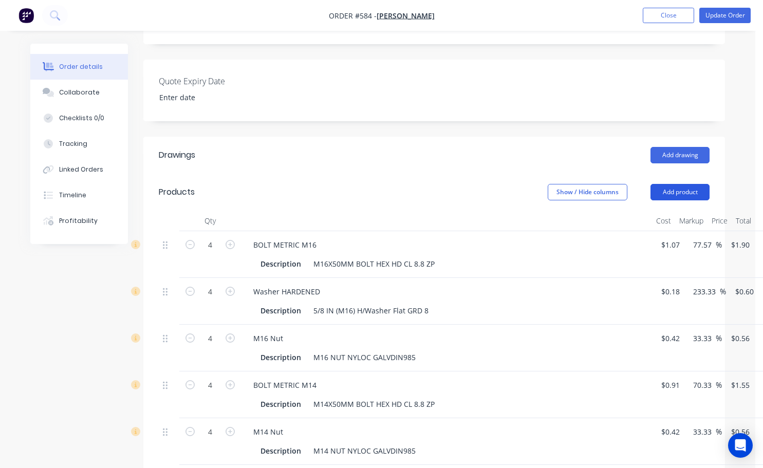
click at [680, 184] on button "Add product" at bounding box center [680, 192] width 59 height 16
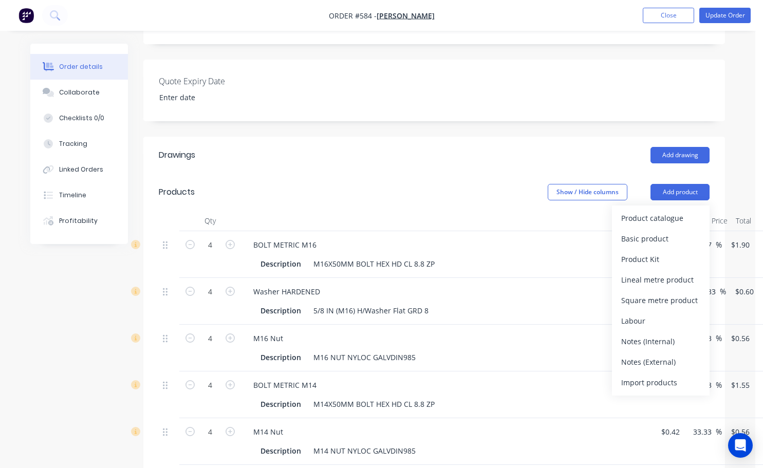
click at [513, 100] on div "Created by Mal Created [DATE] Required [DATE] Assigned to Add team member Invoi…" at bounding box center [434, 336] width 582 height 1099
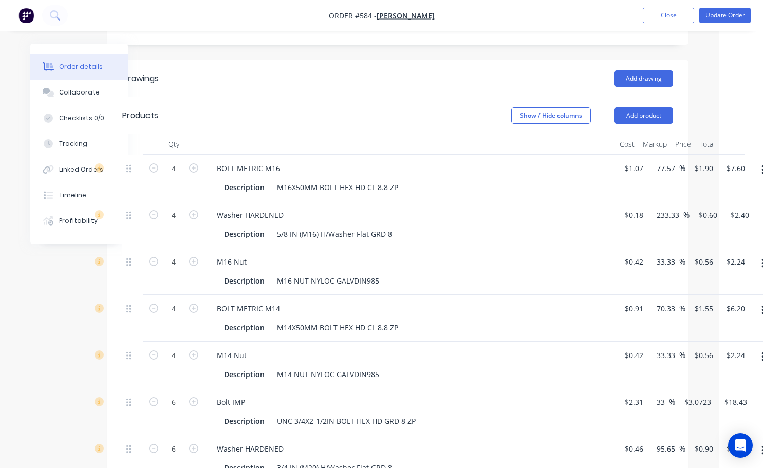
scroll to position [257, 37]
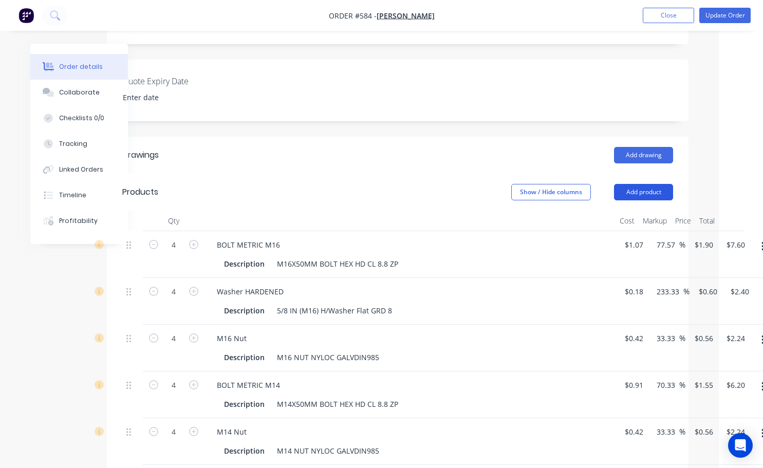
click at [659, 184] on button "Add product" at bounding box center [643, 192] width 59 height 16
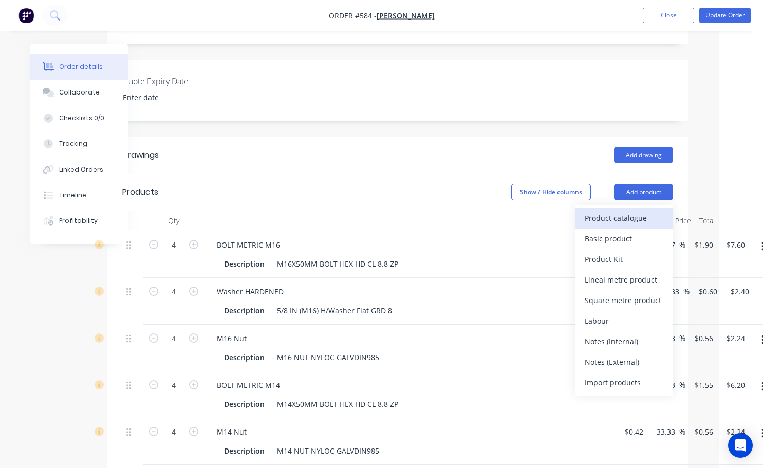
click at [622, 211] on div "Product catalogue" at bounding box center [624, 218] width 79 height 15
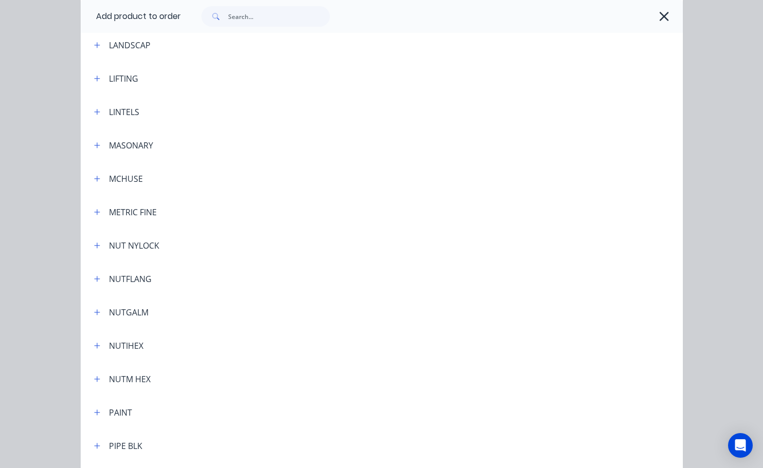
scroll to position [2056, 0]
click at [94, 248] on icon "button" at bounding box center [97, 245] width 6 height 7
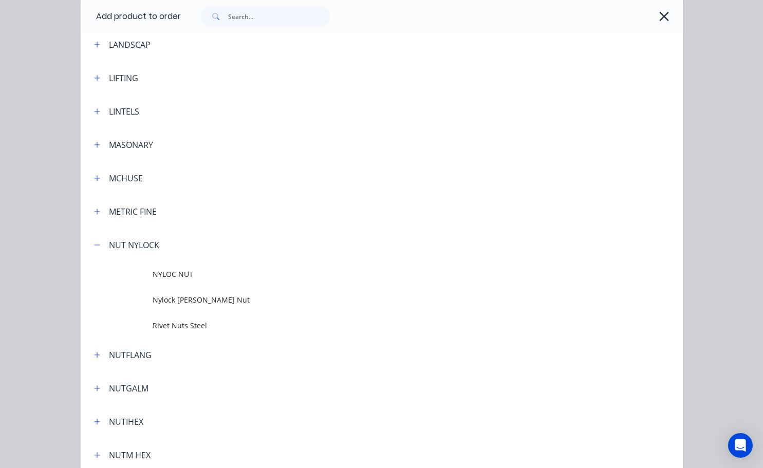
click at [659, 15] on icon "button" at bounding box center [664, 16] width 11 height 14
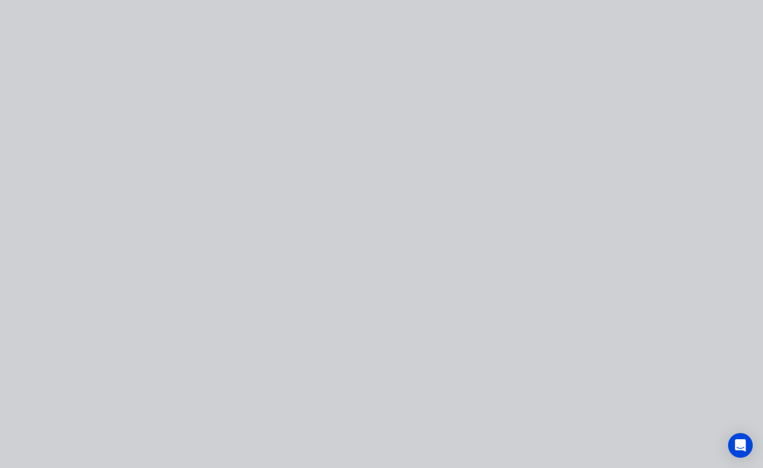
scroll to position [0, 0]
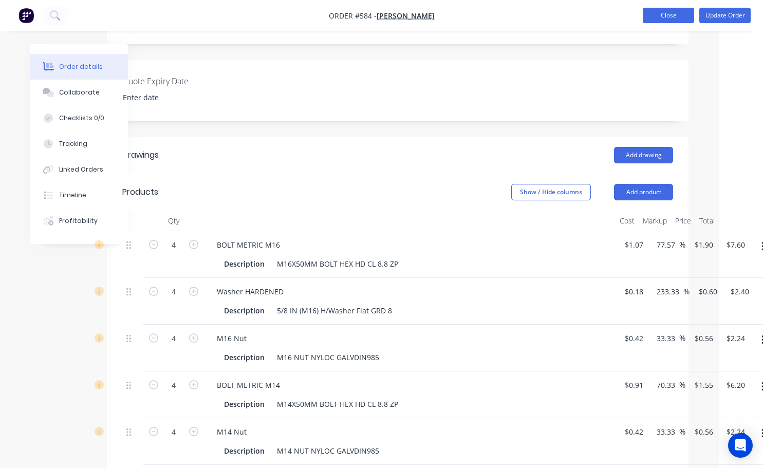
click at [677, 13] on button "Close" at bounding box center [668, 15] width 51 height 15
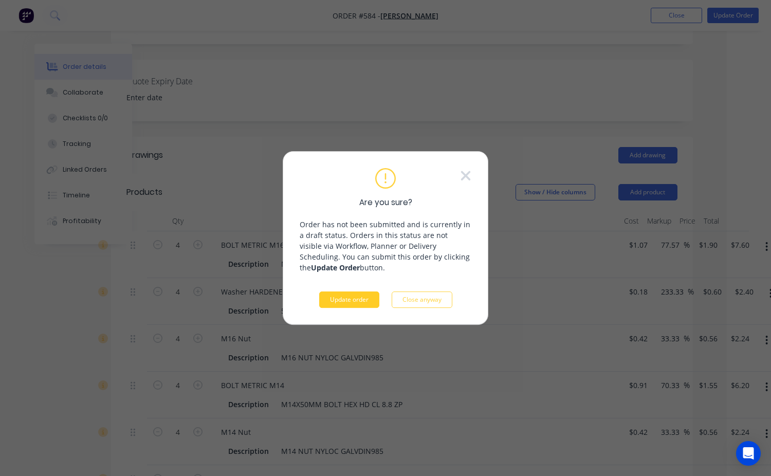
click at [359, 301] on button "Update order" at bounding box center [349, 299] width 60 height 16
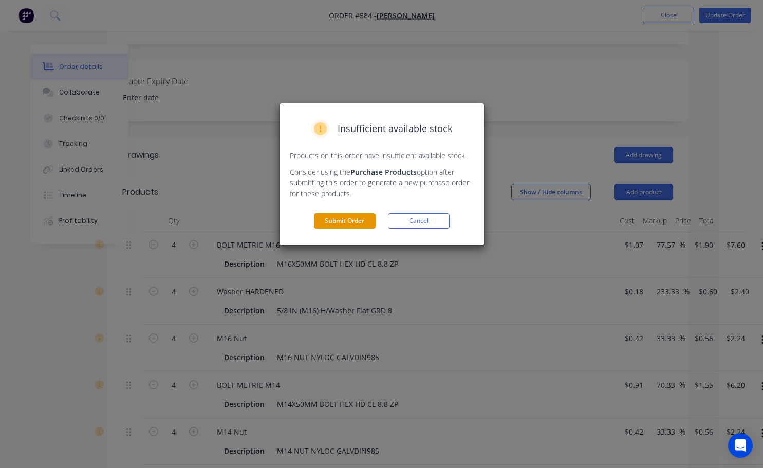
click at [348, 225] on button "Submit Order" at bounding box center [345, 220] width 62 height 15
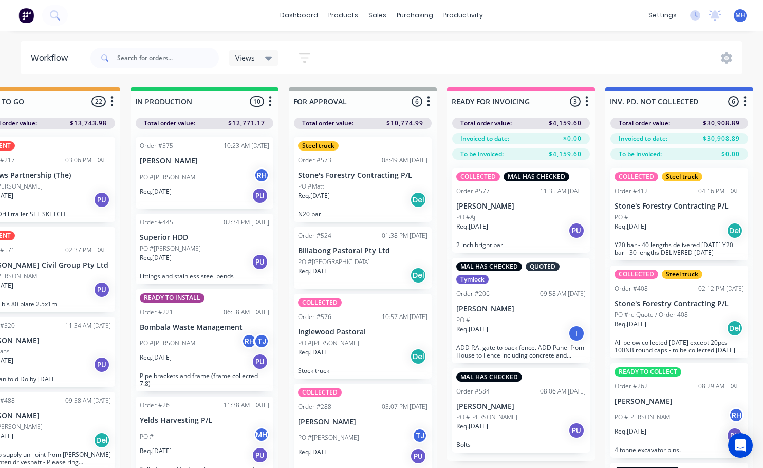
scroll to position [0, 515]
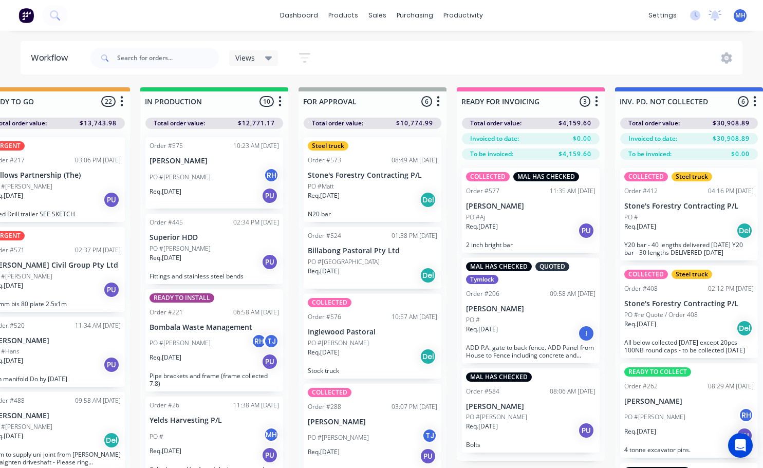
click at [519, 221] on div "PO #Aj" at bounding box center [531, 217] width 130 height 9
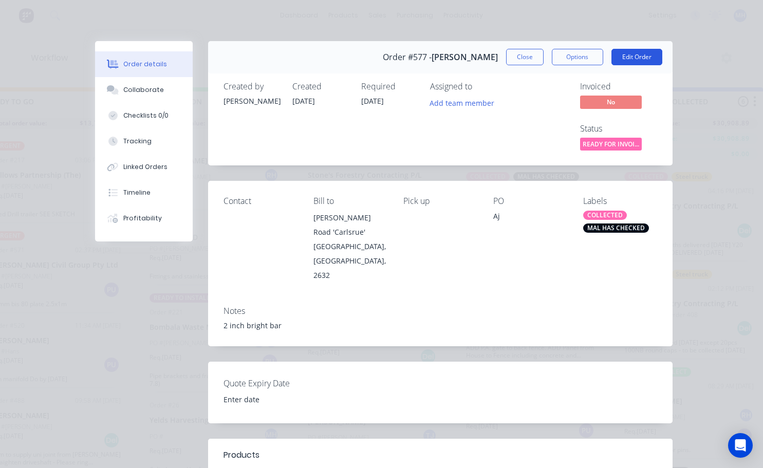
click at [629, 57] on button "Edit Order" at bounding box center [637, 57] width 51 height 16
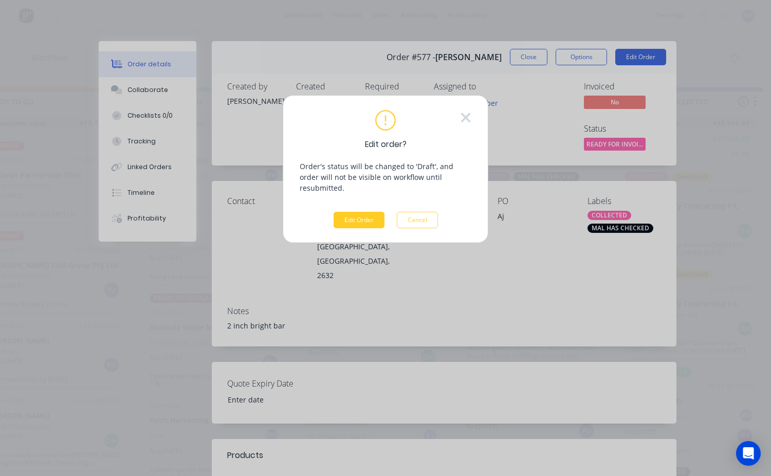
click at [361, 212] on button "Edit Order" at bounding box center [359, 220] width 51 height 16
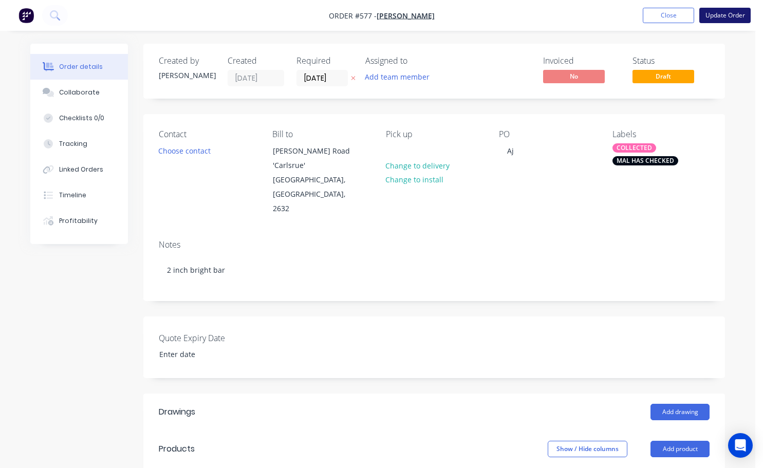
click at [713, 14] on button "Update Order" at bounding box center [725, 15] width 51 height 15
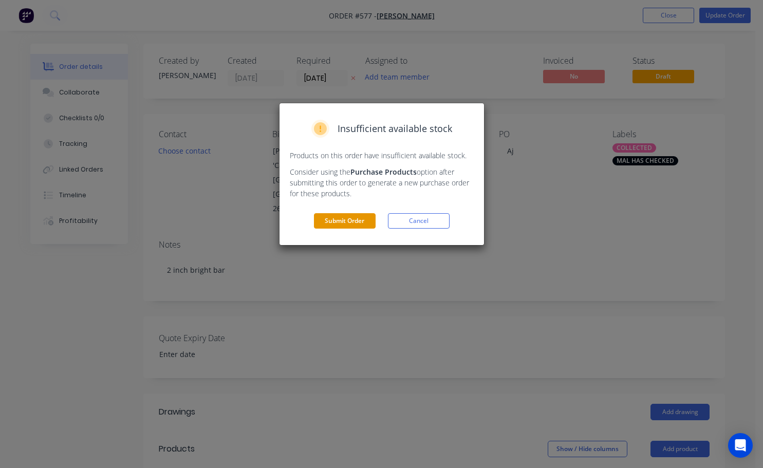
click at [354, 220] on button "Submit Order" at bounding box center [345, 220] width 62 height 15
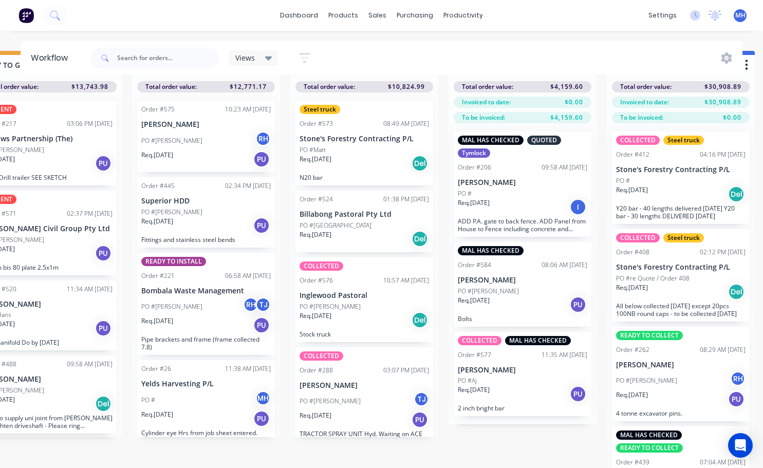
scroll to position [0, 523]
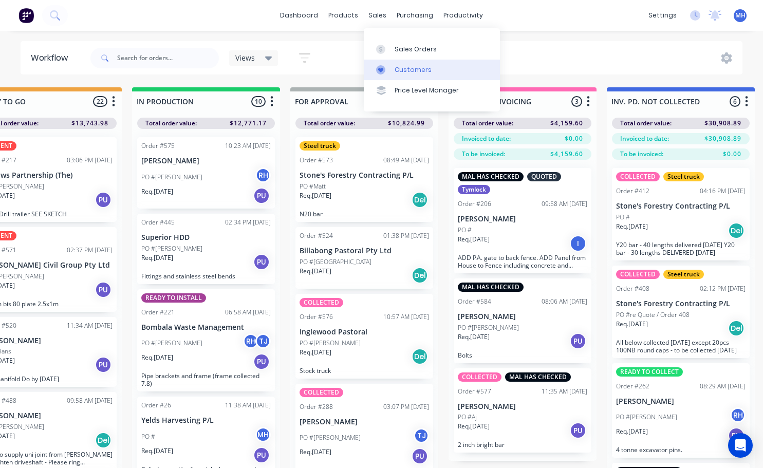
click at [400, 71] on div "Customers" at bounding box center [413, 69] width 37 height 9
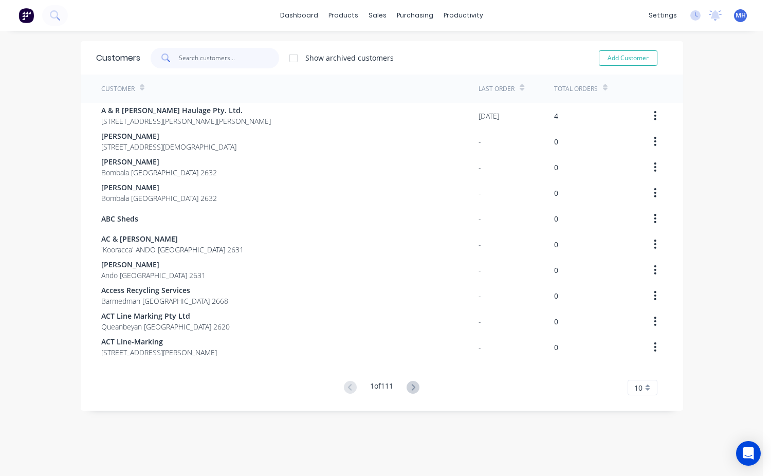
click at [187, 60] on input "text" at bounding box center [229, 58] width 100 height 21
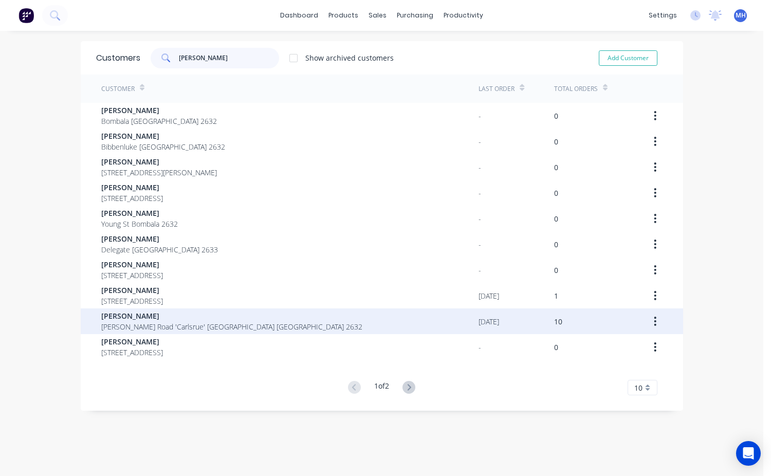
type input "[PERSON_NAME]"
click at [192, 327] on span "[PERSON_NAME] Road 'Carlsrue' [GEOGRAPHIC_DATA] [GEOGRAPHIC_DATA] 2632" at bounding box center [231, 326] width 261 height 11
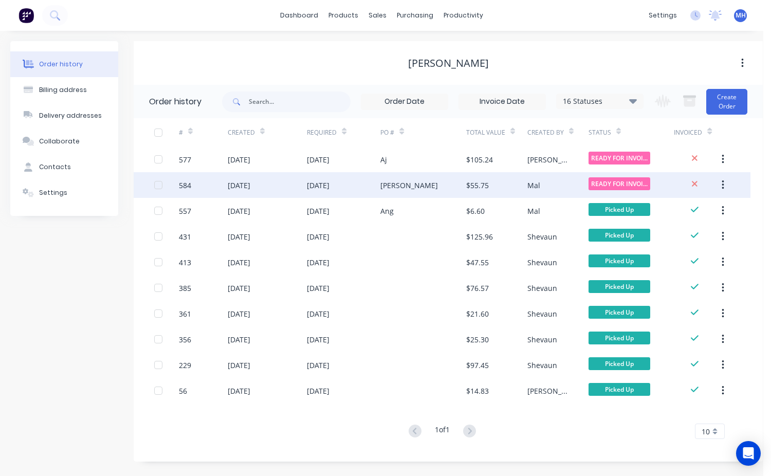
click at [511, 183] on div "$55.75" at bounding box center [496, 185] width 61 height 26
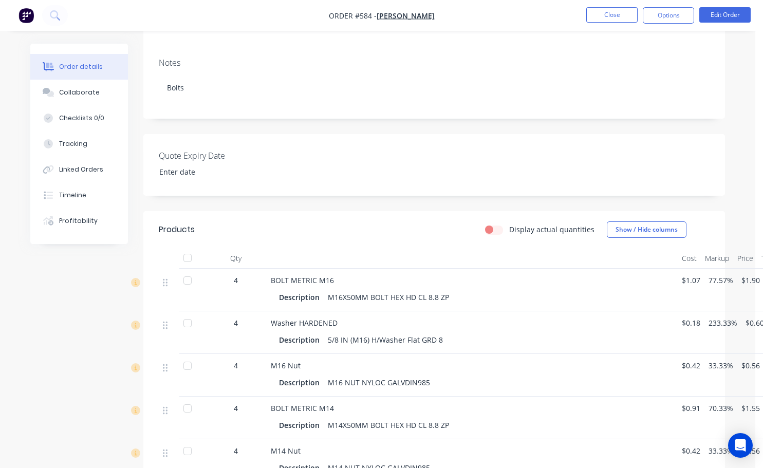
scroll to position [154, 0]
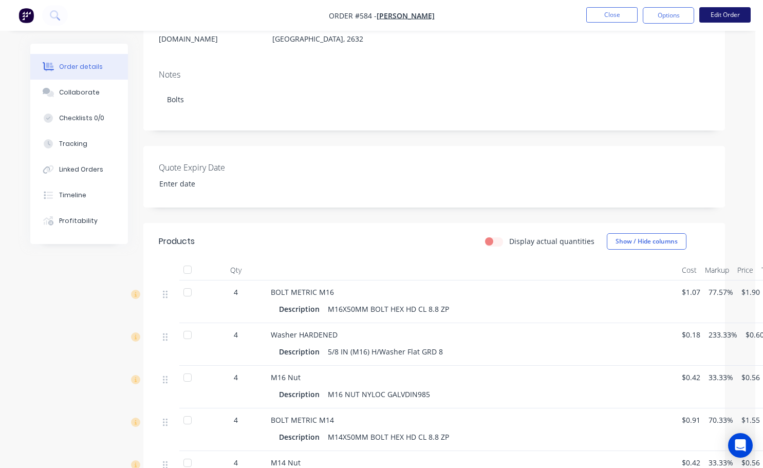
click at [716, 21] on button "Edit Order" at bounding box center [725, 14] width 51 height 15
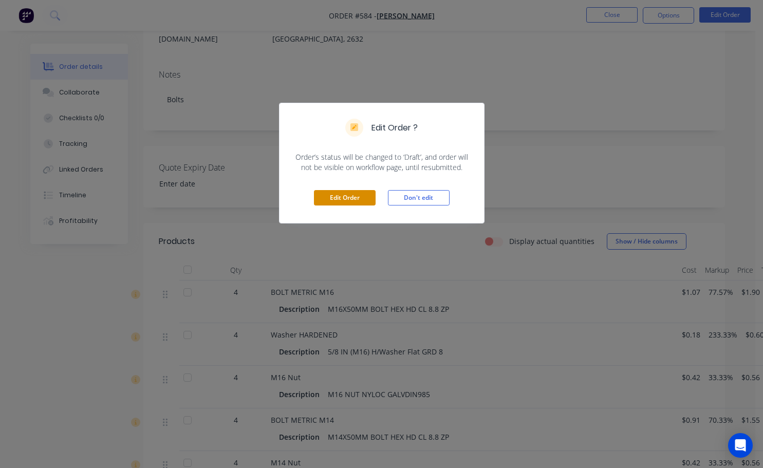
click at [343, 197] on button "Edit Order" at bounding box center [345, 197] width 62 height 15
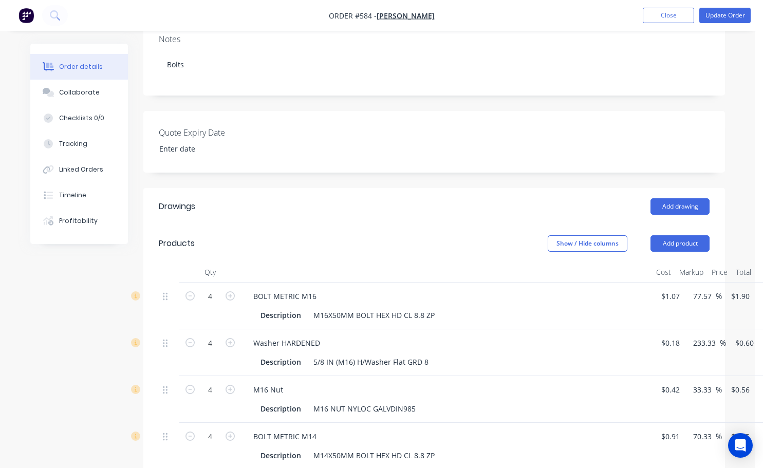
scroll to position [257, 0]
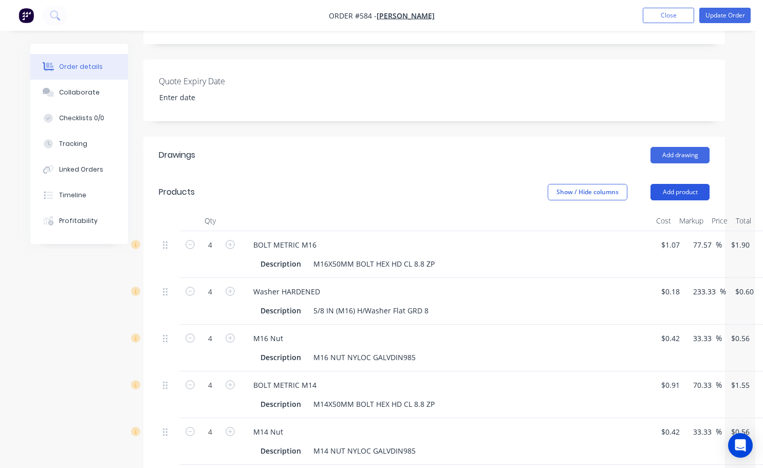
click at [684, 184] on button "Add product" at bounding box center [680, 192] width 59 height 16
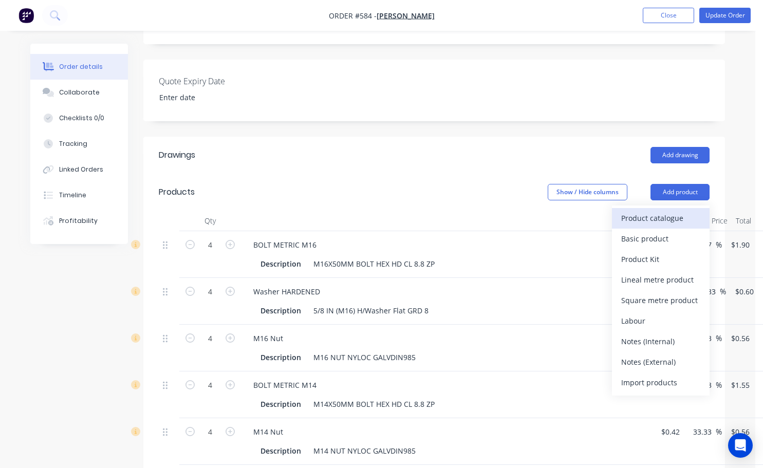
click at [635, 211] on div "Product catalogue" at bounding box center [661, 218] width 79 height 15
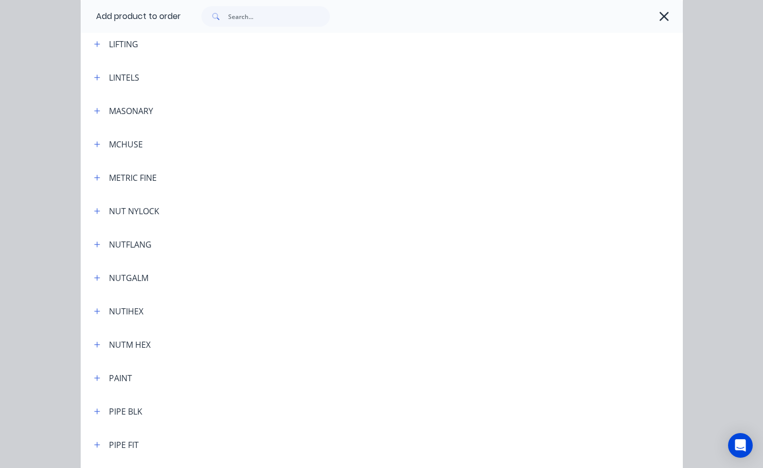
scroll to position [2108, 0]
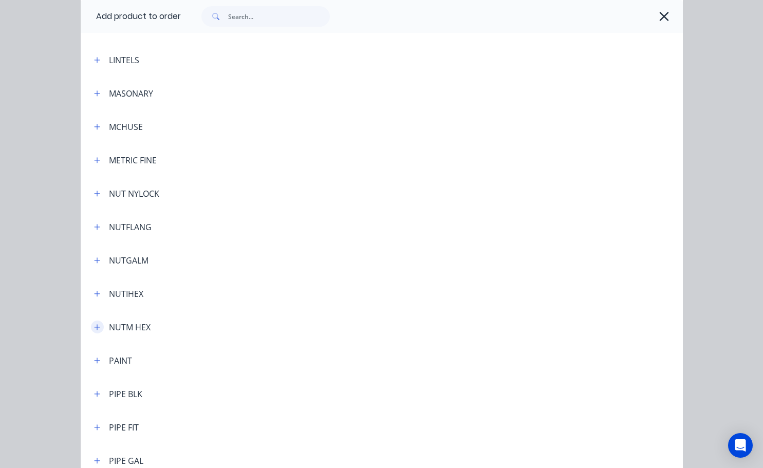
click at [94, 329] on icon "button" at bounding box center [97, 327] width 6 height 7
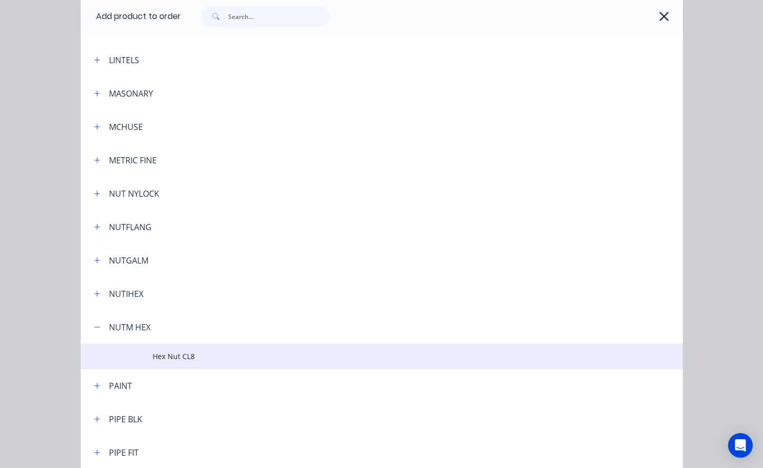
click at [173, 364] on td "Hex Nut CL8" at bounding box center [418, 357] width 530 height 26
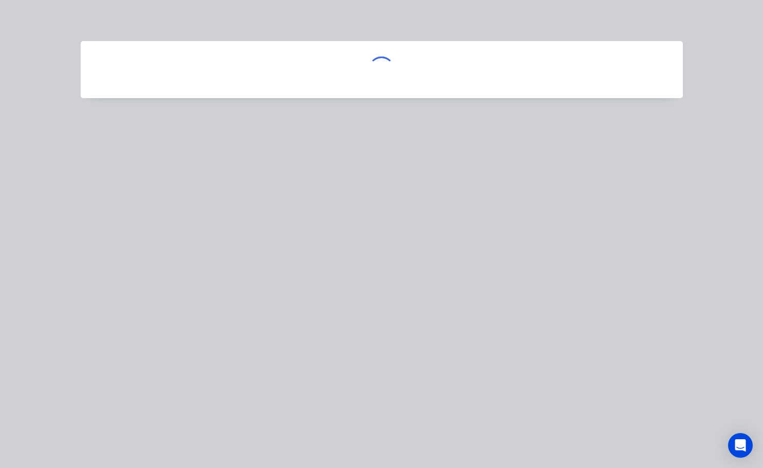
scroll to position [0, 0]
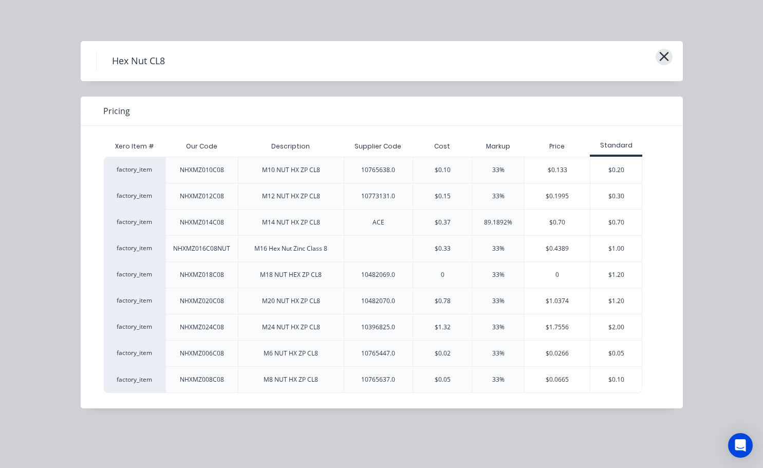
click at [664, 56] on icon "button" at bounding box center [664, 56] width 9 height 9
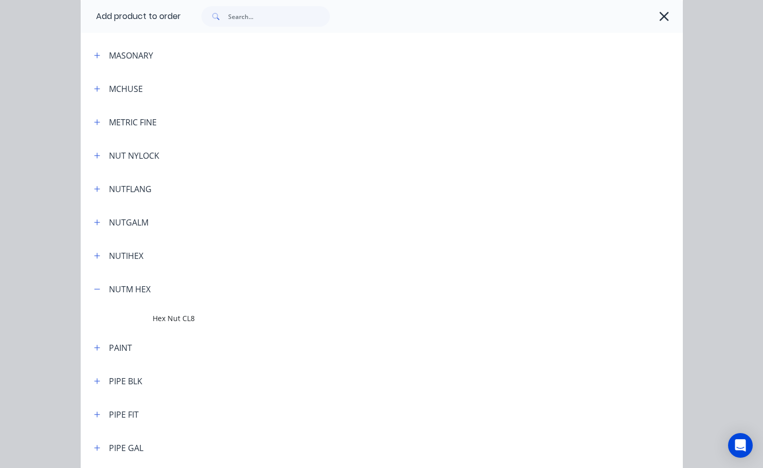
scroll to position [2110, 0]
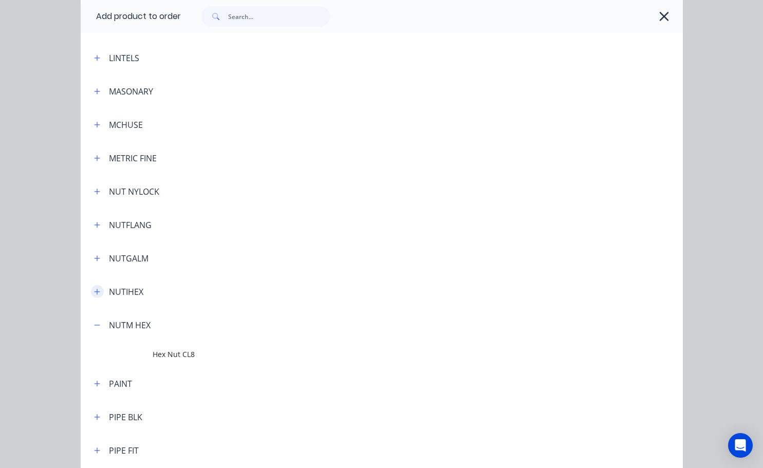
click at [94, 293] on icon "button" at bounding box center [97, 291] width 6 height 7
click at [94, 191] on icon "button" at bounding box center [97, 191] width 6 height 7
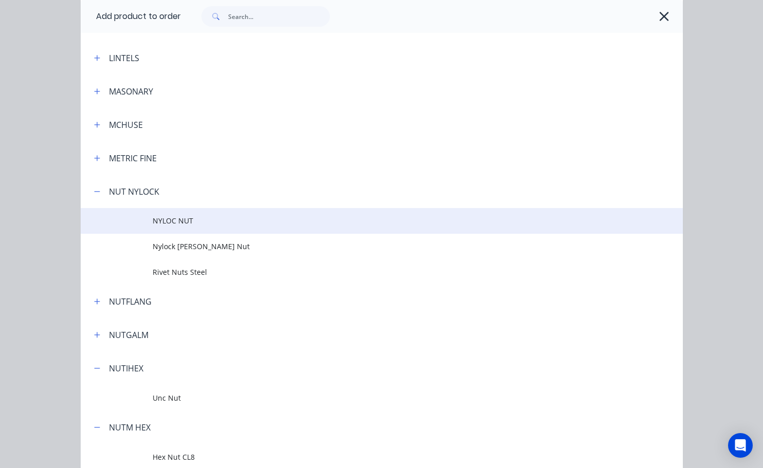
click at [174, 225] on span "NYLOC NUT" at bounding box center [365, 220] width 424 height 11
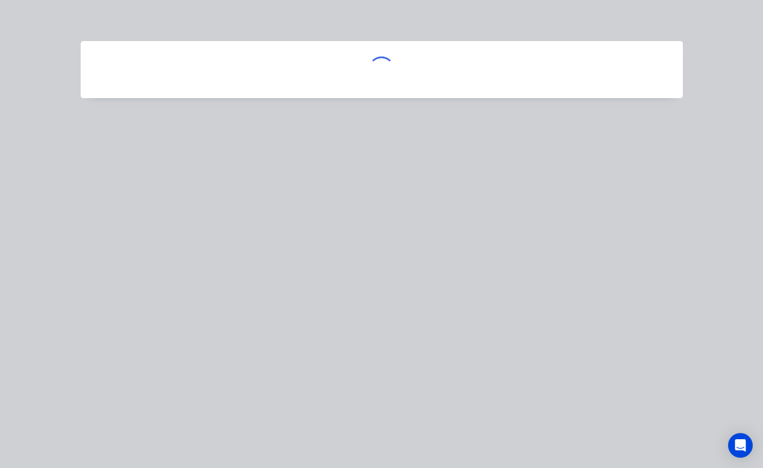
scroll to position [0, 0]
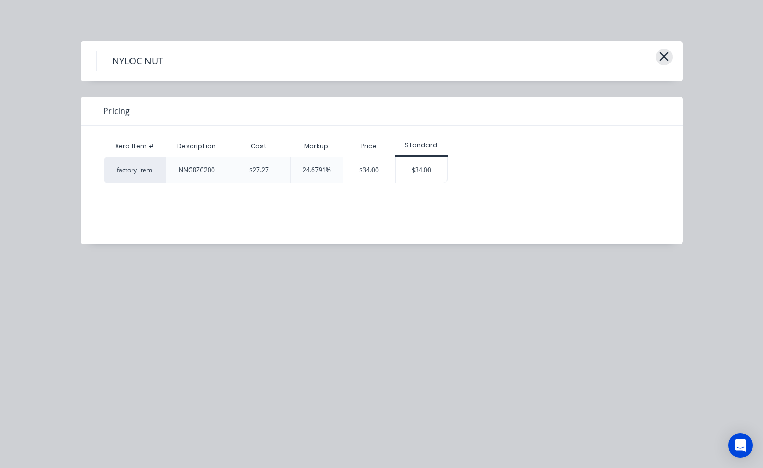
click at [659, 61] on icon "button" at bounding box center [664, 56] width 11 height 14
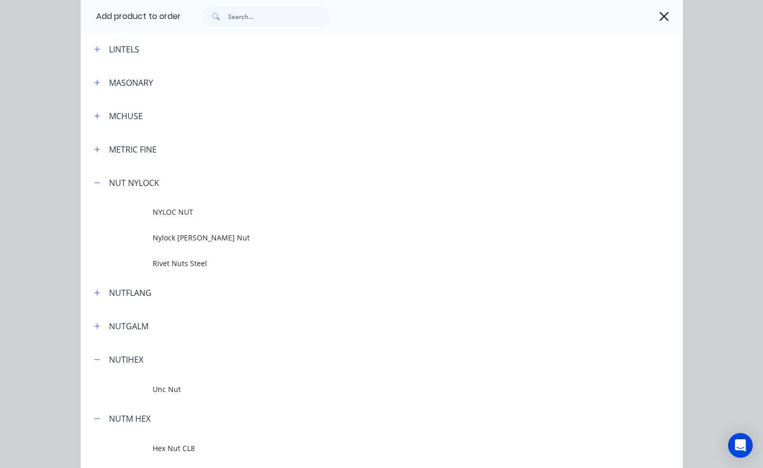
scroll to position [2130, 0]
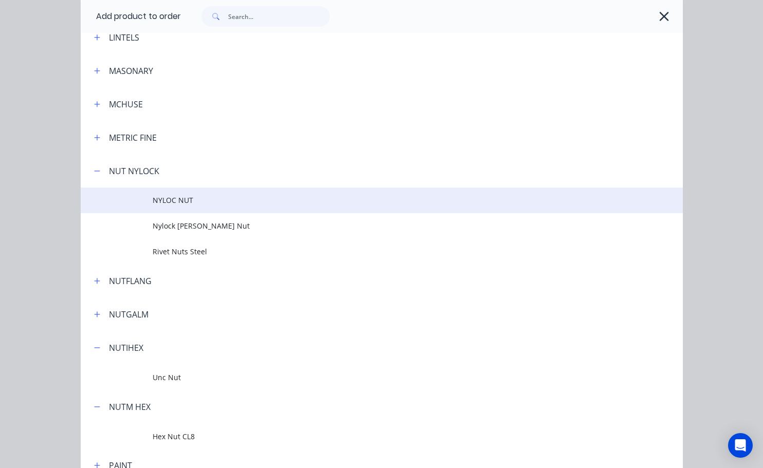
click at [148, 206] on td at bounding box center [117, 201] width 72 height 26
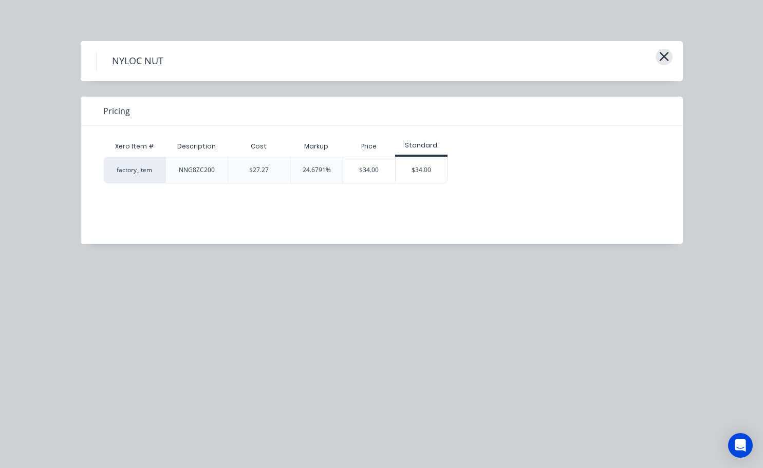
click at [662, 58] on icon "button" at bounding box center [664, 56] width 11 height 14
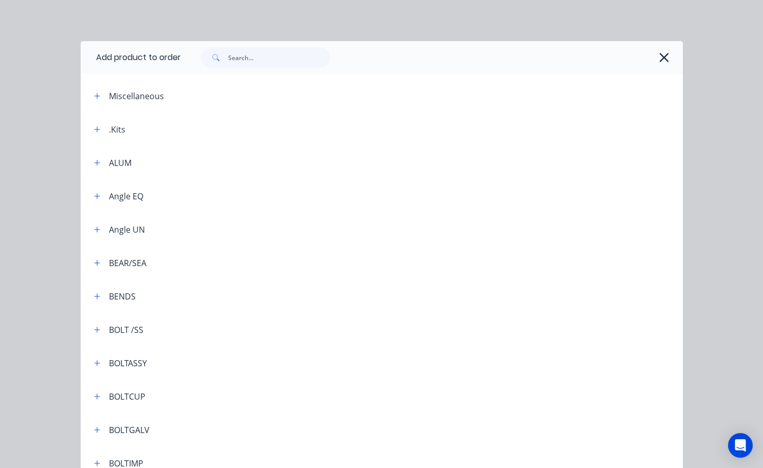
scroll to position [2285, 0]
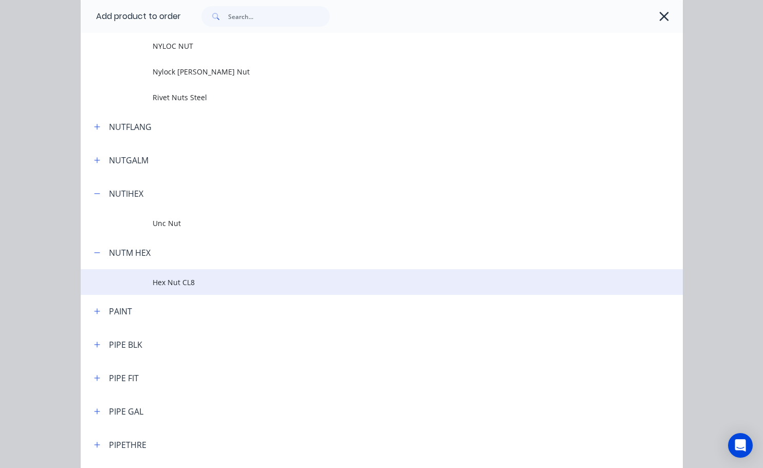
click at [166, 286] on span "Hex Nut CL8" at bounding box center [365, 282] width 424 height 11
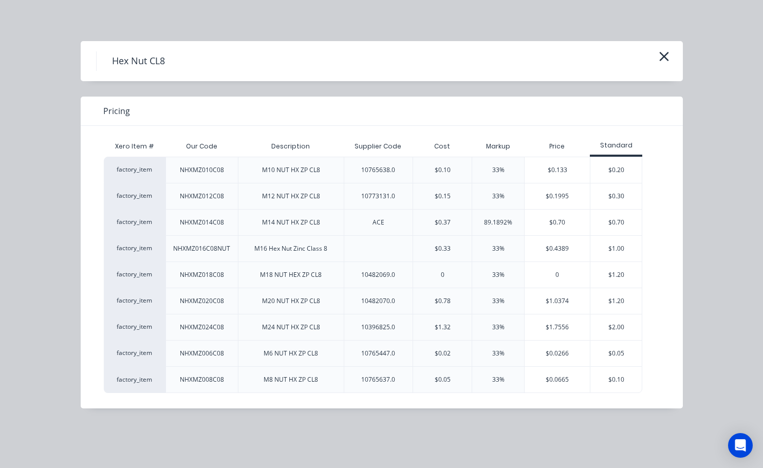
scroll to position [360, 0]
click at [658, 53] on button "button" at bounding box center [664, 57] width 17 height 16
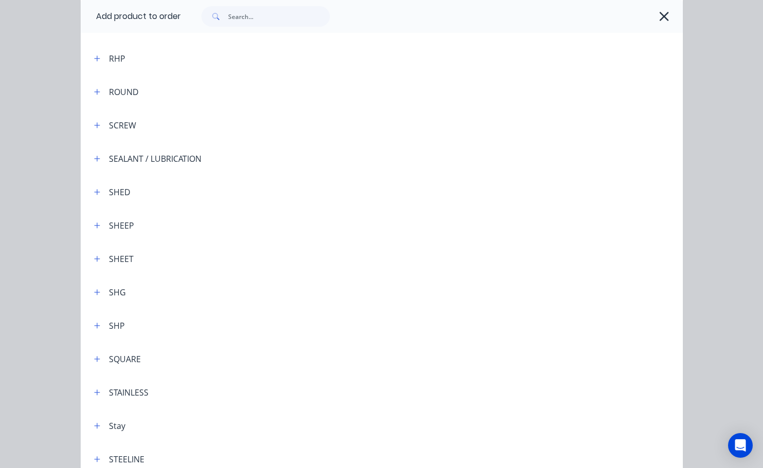
scroll to position [2778, 0]
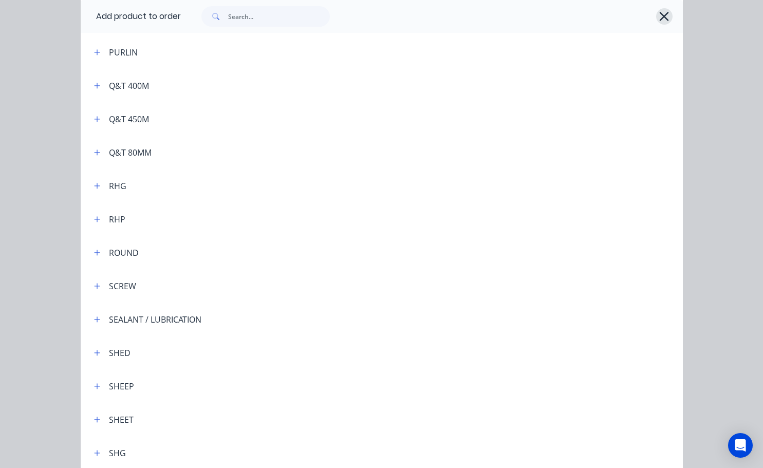
click at [660, 18] on icon "button" at bounding box center [664, 16] width 11 height 14
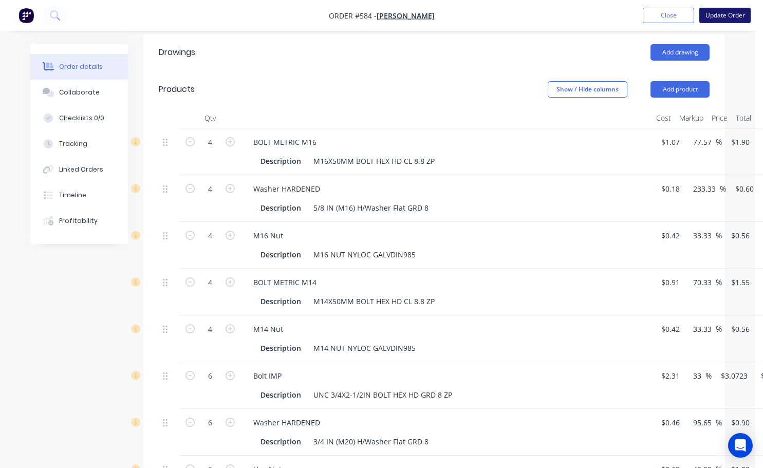
click at [736, 16] on button "Update Order" at bounding box center [725, 15] width 51 height 15
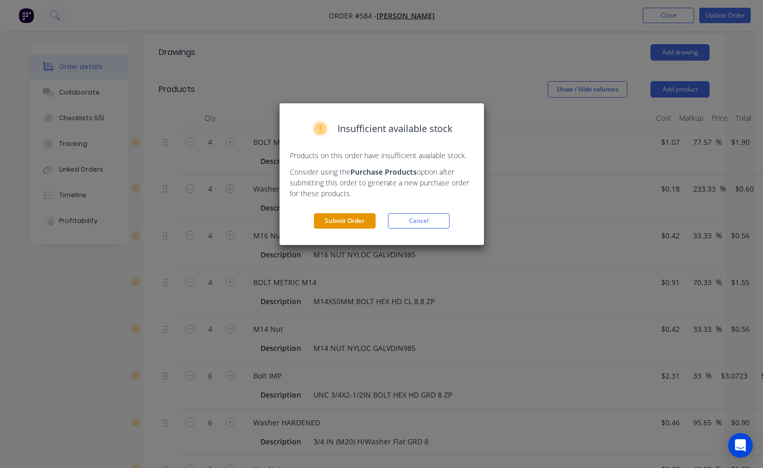
click at [341, 224] on button "Submit Order" at bounding box center [345, 220] width 62 height 15
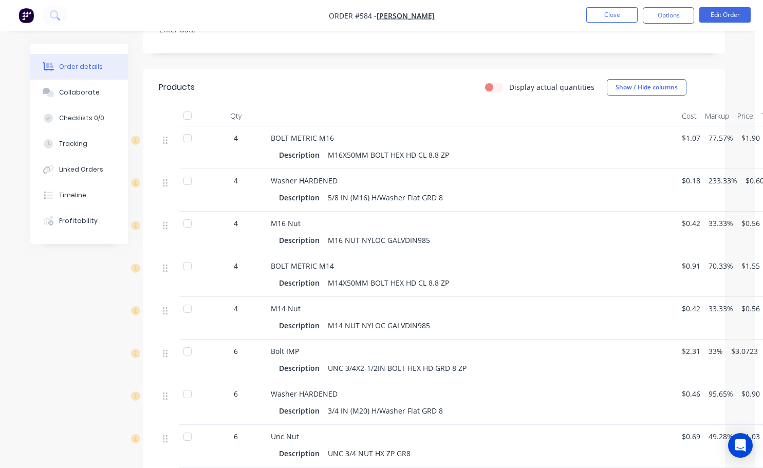
scroll to position [308, 31]
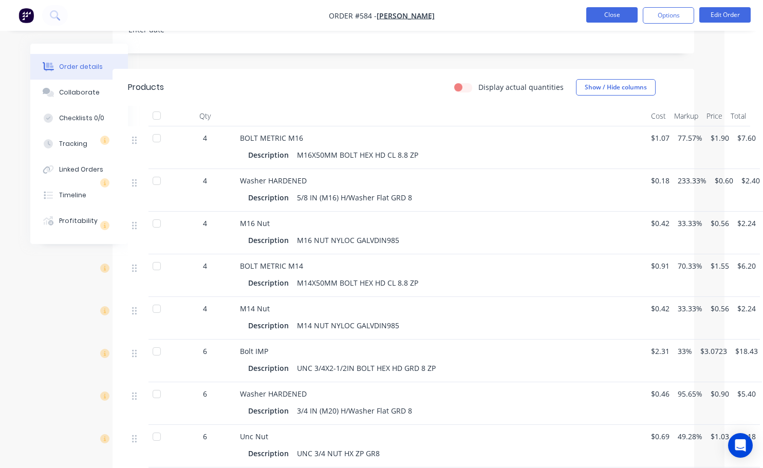
click at [613, 18] on button "Close" at bounding box center [612, 14] width 51 height 15
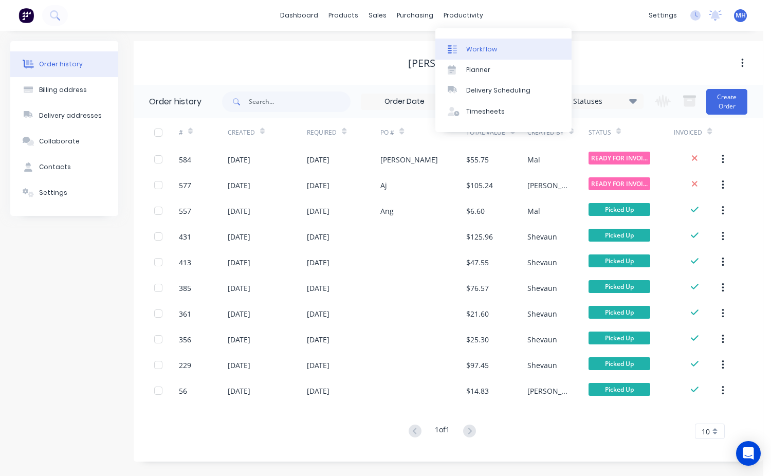
click at [489, 54] on link "Workflow" at bounding box center [503, 49] width 136 height 21
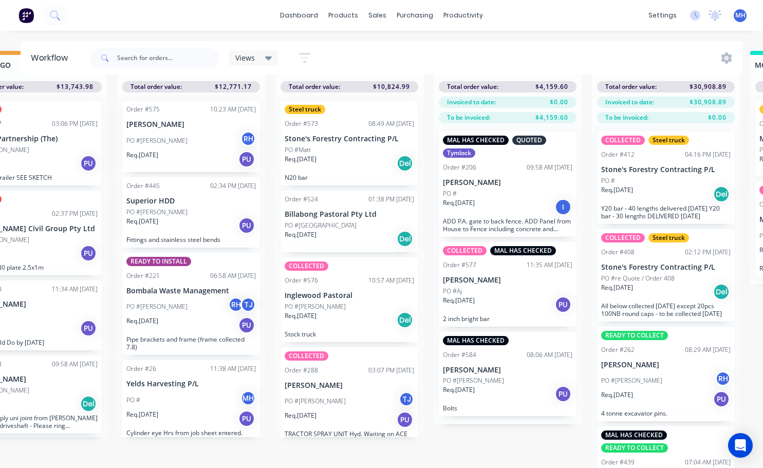
scroll to position [0, 538]
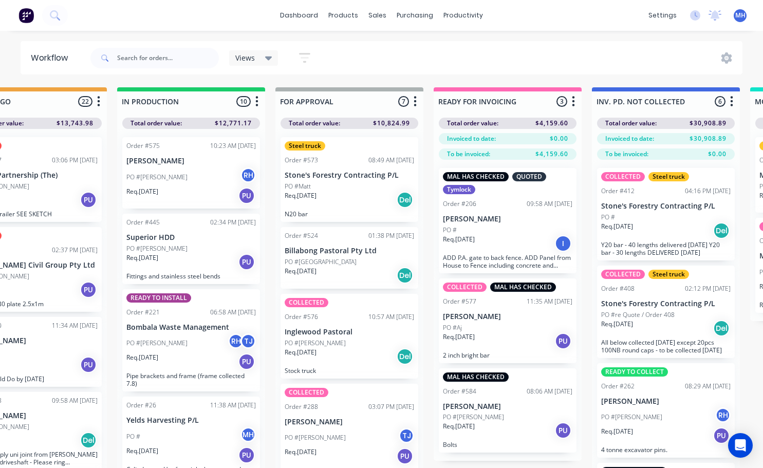
click at [498, 415] on div "PO #[PERSON_NAME]" at bounding box center [508, 417] width 130 height 9
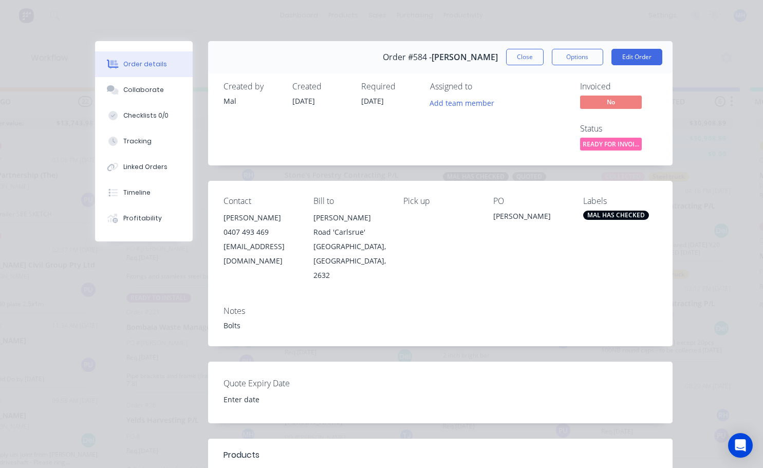
click at [604, 218] on div "MAL HAS CHECKED" at bounding box center [617, 215] width 66 height 9
click at [606, 218] on div "MAL HAS CHECKED" at bounding box center [617, 215] width 66 height 9
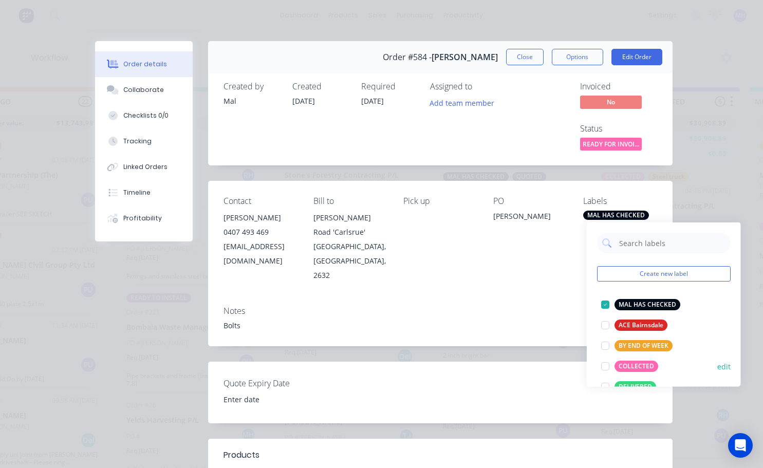
click at [606, 365] on div at bounding box center [605, 366] width 21 height 21
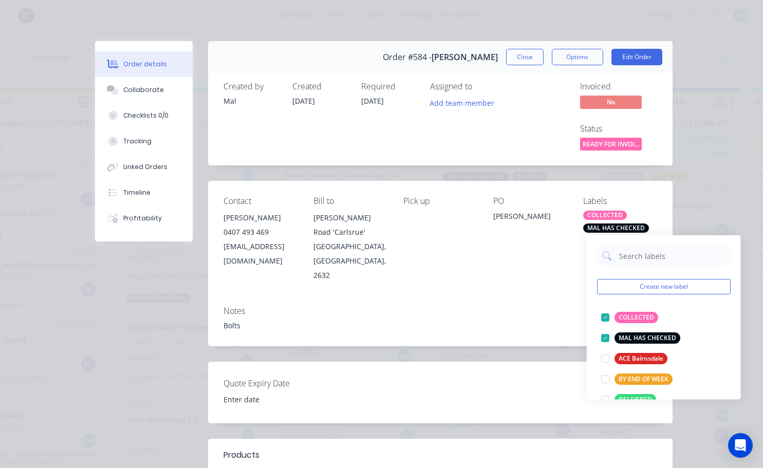
click at [528, 264] on div "PO [PERSON_NAME]" at bounding box center [531, 239] width 74 height 86
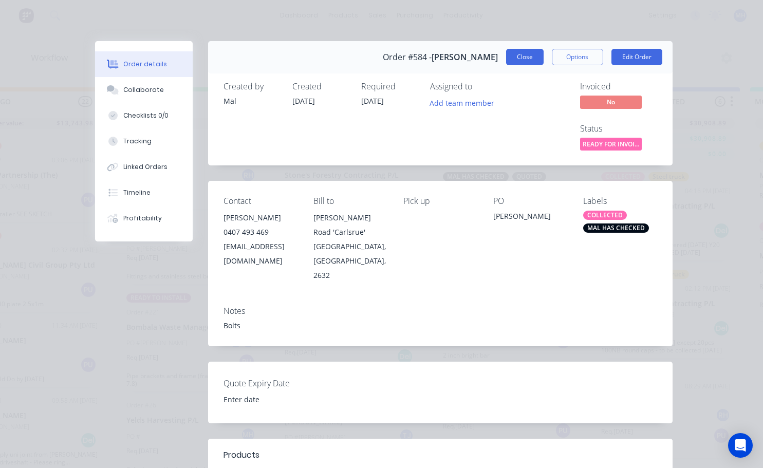
click at [530, 58] on button "Close" at bounding box center [525, 57] width 38 height 16
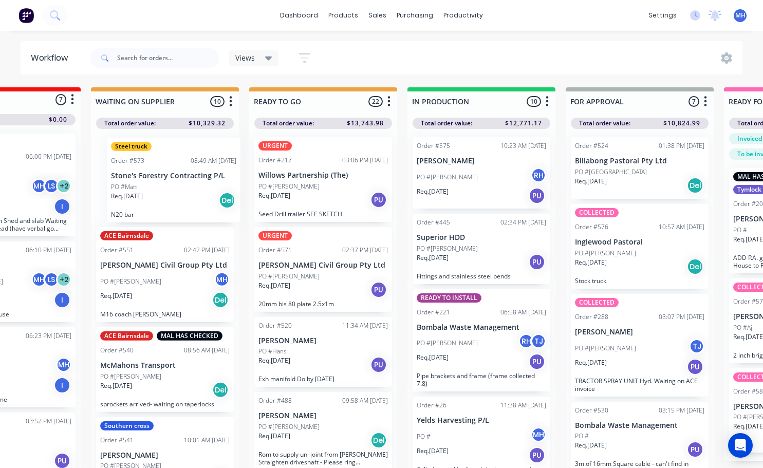
drag, startPoint x: 335, startPoint y: 185, endPoint x: 156, endPoint y: 186, distance: 178.4
click at [156, 186] on div "QUOTES TO DO 2 Status colour #273444 hex #273444 Save Cancel Notifications Emai…" at bounding box center [601, 295] width 1715 height 417
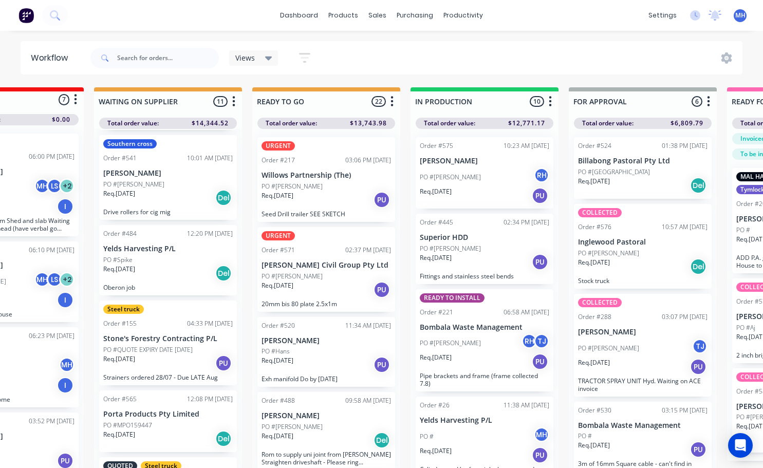
scroll to position [308, 0]
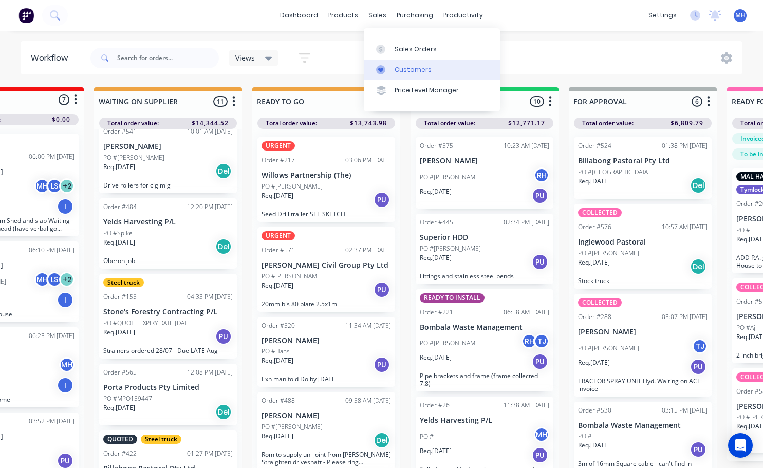
click at [406, 67] on div "Customers" at bounding box center [413, 69] width 37 height 9
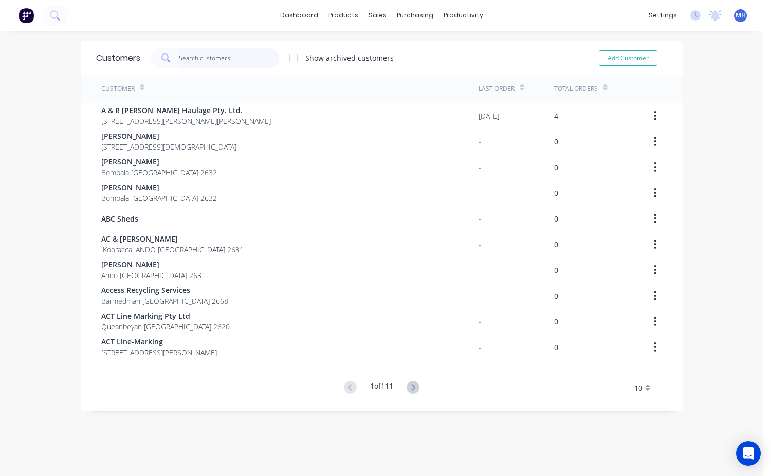
click at [204, 56] on input "text" at bounding box center [229, 58] width 100 height 21
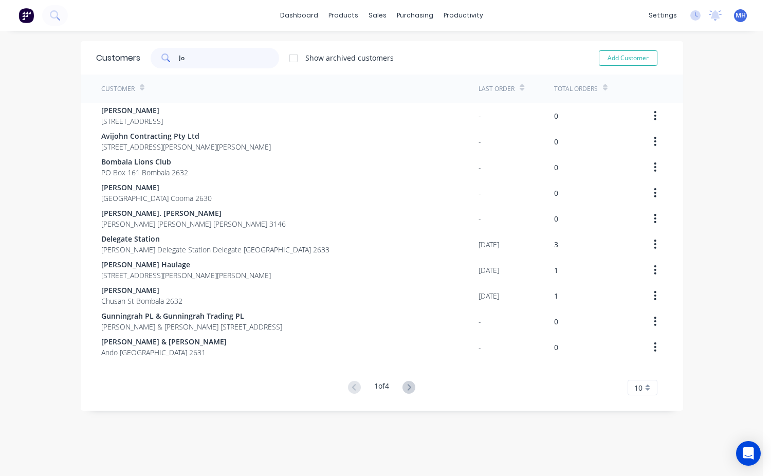
type input "J"
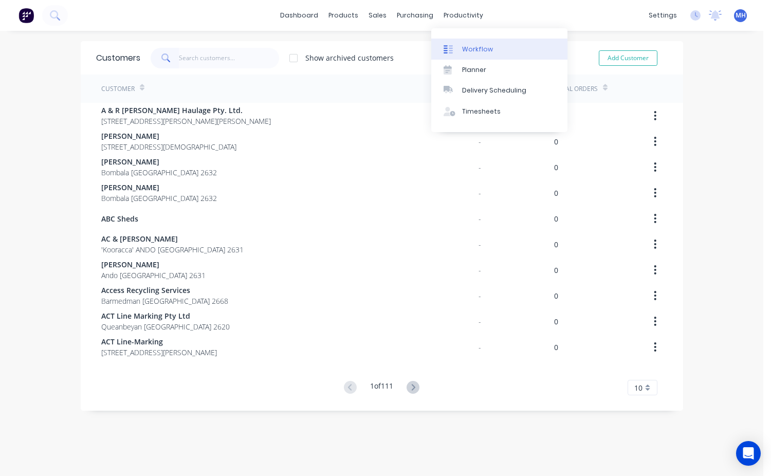
click at [481, 45] on div "Workflow" at bounding box center [477, 49] width 31 height 9
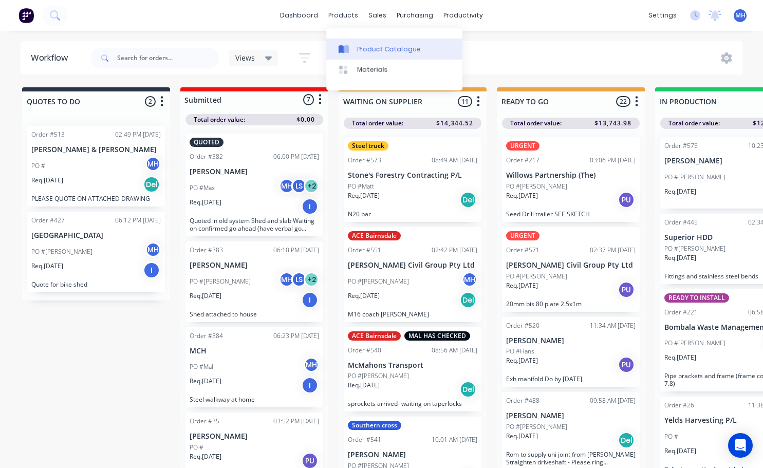
click at [387, 47] on div "Product Catalogue" at bounding box center [389, 49] width 64 height 9
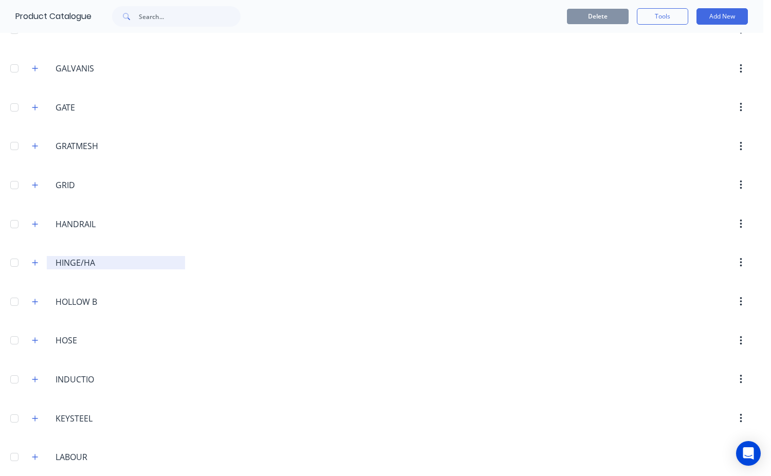
scroll to position [2005, 0]
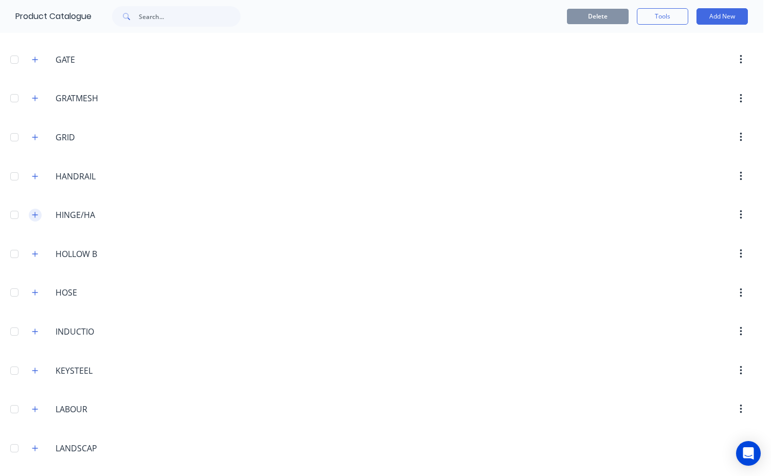
click at [34, 216] on icon "button" at bounding box center [35, 214] width 6 height 7
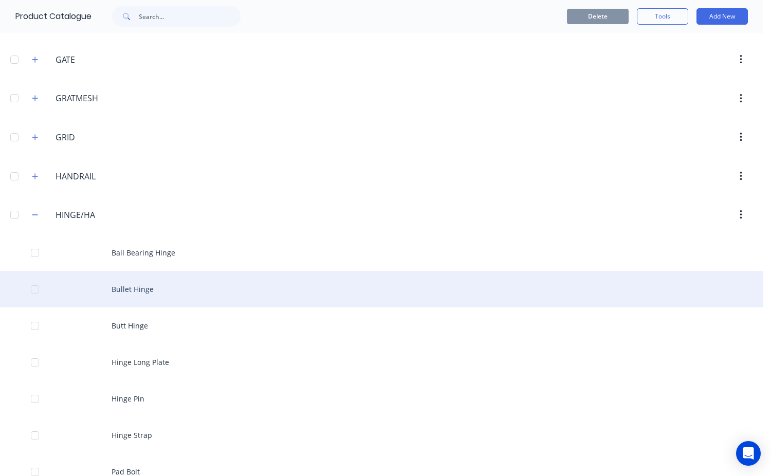
click at [174, 299] on div "Bullet Hinge" at bounding box center [381, 289] width 763 height 37
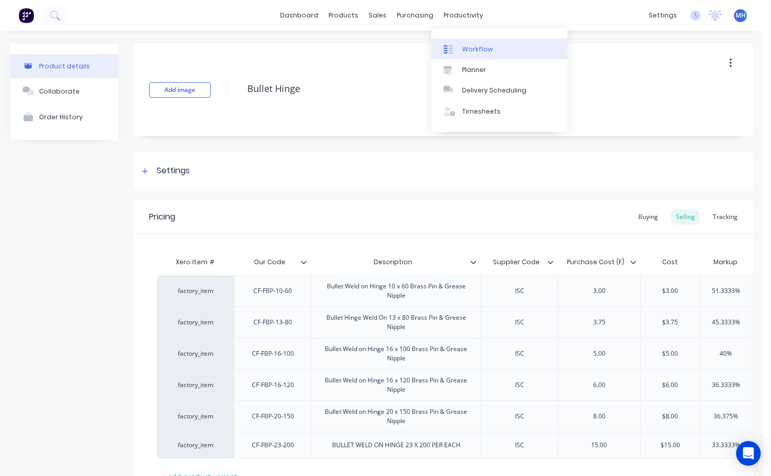
click at [460, 47] on link "Workflow" at bounding box center [499, 49] width 136 height 21
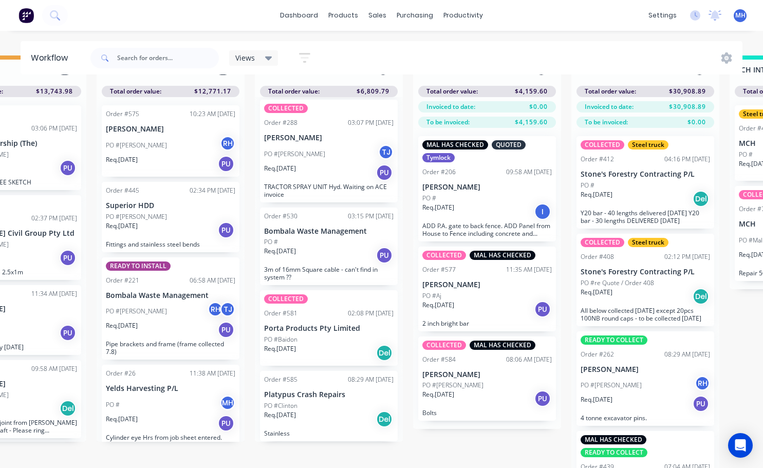
scroll to position [44, 559]
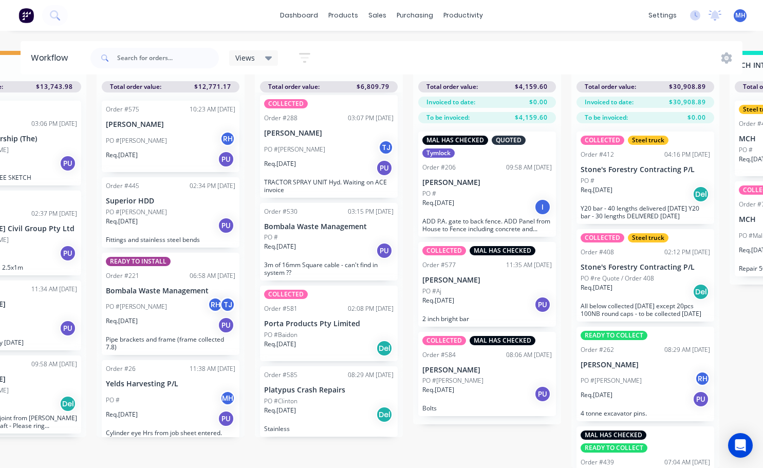
click at [305, 331] on div "PO #Baidon" at bounding box center [329, 335] width 130 height 9
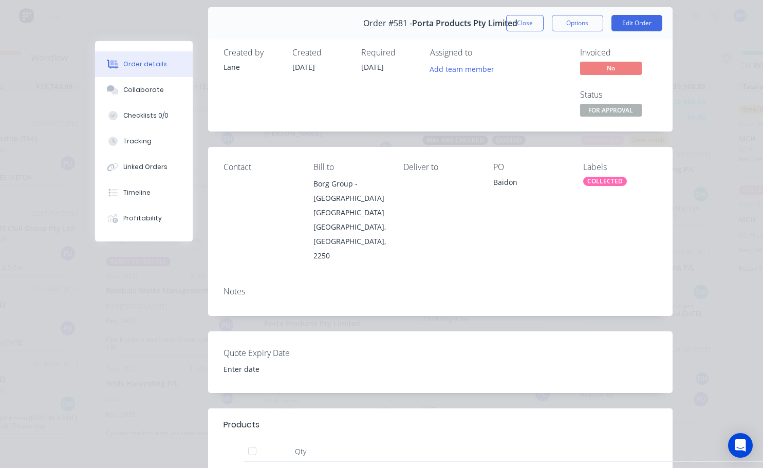
scroll to position [51, 0]
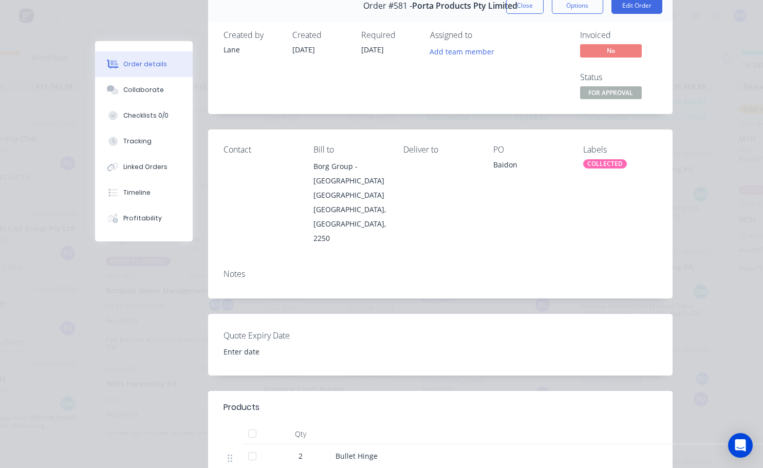
click at [258, 265] on div "Notes" at bounding box center [440, 280] width 465 height 38
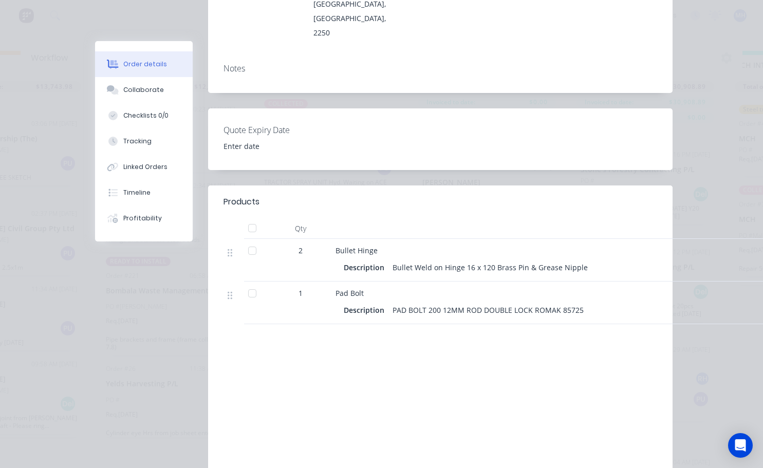
scroll to position [0, 0]
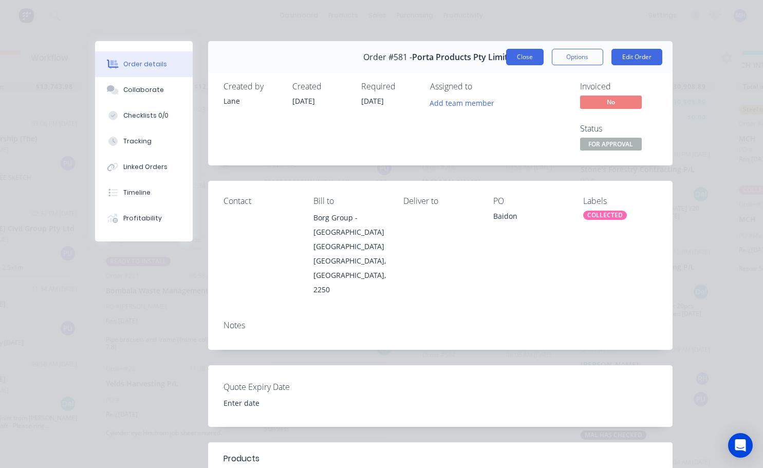
click at [521, 58] on button "Close" at bounding box center [525, 57] width 38 height 16
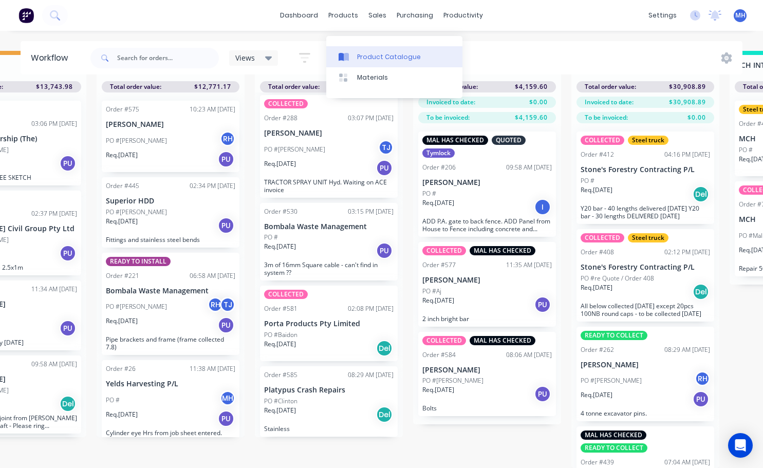
click at [382, 52] on div "Product Catalogue" at bounding box center [389, 56] width 64 height 9
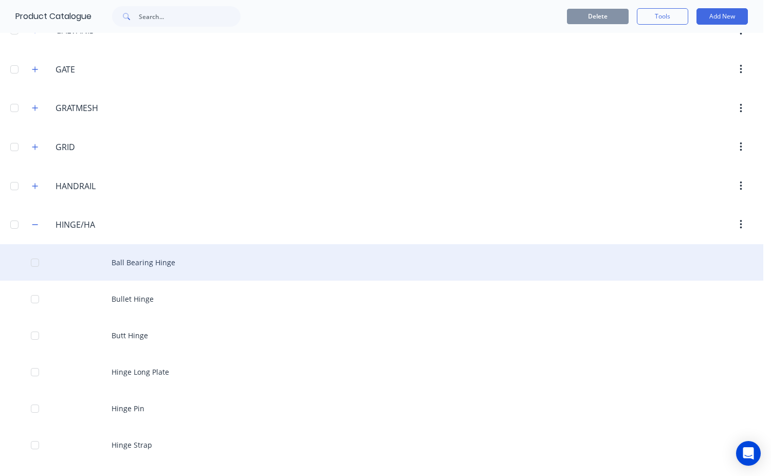
scroll to position [2005, 0]
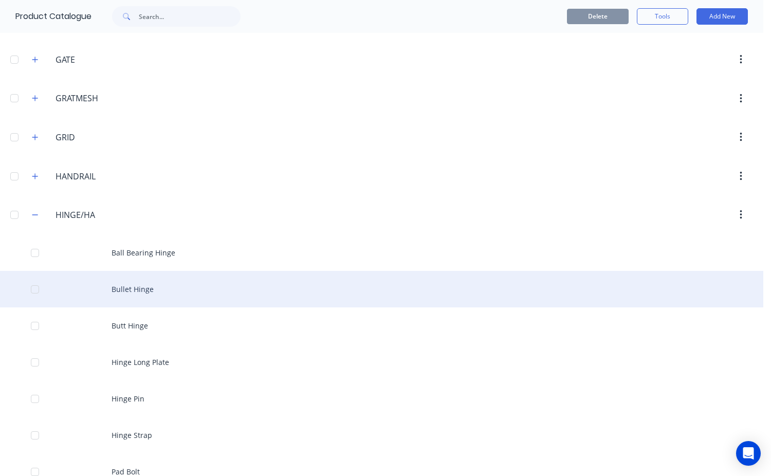
click at [130, 288] on div "Bullet Hinge" at bounding box center [381, 289] width 763 height 37
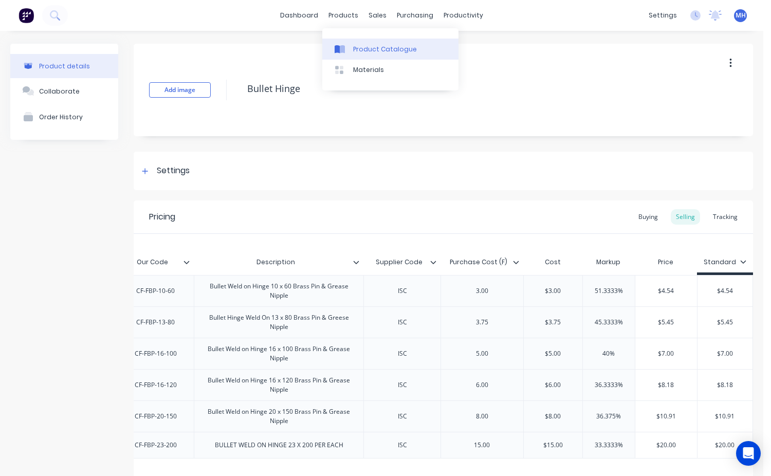
click at [366, 47] on div "Product Catalogue" at bounding box center [385, 49] width 64 height 9
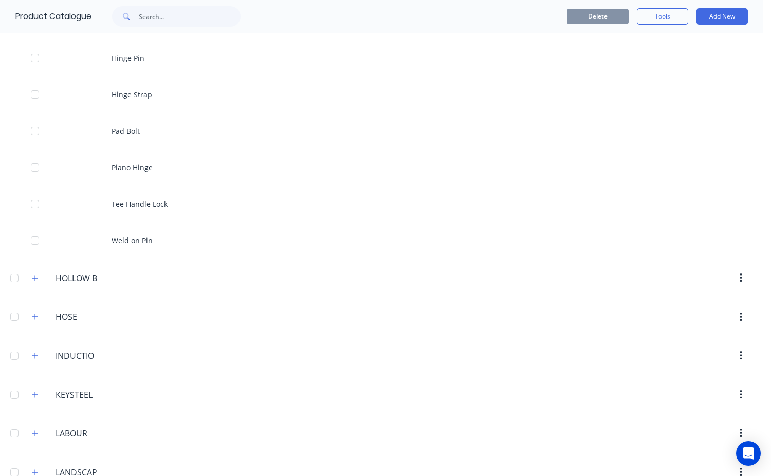
scroll to position [2365, 0]
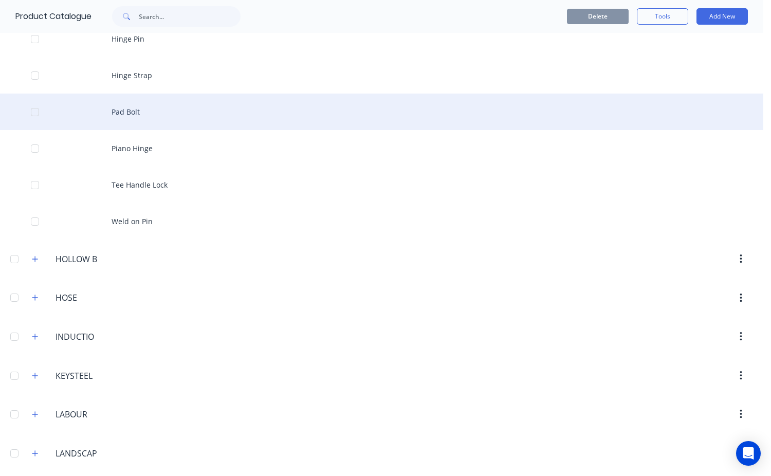
click at [141, 121] on div "Pad Bolt" at bounding box center [381, 112] width 763 height 37
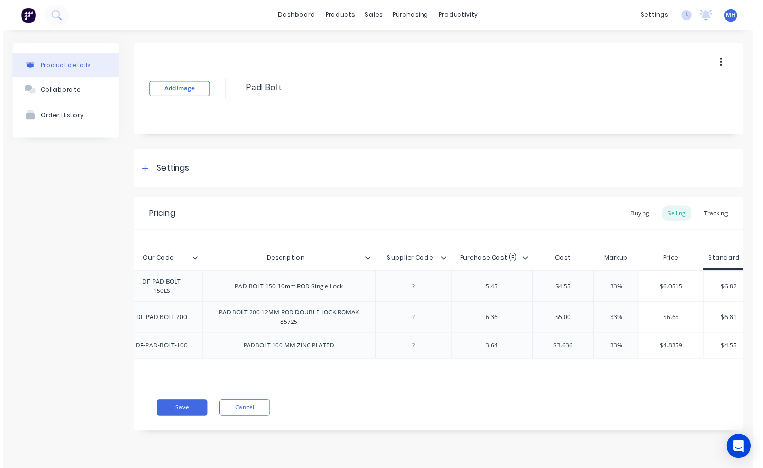
scroll to position [0, 125]
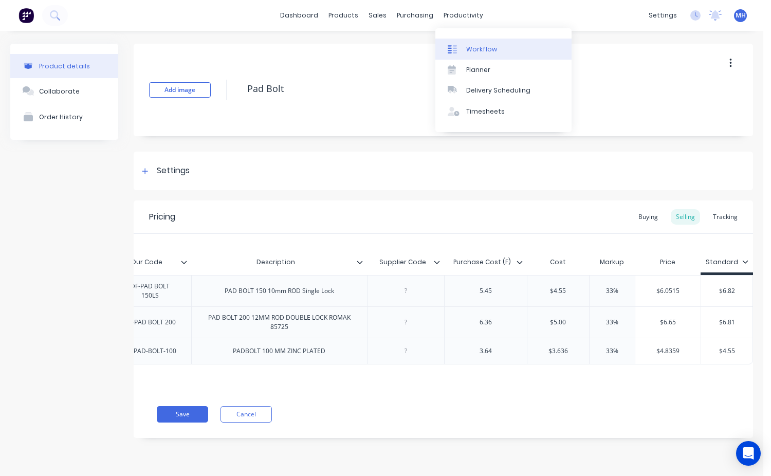
click at [482, 47] on div "Workflow" at bounding box center [481, 49] width 31 height 9
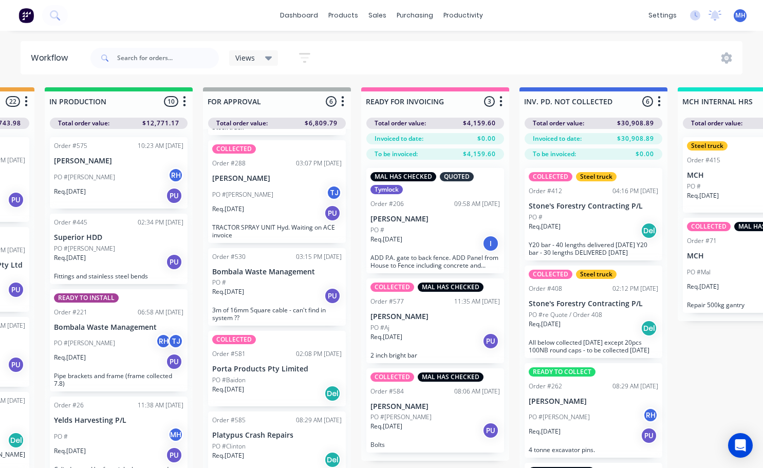
scroll to position [162, 0]
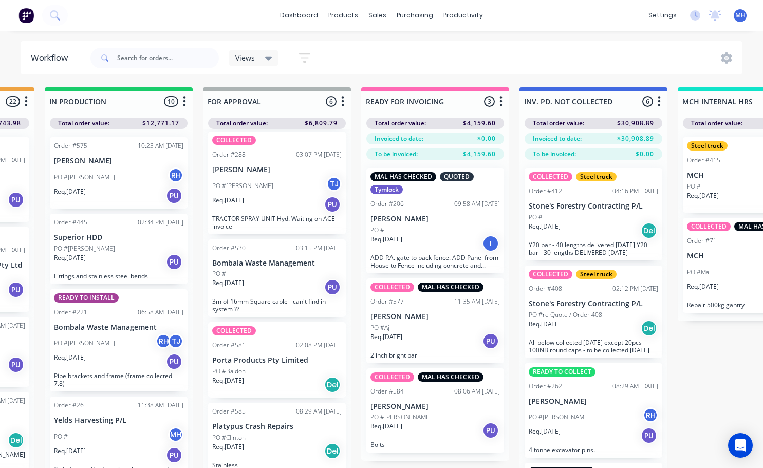
click at [252, 375] on div "PO #Baidon" at bounding box center [277, 371] width 130 height 9
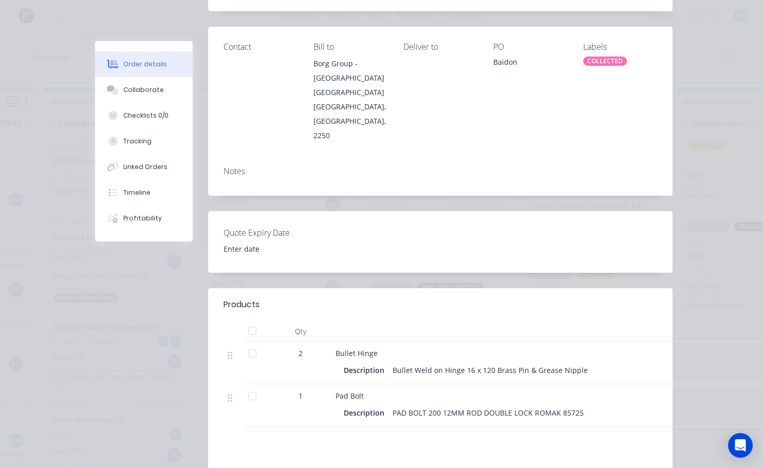
scroll to position [0, 0]
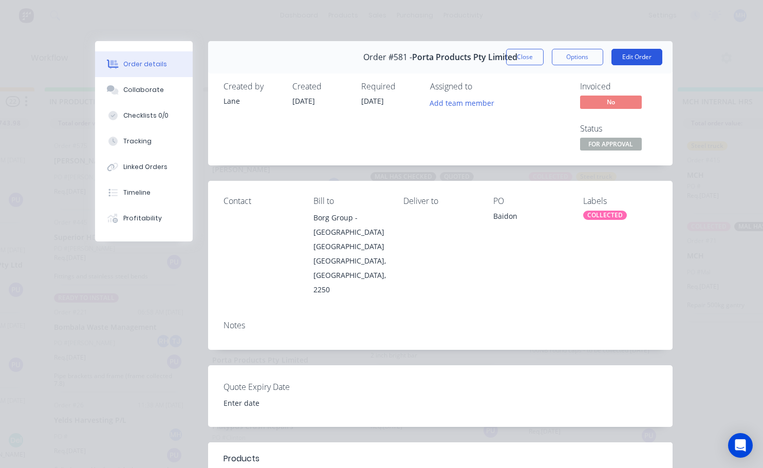
click at [628, 59] on button "Edit Order" at bounding box center [637, 57] width 51 height 16
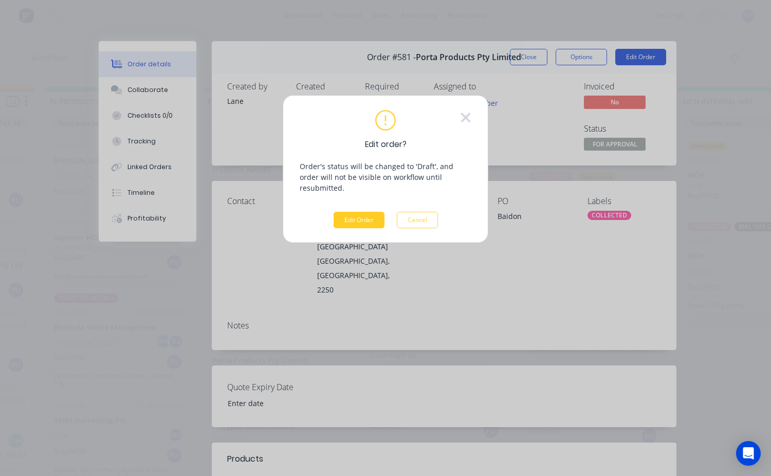
click at [349, 212] on button "Edit Order" at bounding box center [359, 220] width 51 height 16
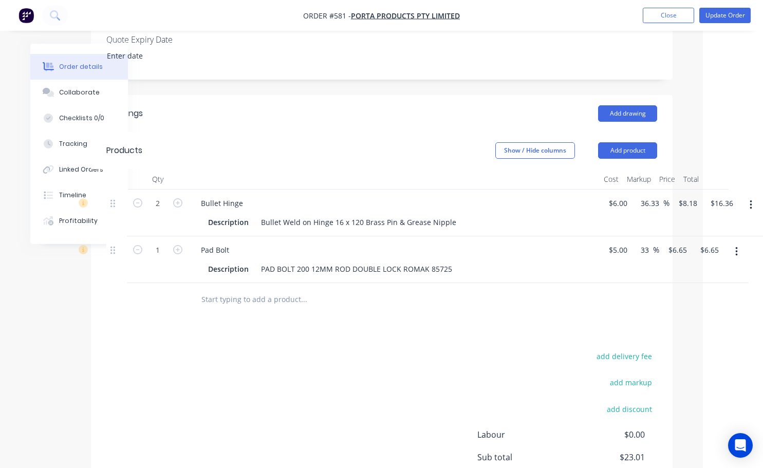
scroll to position [395, 52]
